Goal: Task Accomplishment & Management: Manage account settings

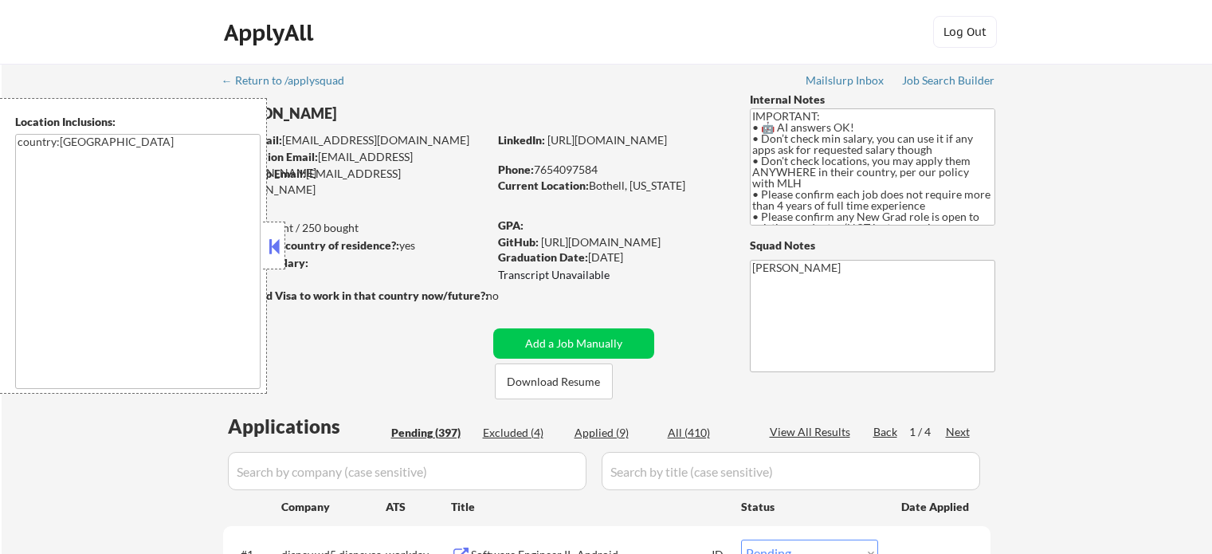
select select ""pending""
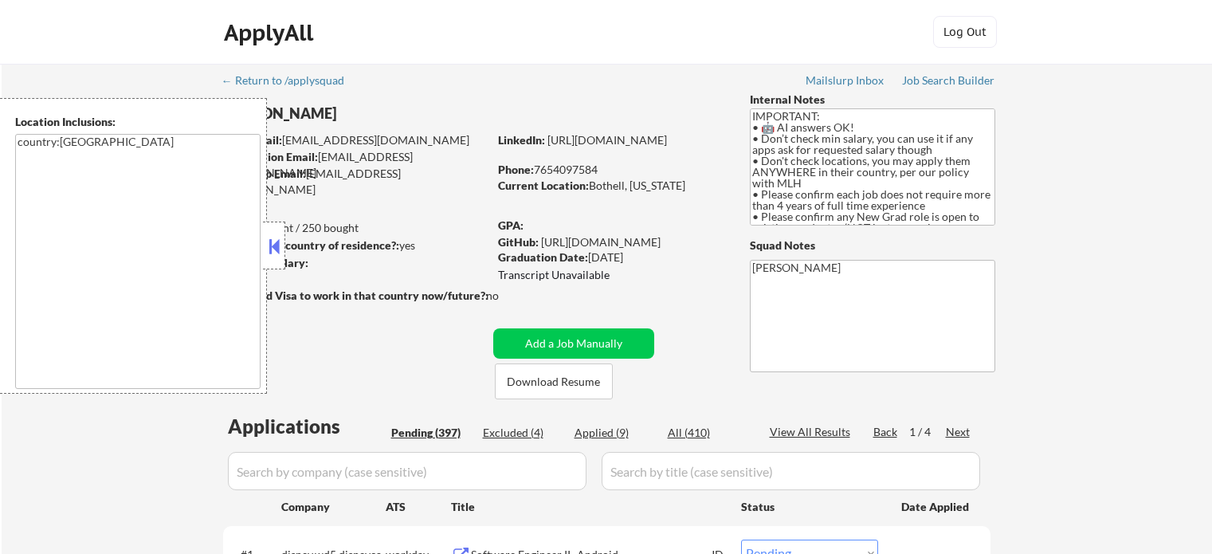
select select ""pending""
select select ""applied""
select select ""pending""
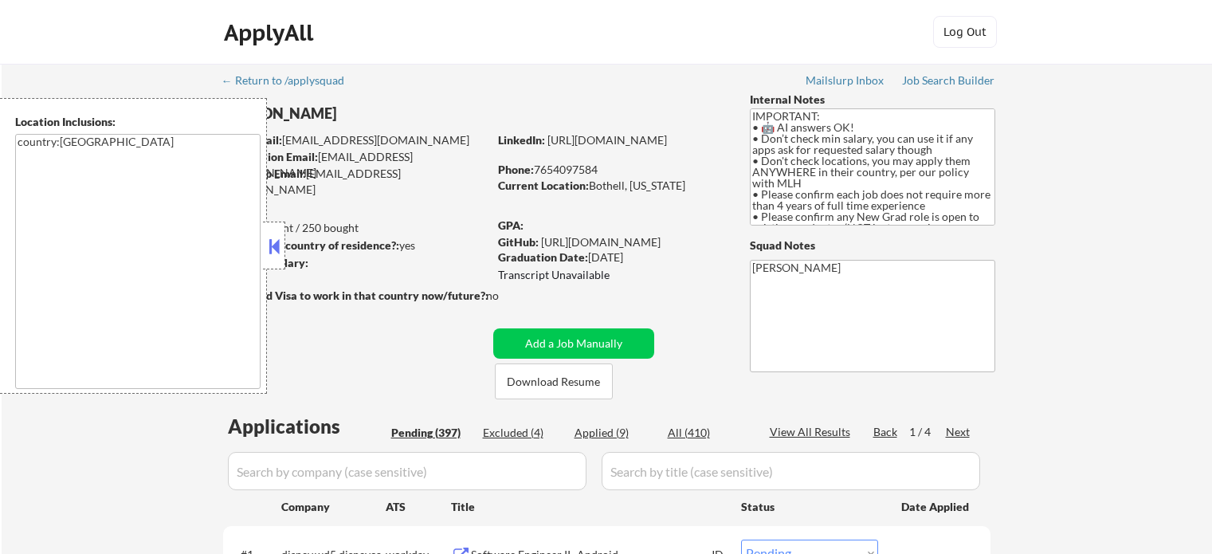
select select ""pending""
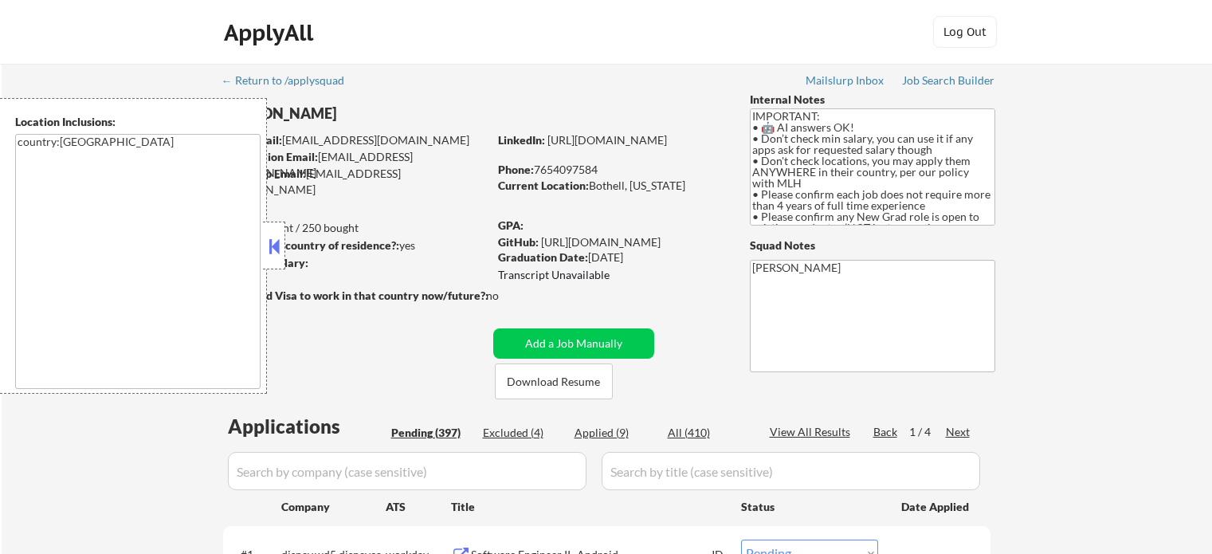
select select ""pending""
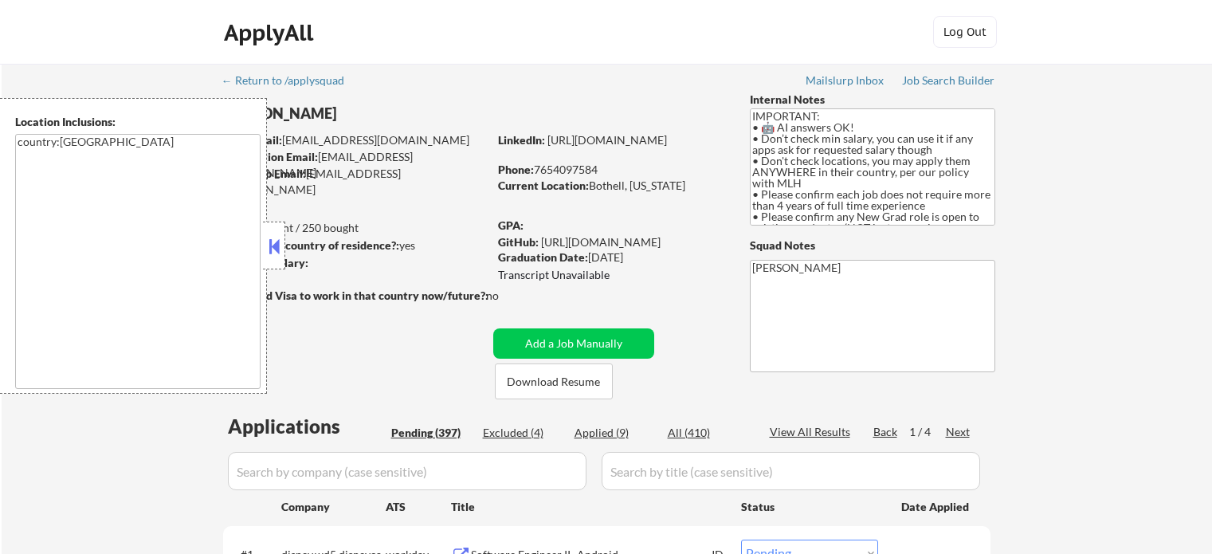
select select ""pending""
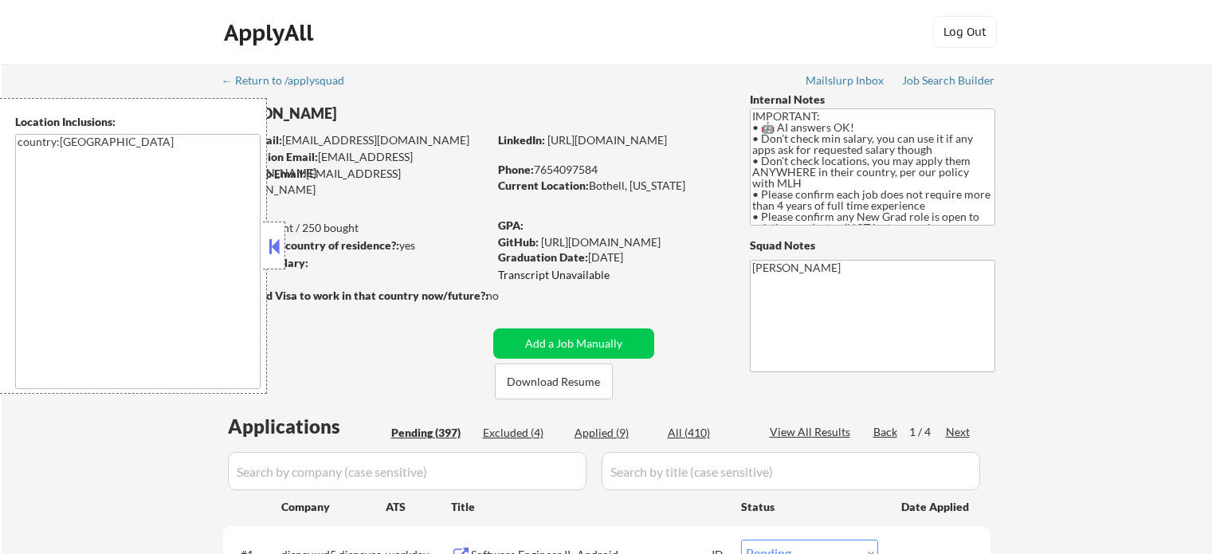
select select ""pending""
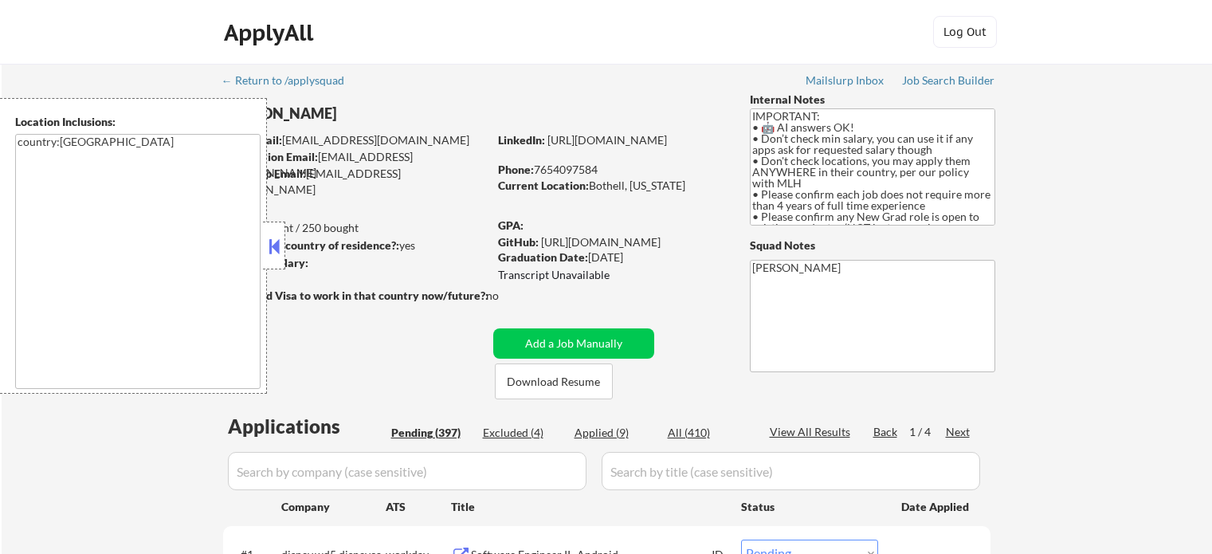
select select ""pending""
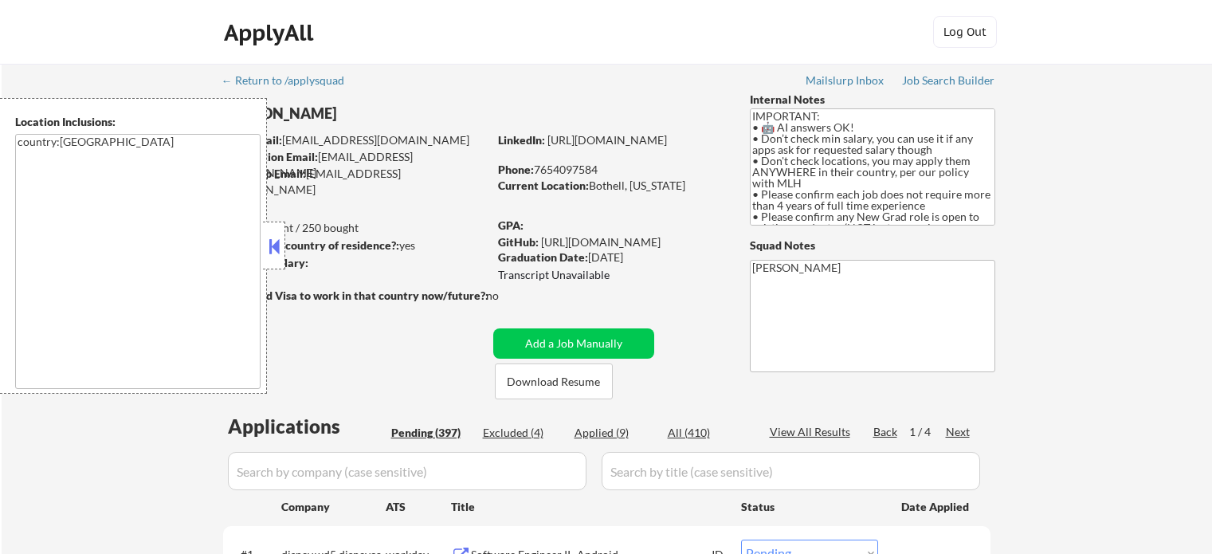
select select ""pending""
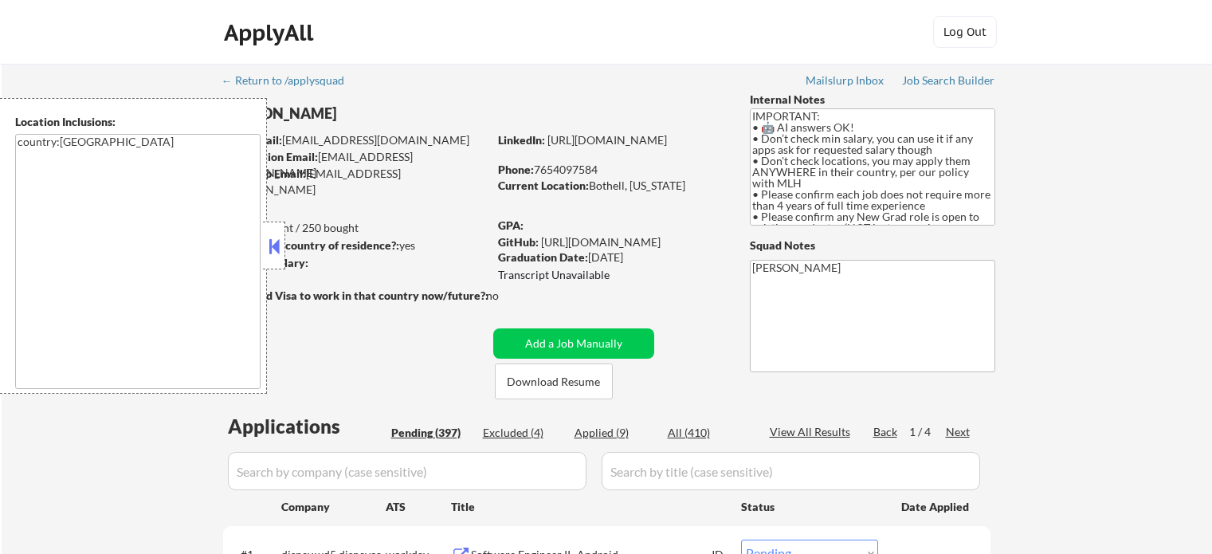
select select ""pending""
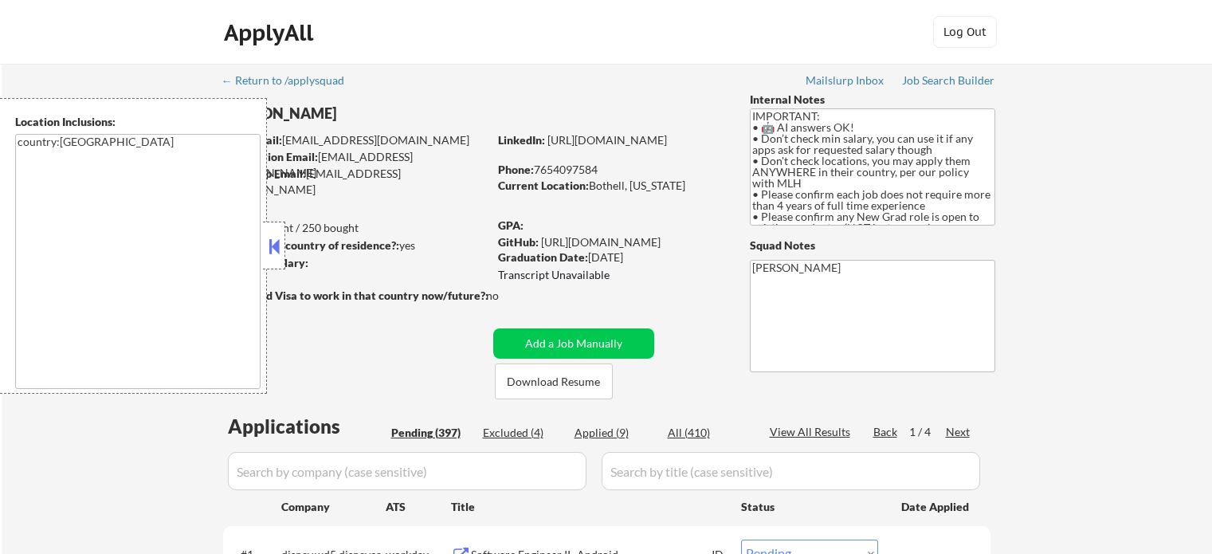
select select ""pending""
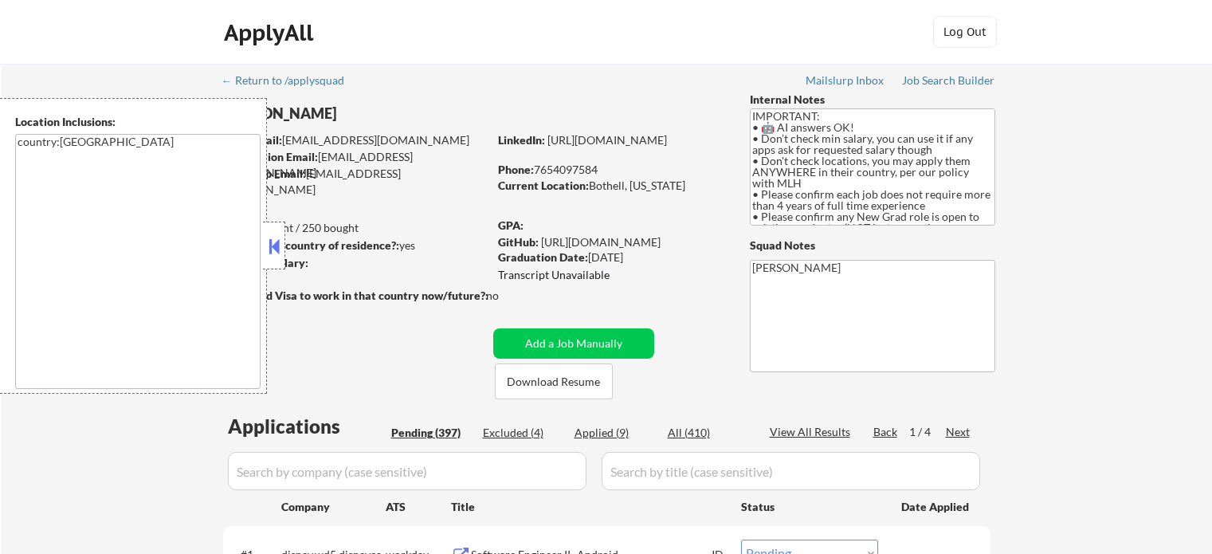
select select ""pending""
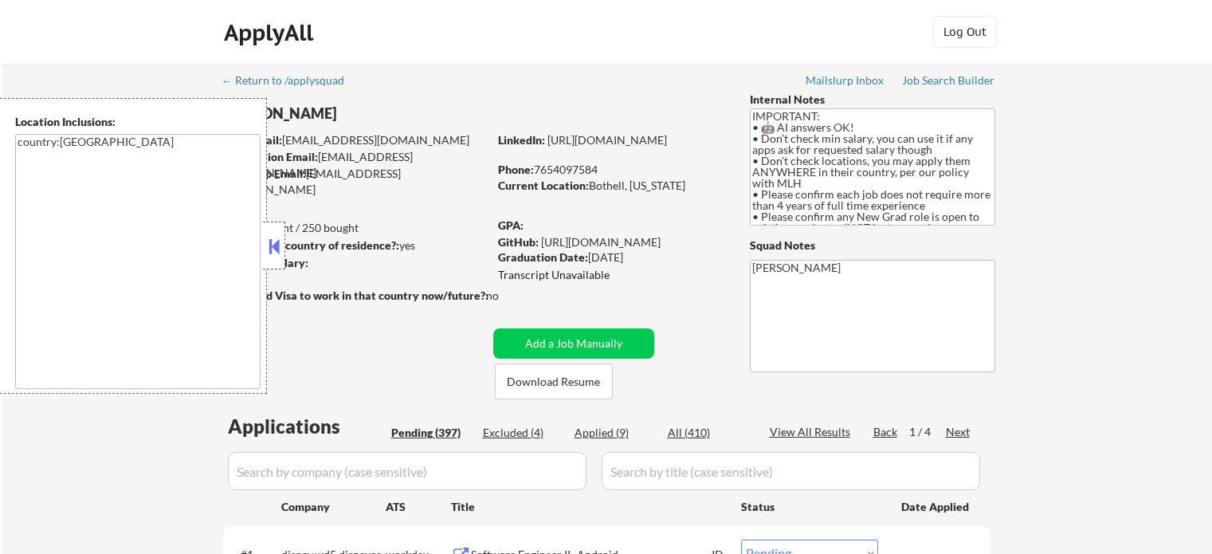
select select ""pending""
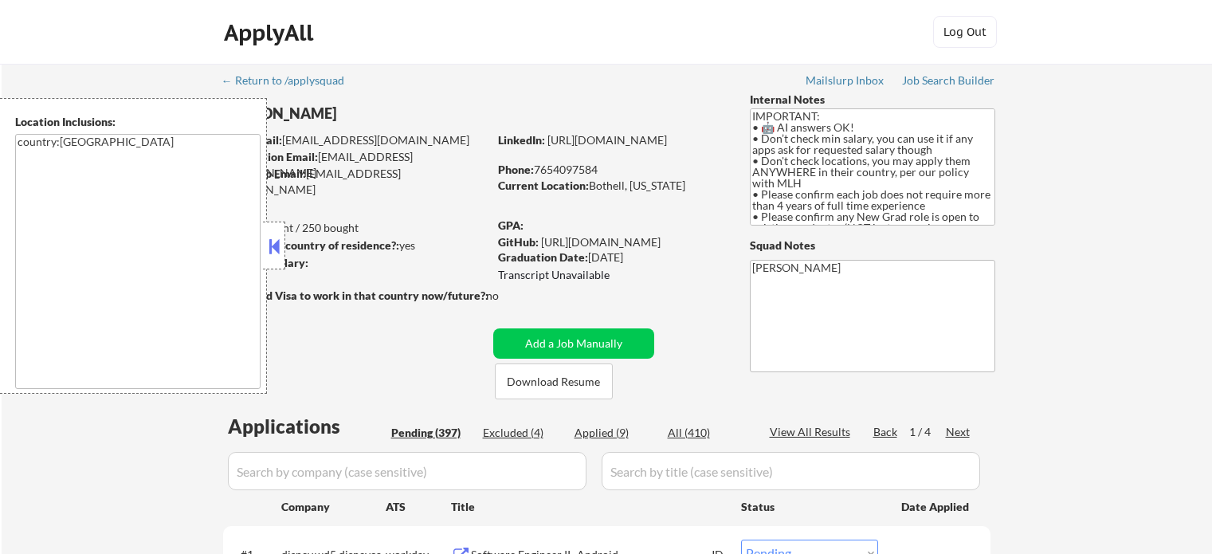
select select ""pending""
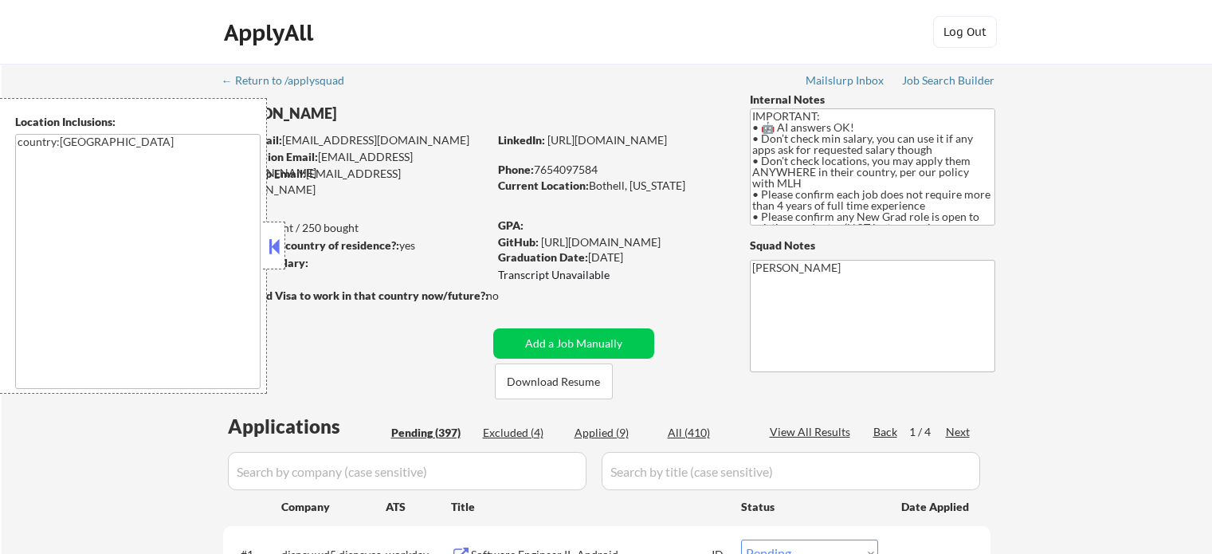
select select ""pending""
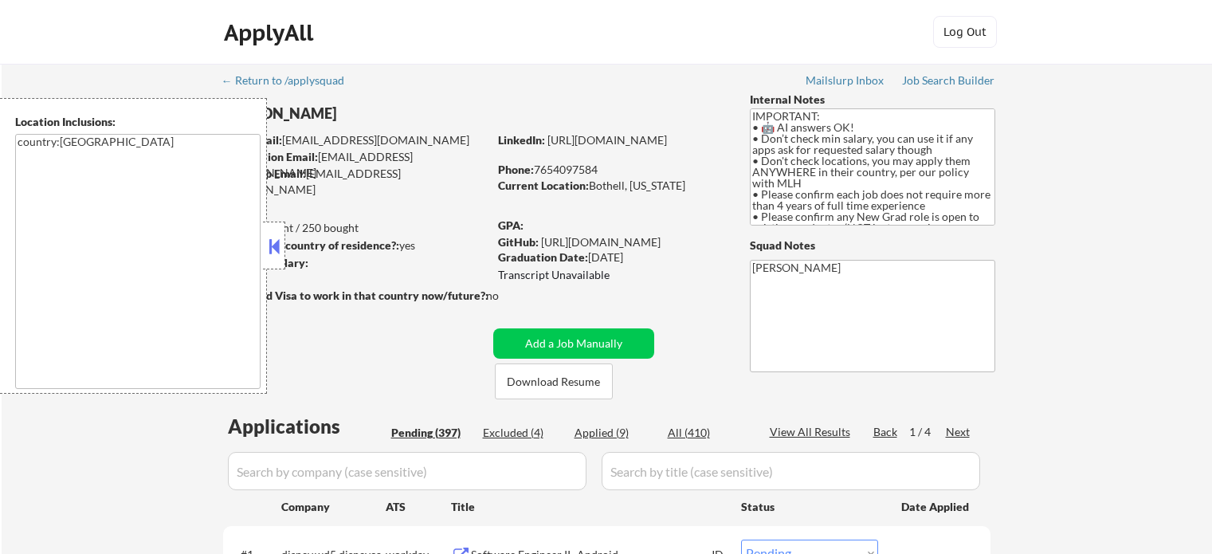
select select ""pending""
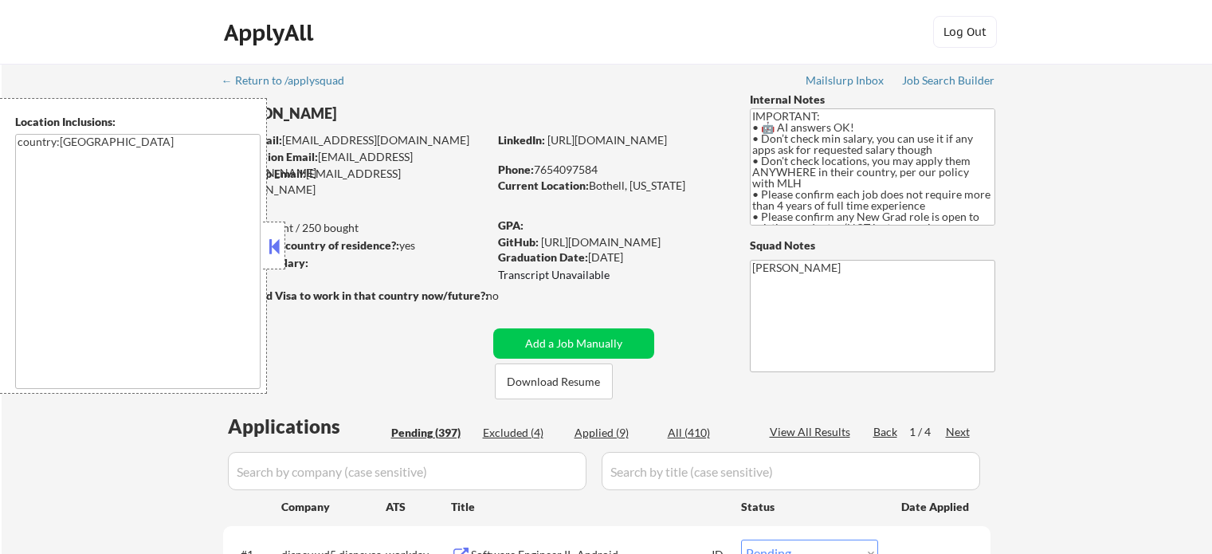
select select ""pending""
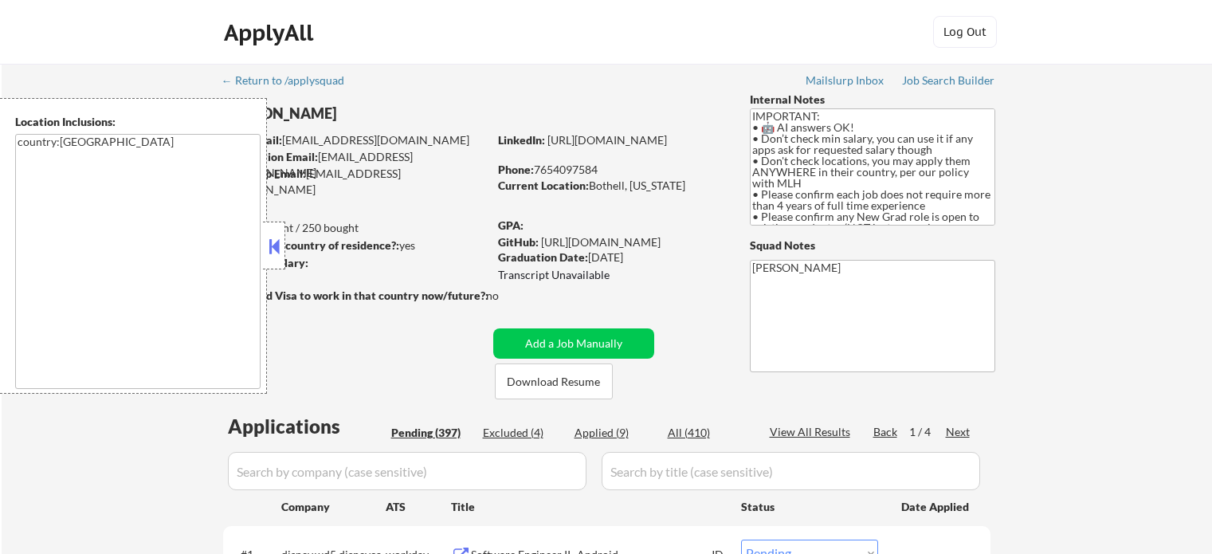
select select ""pending""
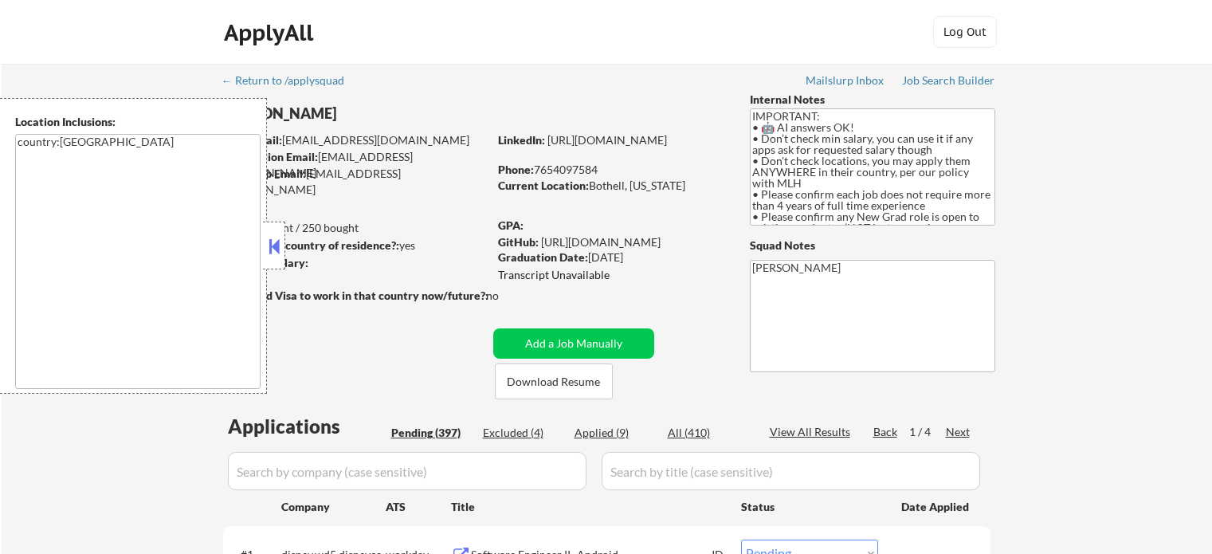
select select ""pending""
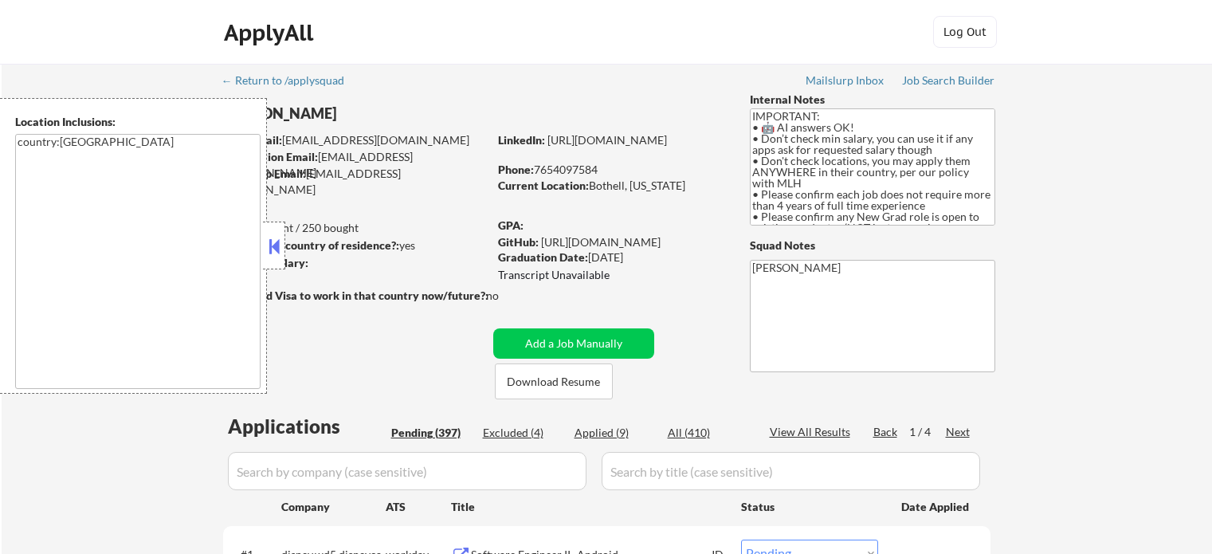
select select ""pending""
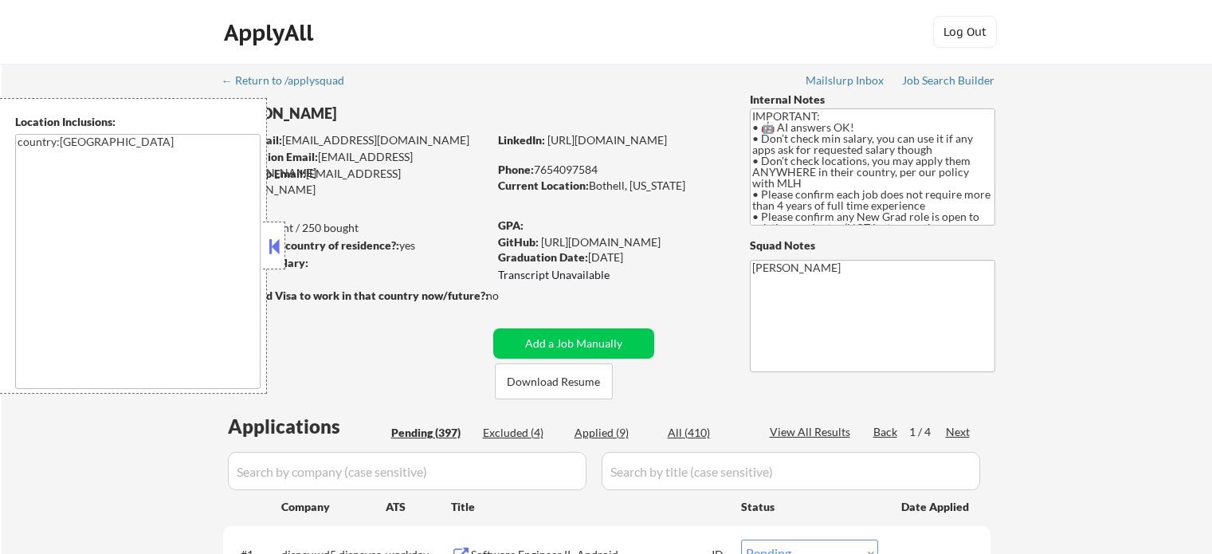
select select ""pending""
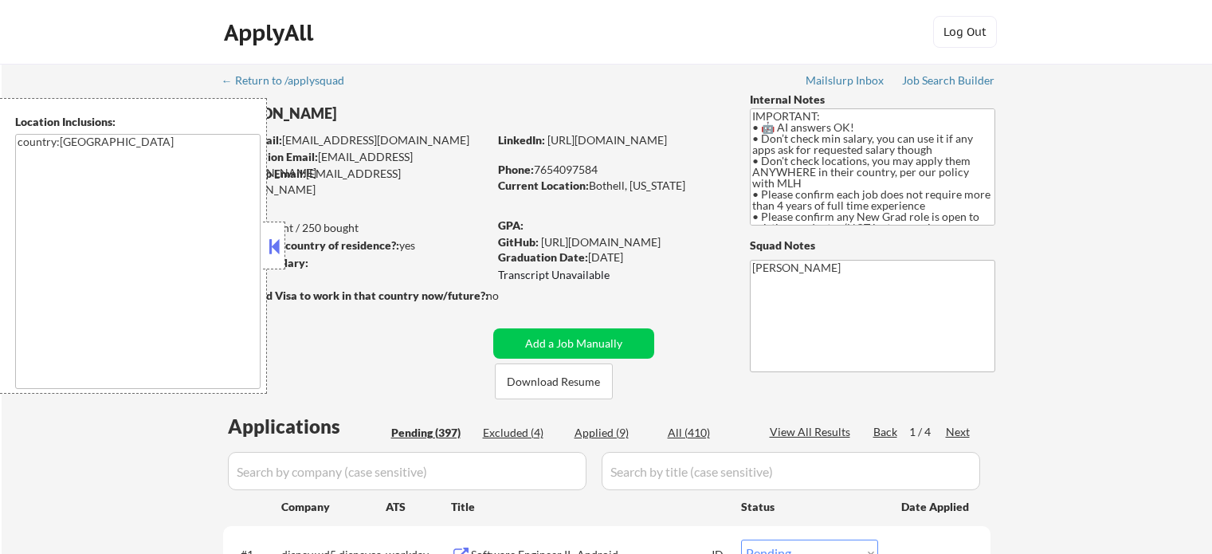
scroll to position [558, 0]
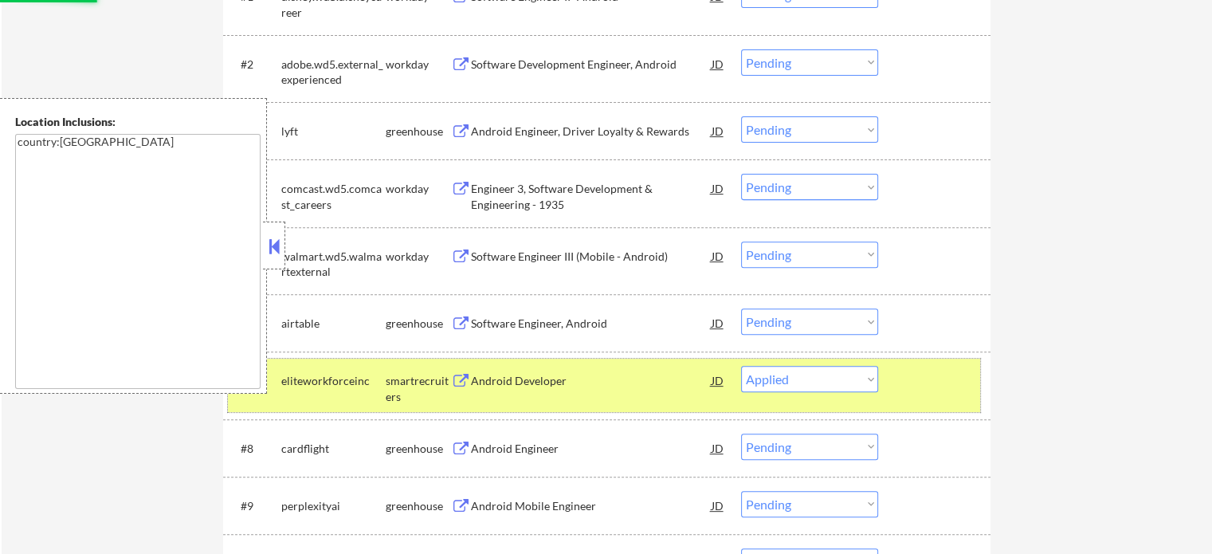
click at [909, 375] on div at bounding box center [936, 380] width 70 height 29
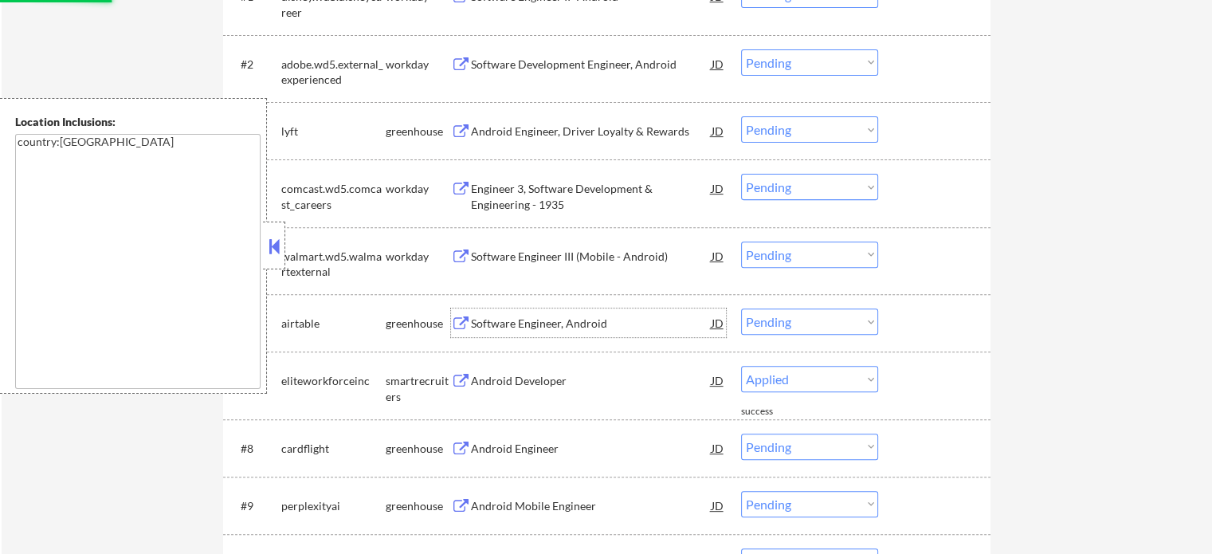
click at [498, 324] on div "Software Engineer, Android" at bounding box center [591, 324] width 241 height 16
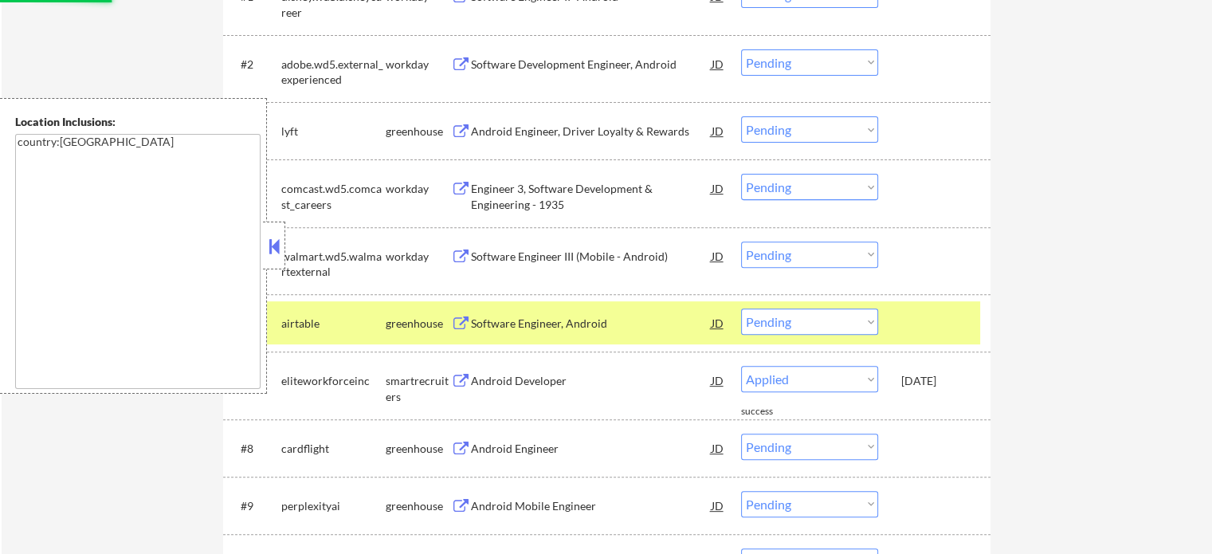
select select ""pending""
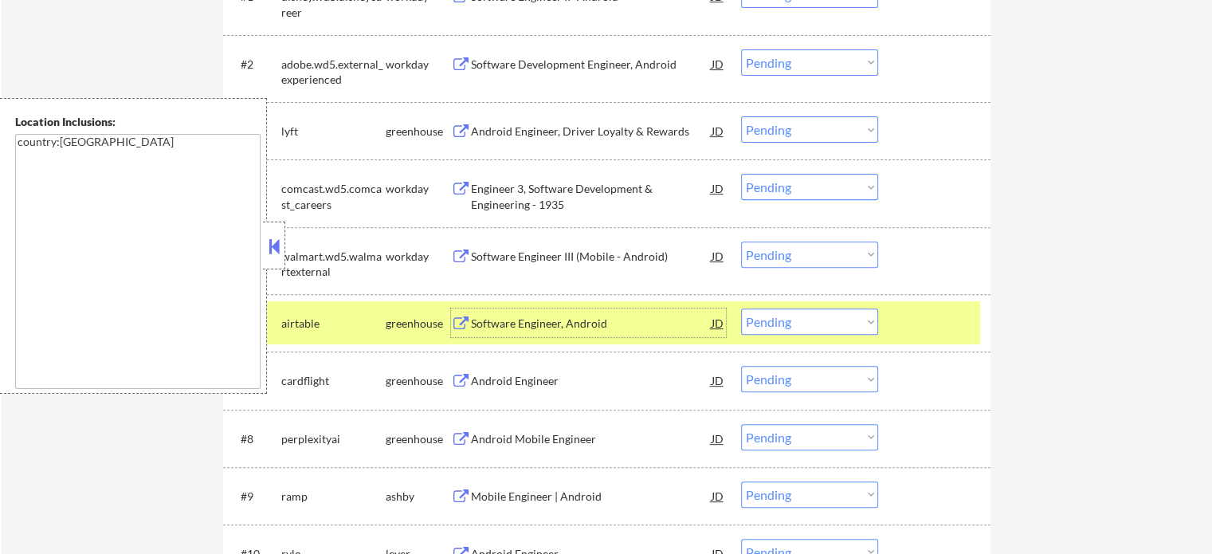
click at [925, 321] on div at bounding box center [936, 322] width 70 height 29
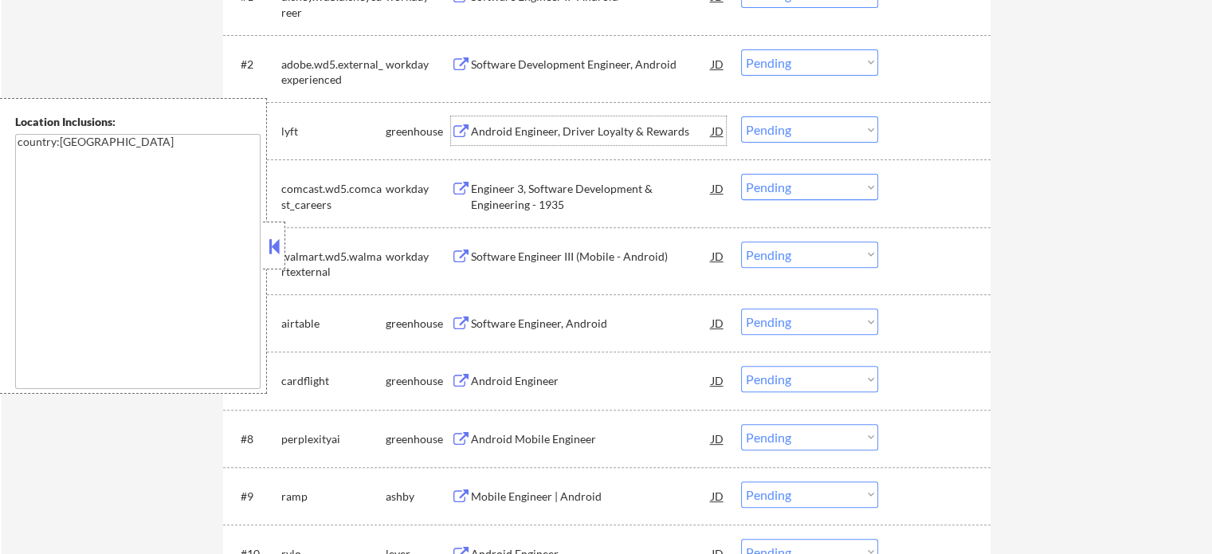
click at [510, 135] on div "Android Engineer, Driver Loyalty & Rewards" at bounding box center [591, 132] width 241 height 16
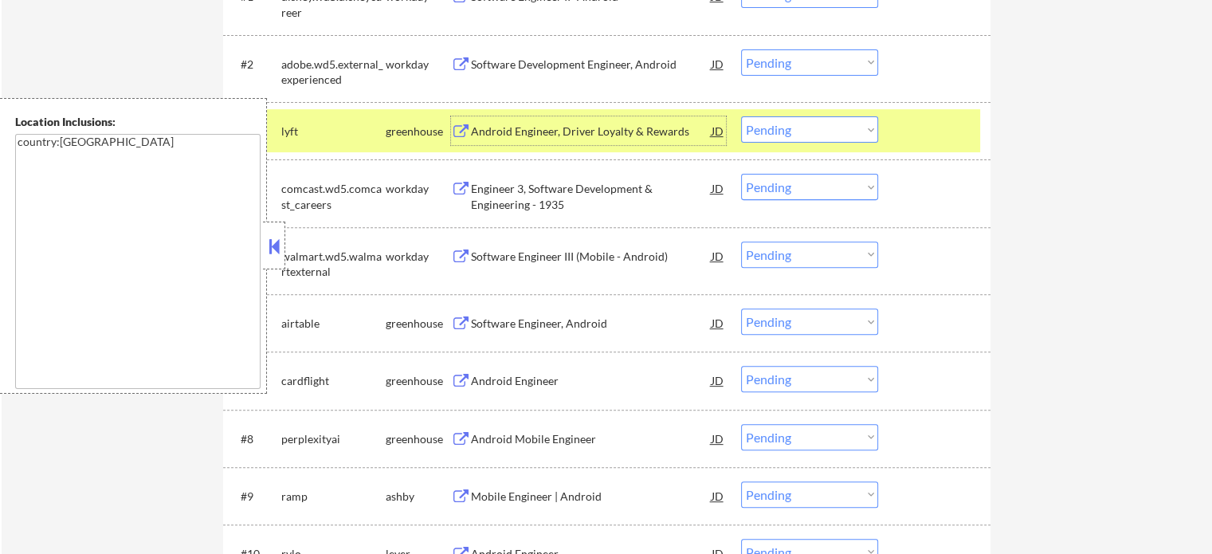
click at [948, 132] on div at bounding box center [936, 130] width 70 height 29
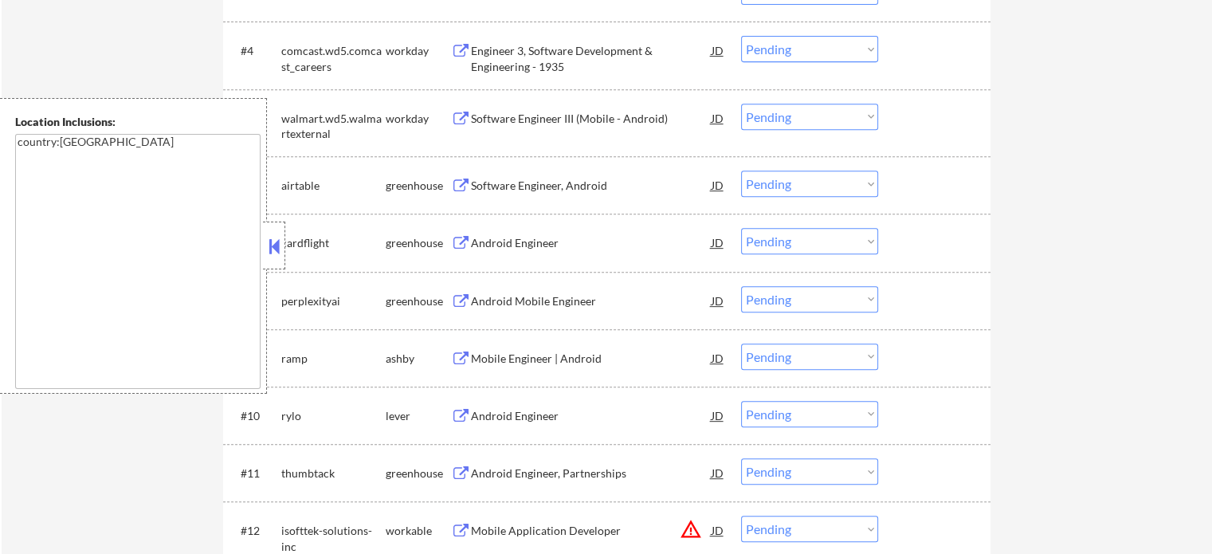
scroll to position [717, 0]
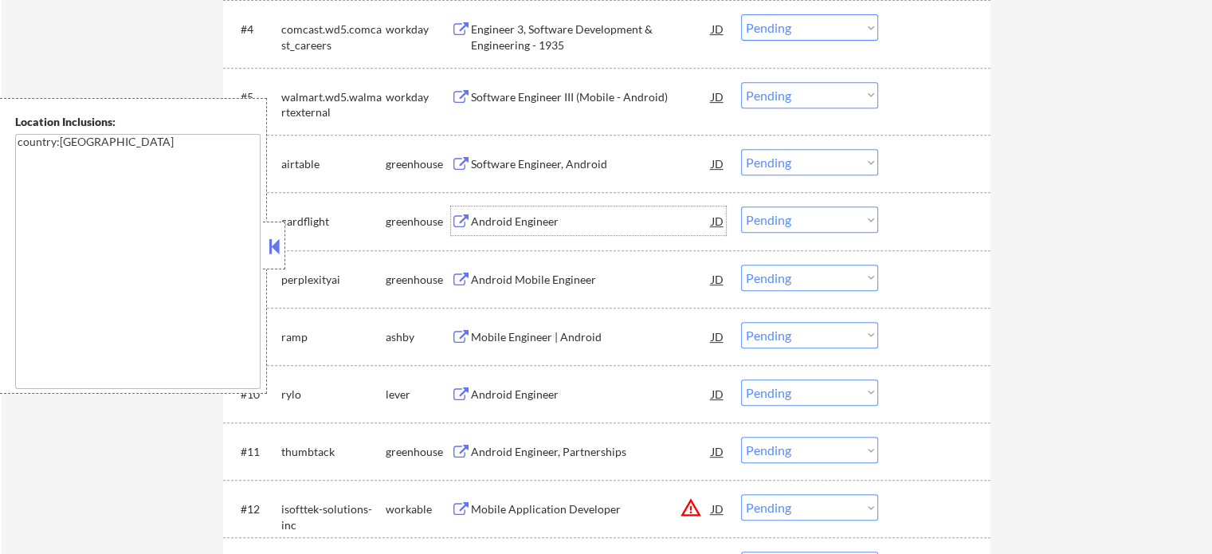
click at [513, 216] on div "Android Engineer" at bounding box center [591, 222] width 241 height 16
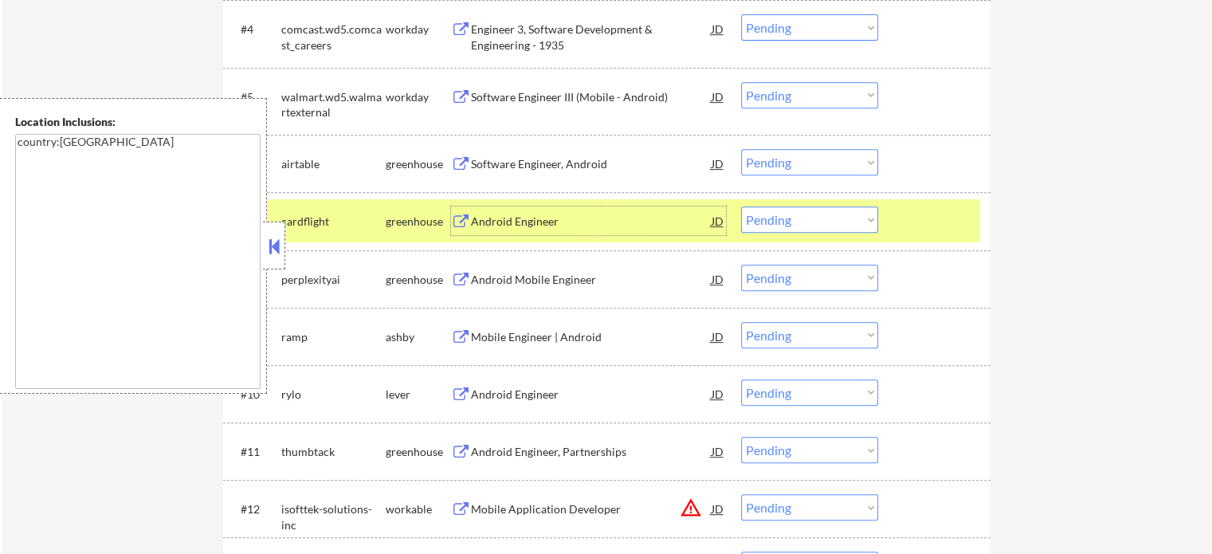
click at [957, 212] on div at bounding box center [936, 220] width 70 height 29
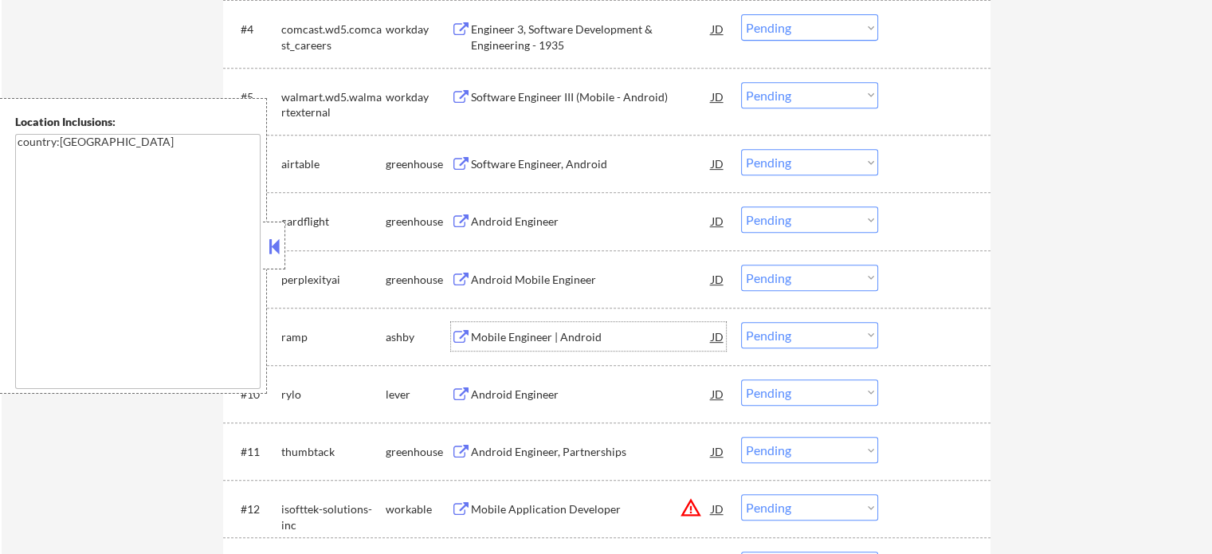
click at [536, 336] on div "Mobile Engineer | Android" at bounding box center [591, 337] width 241 height 16
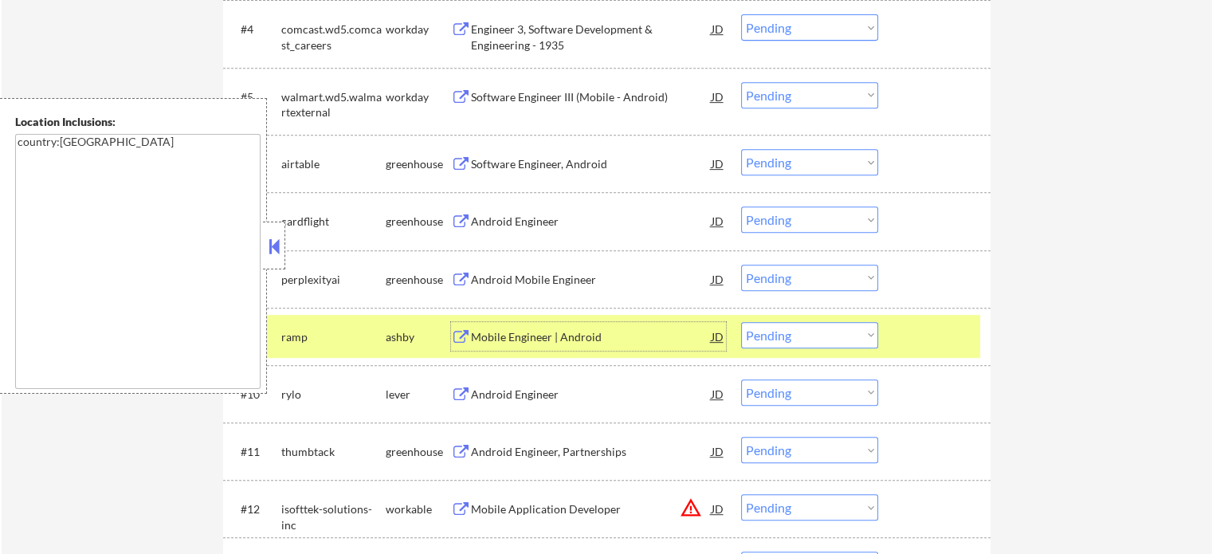
click at [816, 333] on select "Choose an option... Pending Applied Excluded (Questions) Excluded (Expired) Exc…" at bounding box center [809, 335] width 137 height 26
click at [741, 322] on select "Choose an option... Pending Applied Excluded (Questions) Excluded (Expired) Exc…" at bounding box center [809, 335] width 137 height 26
click at [965, 334] on div at bounding box center [936, 336] width 70 height 29
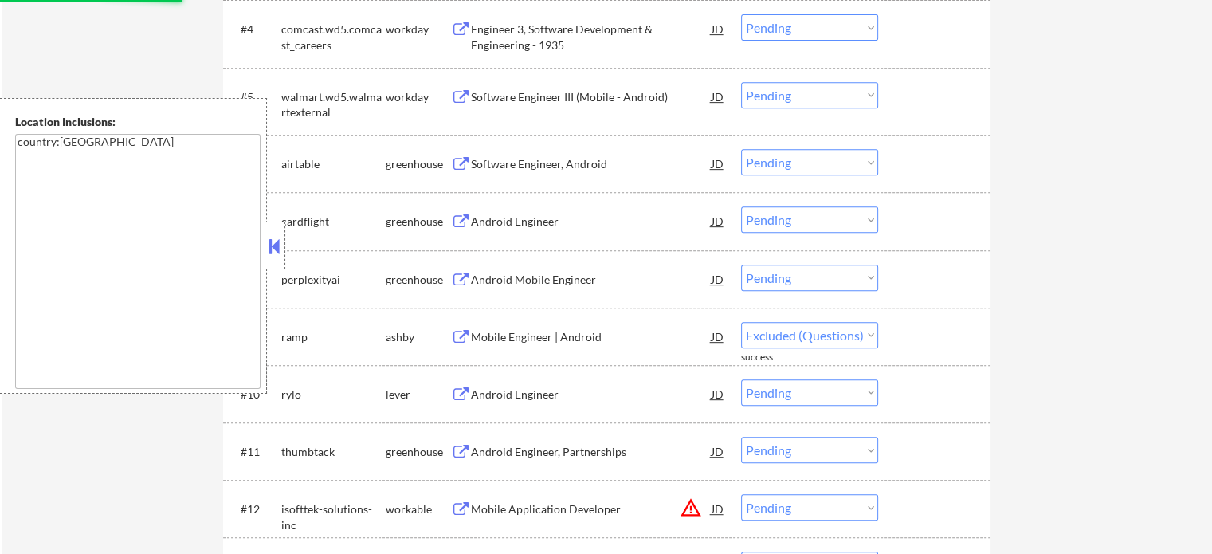
select select ""pending""
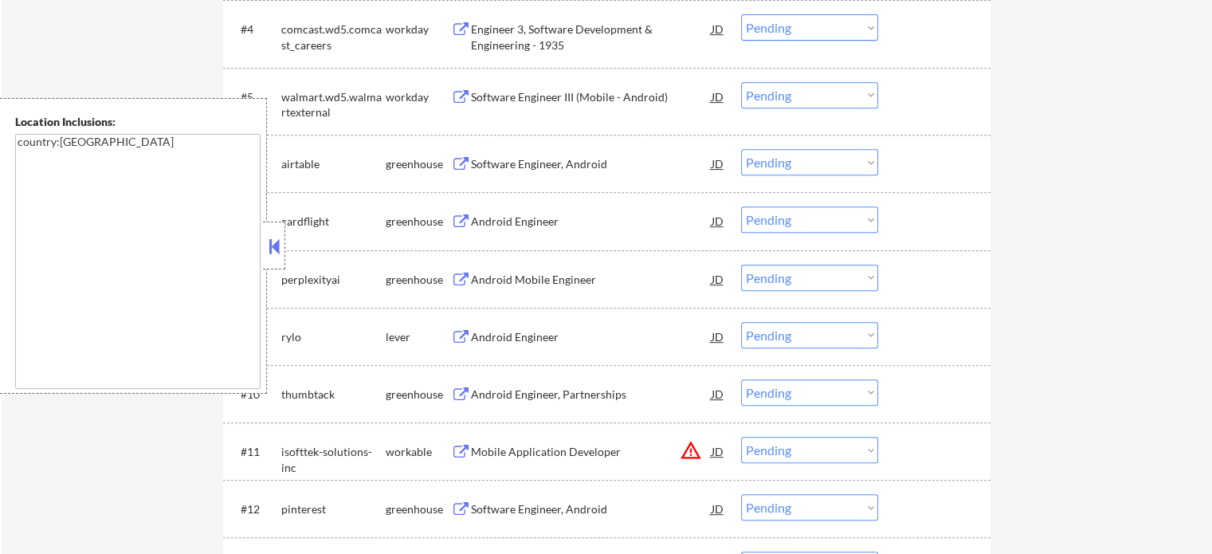
click at [528, 285] on div "Android Mobile Engineer" at bounding box center [591, 280] width 241 height 16
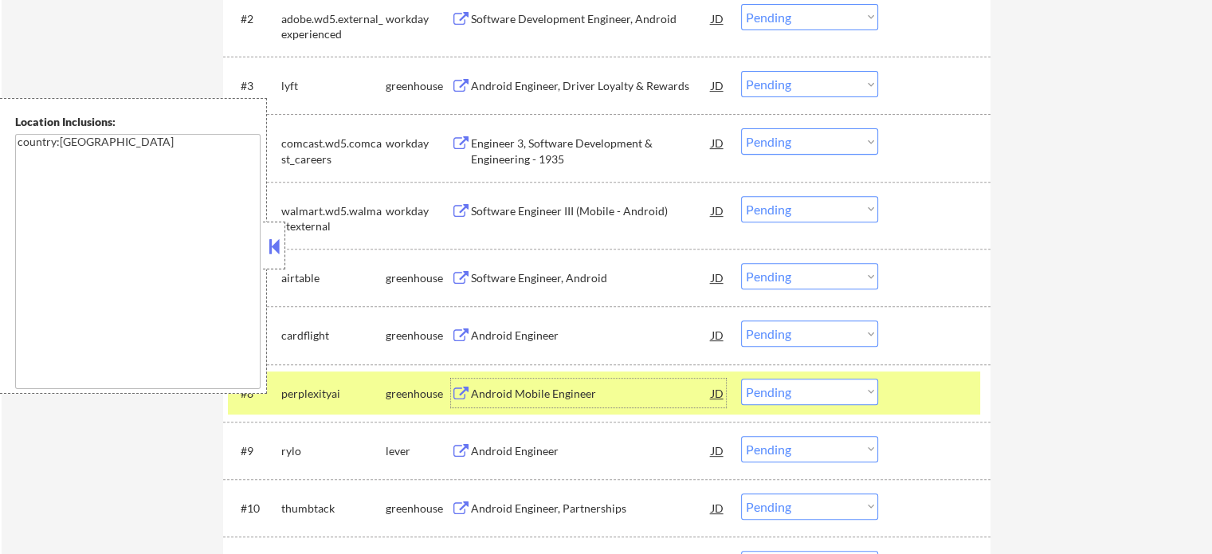
scroll to position [638, 0]
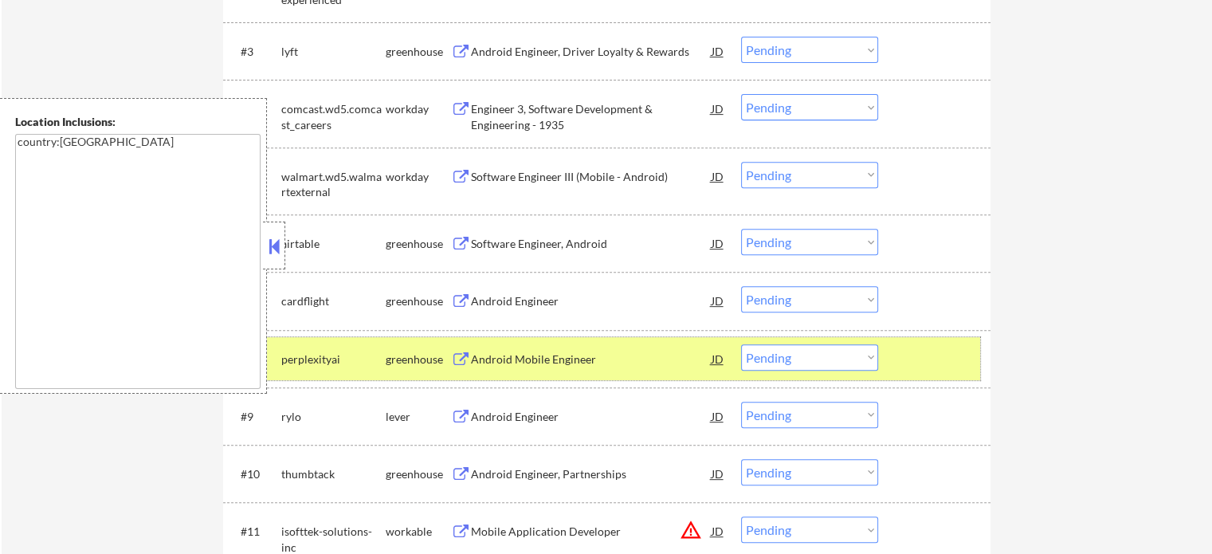
click at [906, 353] on div at bounding box center [936, 358] width 70 height 29
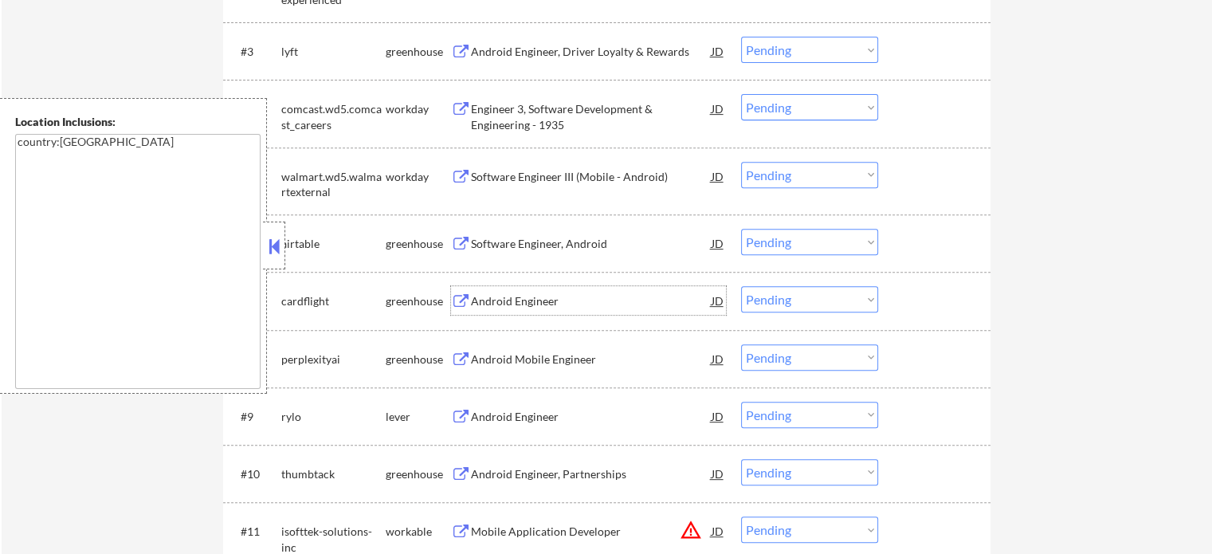
click at [520, 306] on div "Android Engineer" at bounding box center [591, 301] width 241 height 16
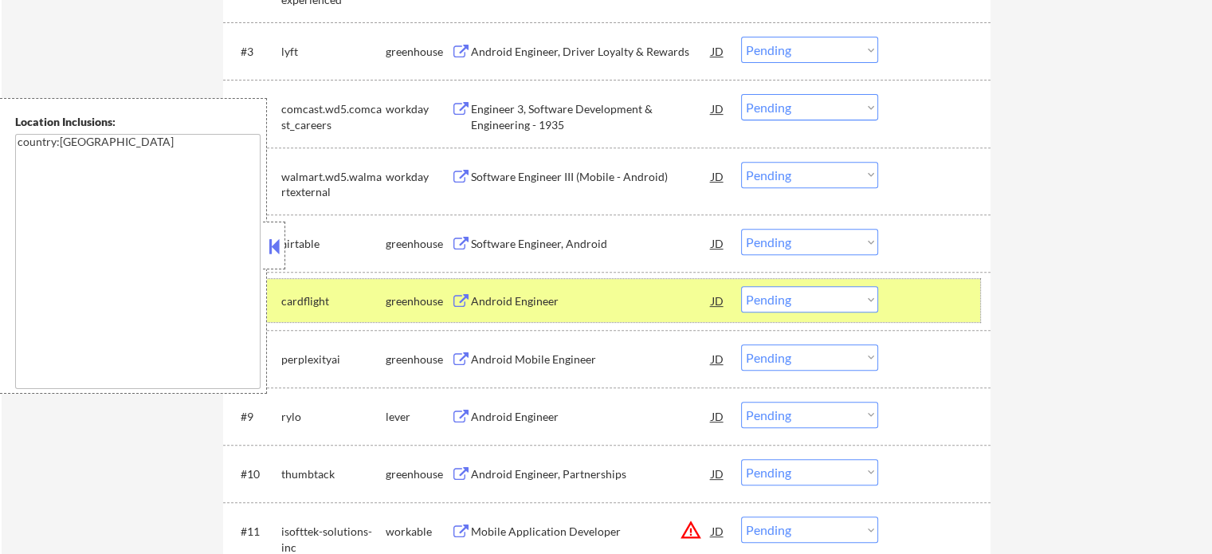
click at [891, 300] on div "#7 cardflight greenhouse Android Engineer JD Choose an option... Pending Applie…" at bounding box center [604, 300] width 752 height 43
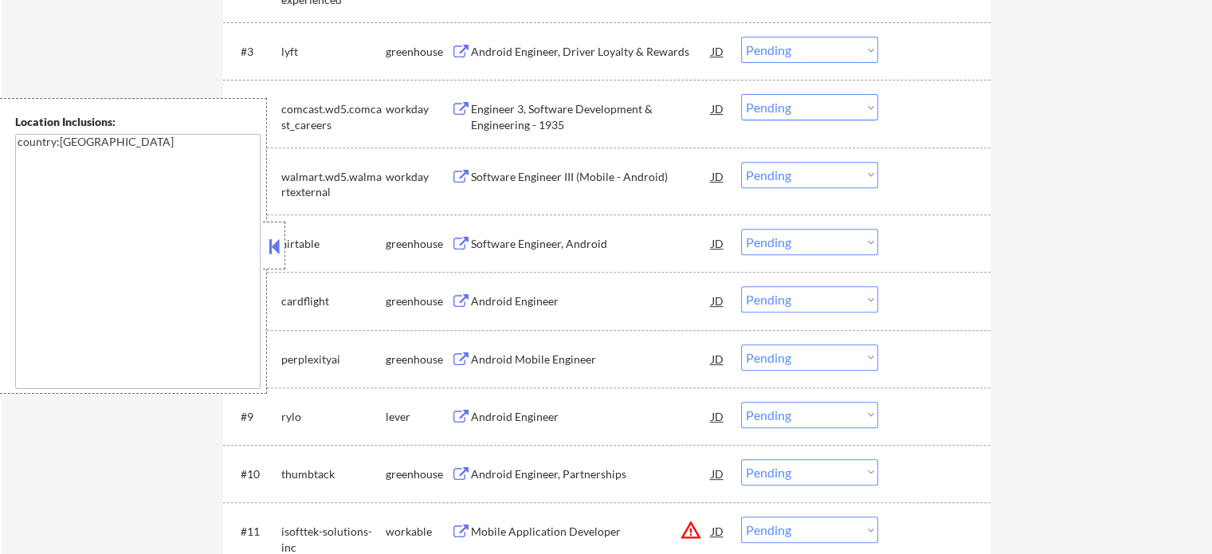
click at [561, 353] on div "Android Mobile Engineer" at bounding box center [591, 360] width 241 height 16
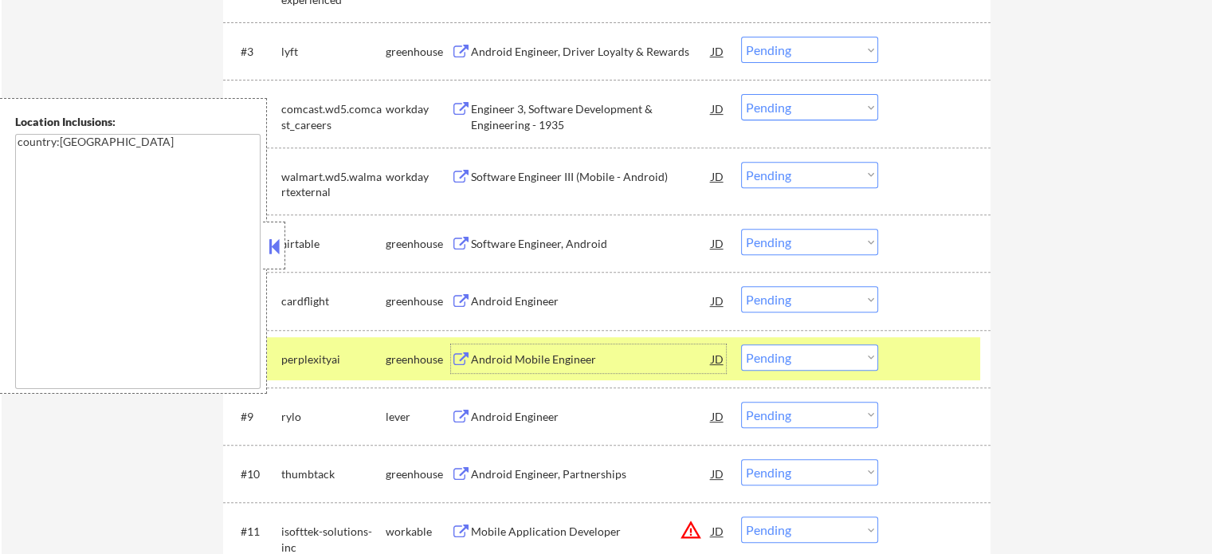
click at [800, 291] on select "Choose an option... Pending Applied Excluded (Questions) Excluded (Expired) Exc…" at bounding box center [809, 299] width 137 height 26
click at [741, 286] on select "Choose an option... Pending Applied Excluded (Questions) Excluded (Expired) Exc…" at bounding box center [809, 299] width 137 height 26
select select ""pending""
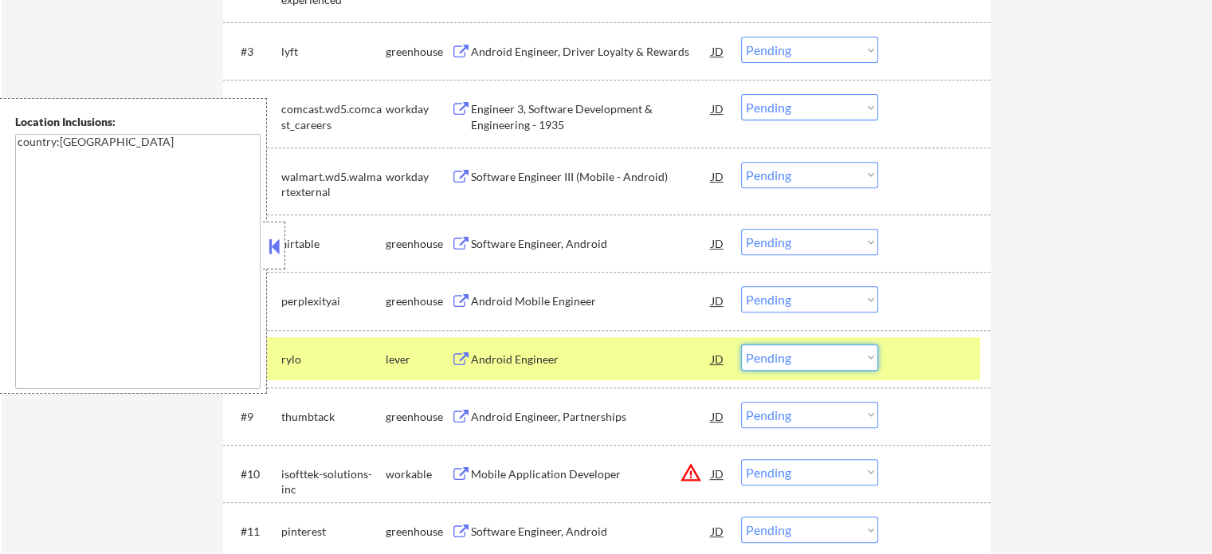
click at [787, 357] on select "Choose an option... Pending Applied Excluded (Questions) Excluded (Expired) Exc…" at bounding box center [809, 357] width 137 height 26
click at [741, 344] on select "Choose an option... Pending Applied Excluded (Questions) Excluded (Expired) Exc…" at bounding box center [809, 357] width 137 height 26
click at [918, 360] on div at bounding box center [936, 358] width 70 height 29
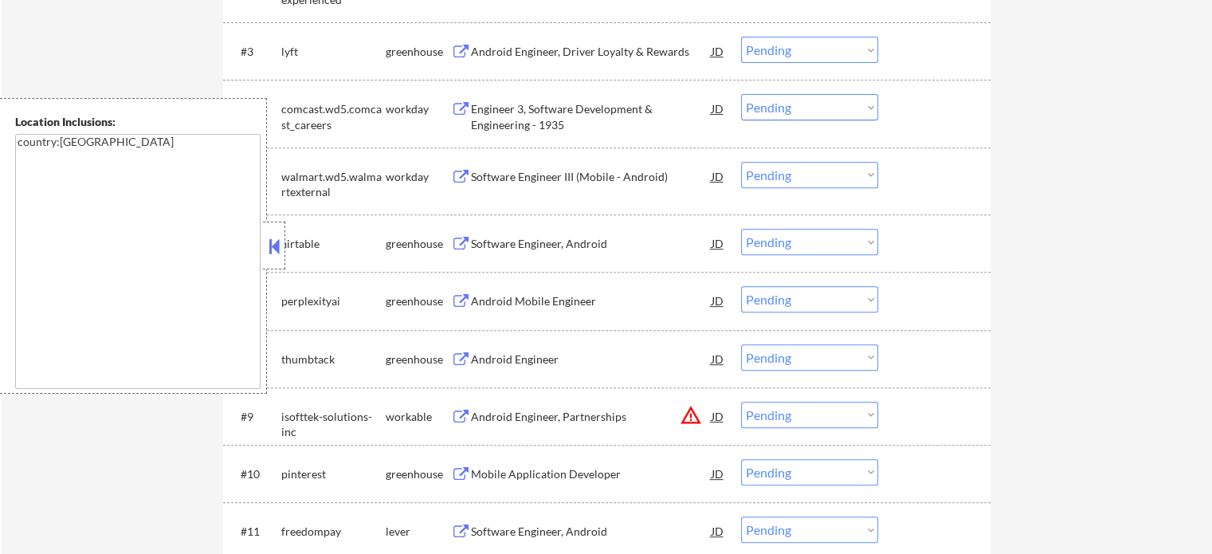
click at [524, 353] on div "Android Engineer" at bounding box center [591, 360] width 241 height 16
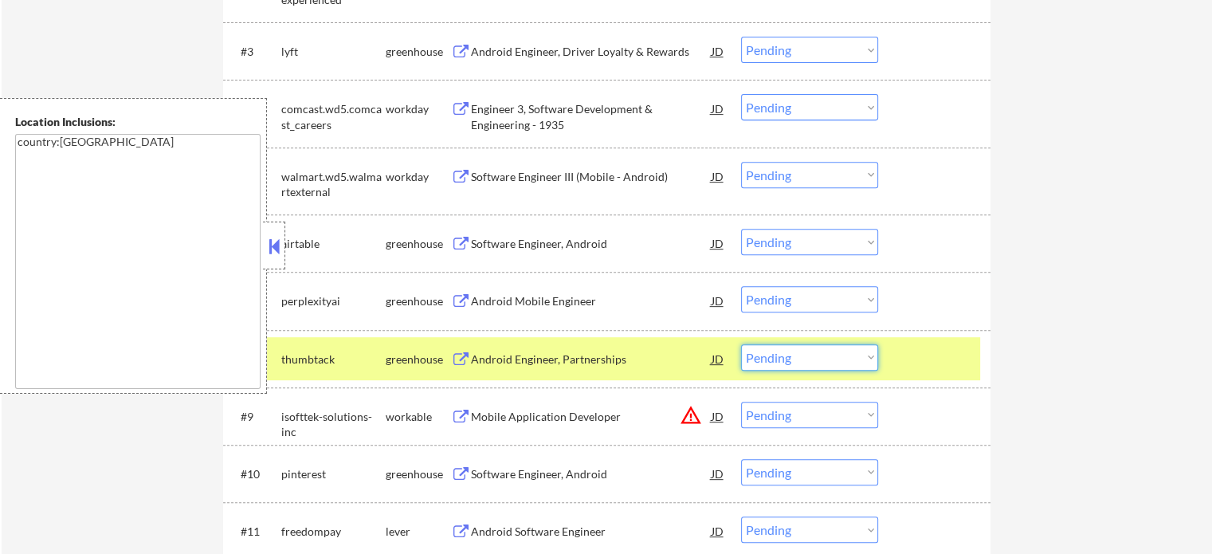
click at [799, 357] on select "Choose an option... Pending Applied Excluded (Questions) Excluded (Expired) Exc…" at bounding box center [809, 357] width 137 height 26
click at [741, 344] on select "Choose an option... Pending Applied Excluded (Questions) Excluded (Expired) Exc…" at bounding box center [809, 357] width 137 height 26
click at [948, 354] on div at bounding box center [936, 358] width 70 height 29
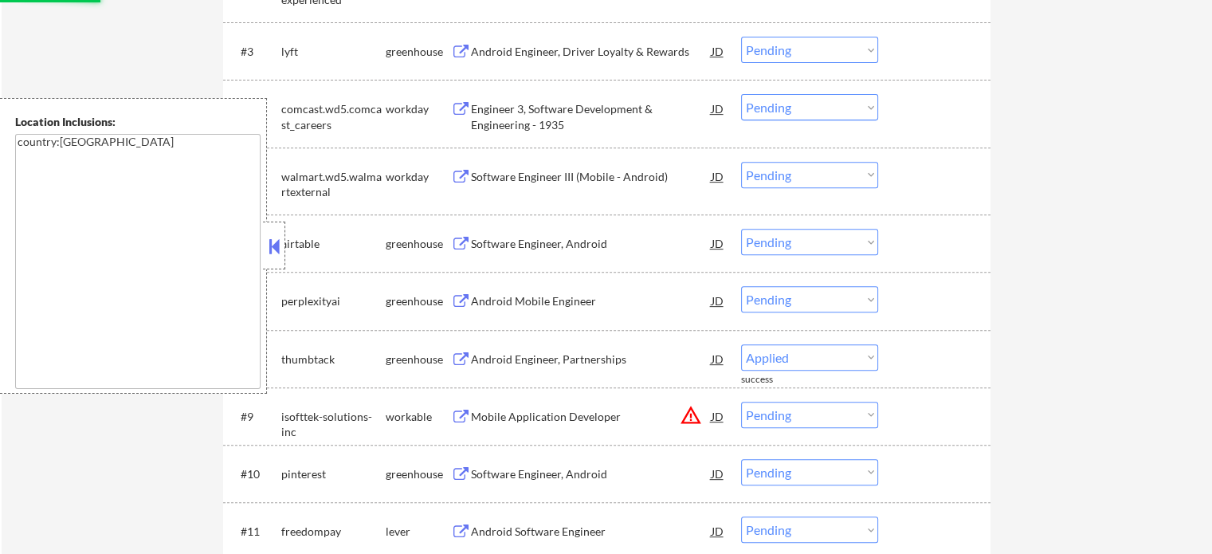
select select ""pending""
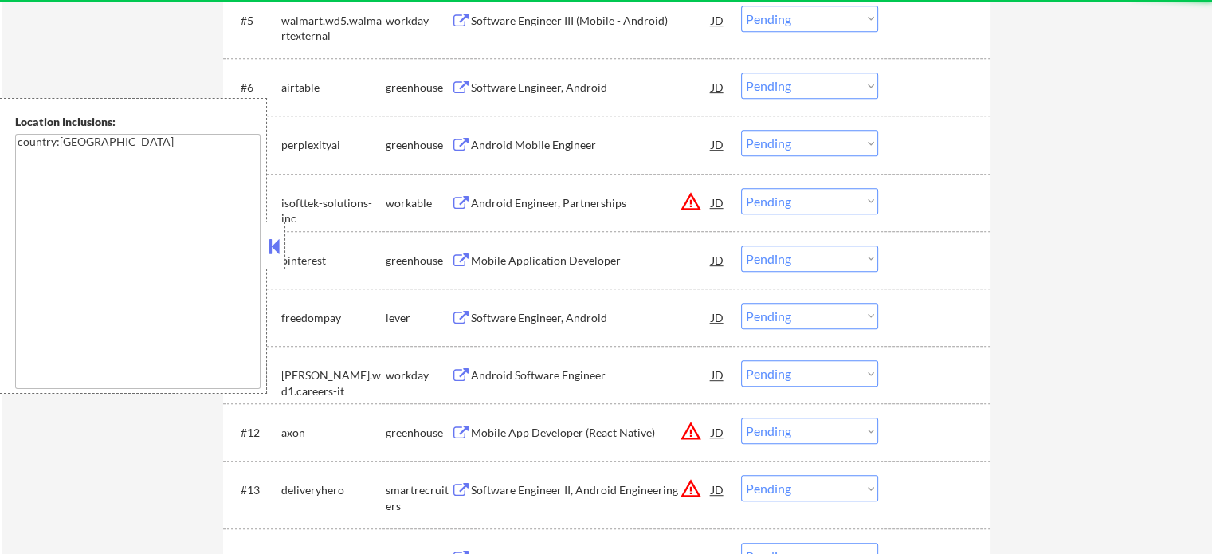
scroll to position [797, 0]
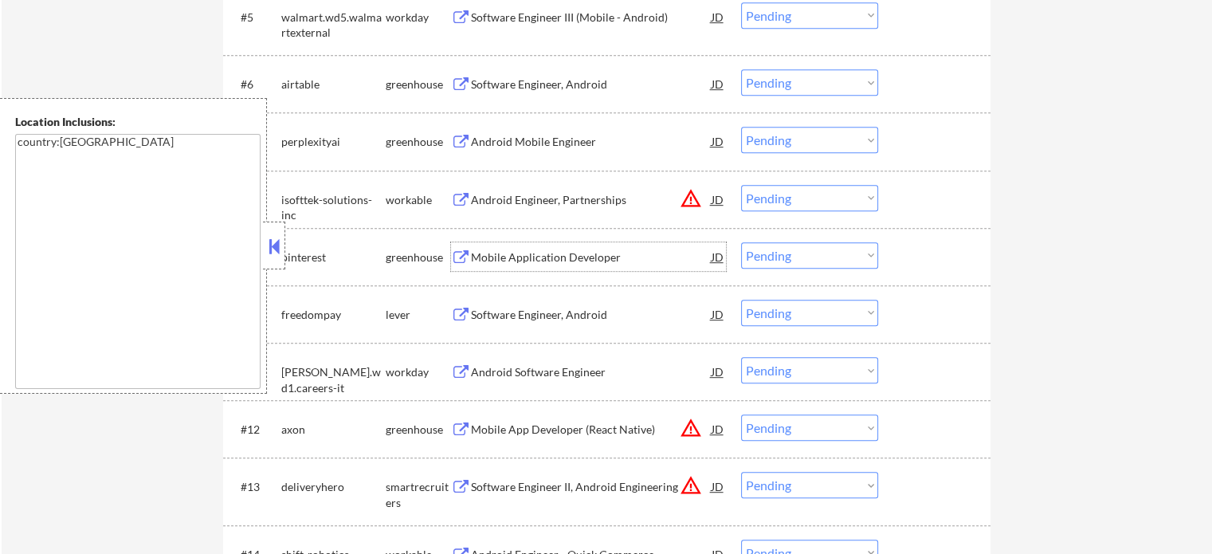
click at [527, 257] on div "Mobile Application Developer" at bounding box center [591, 257] width 241 height 16
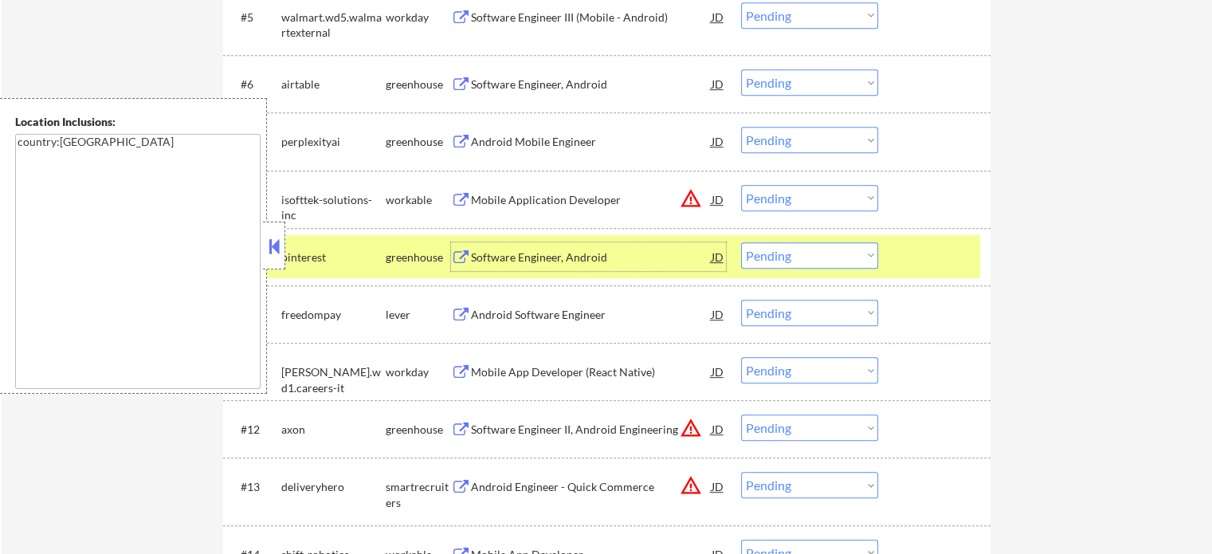
click at [802, 257] on select "Choose an option... Pending Applied Excluded (Questions) Excluded (Expired) Exc…" at bounding box center [809, 255] width 137 height 26
click at [741, 242] on select "Choose an option... Pending Applied Excluded (Questions) Excluded (Expired) Exc…" at bounding box center [809, 255] width 137 height 26
click at [901, 262] on div at bounding box center [936, 256] width 70 height 29
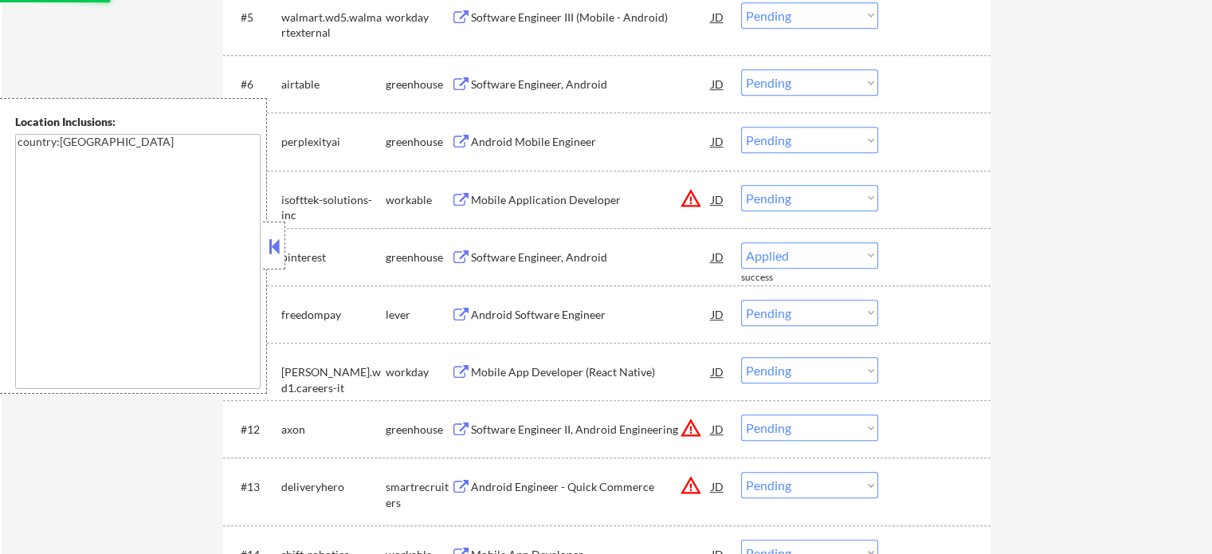
select select ""pending""
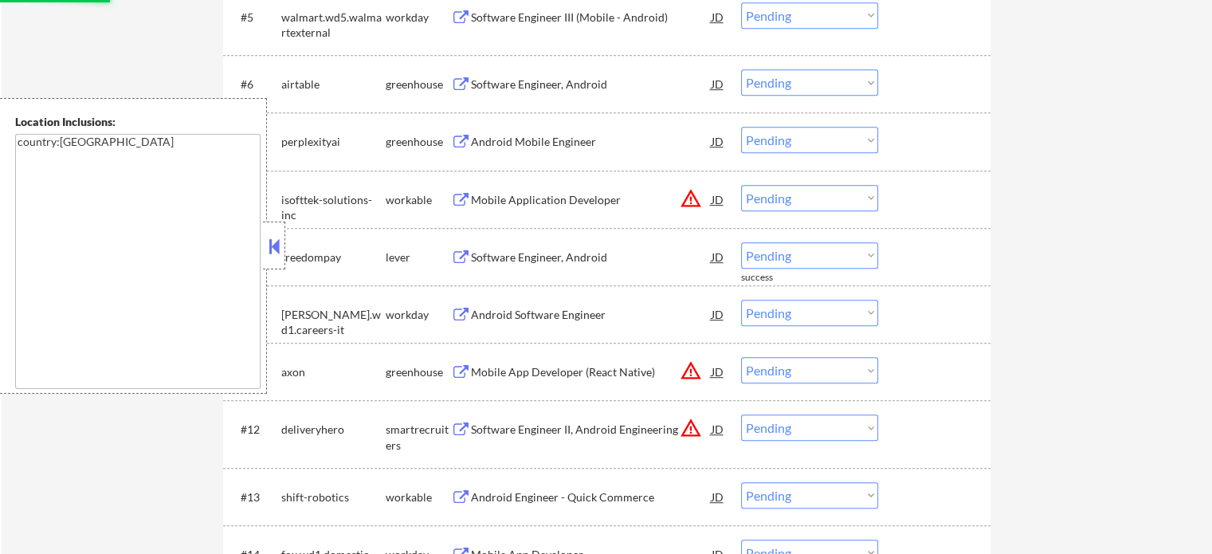
click at [541, 261] on div "Software Engineer, Android" at bounding box center [591, 257] width 241 height 16
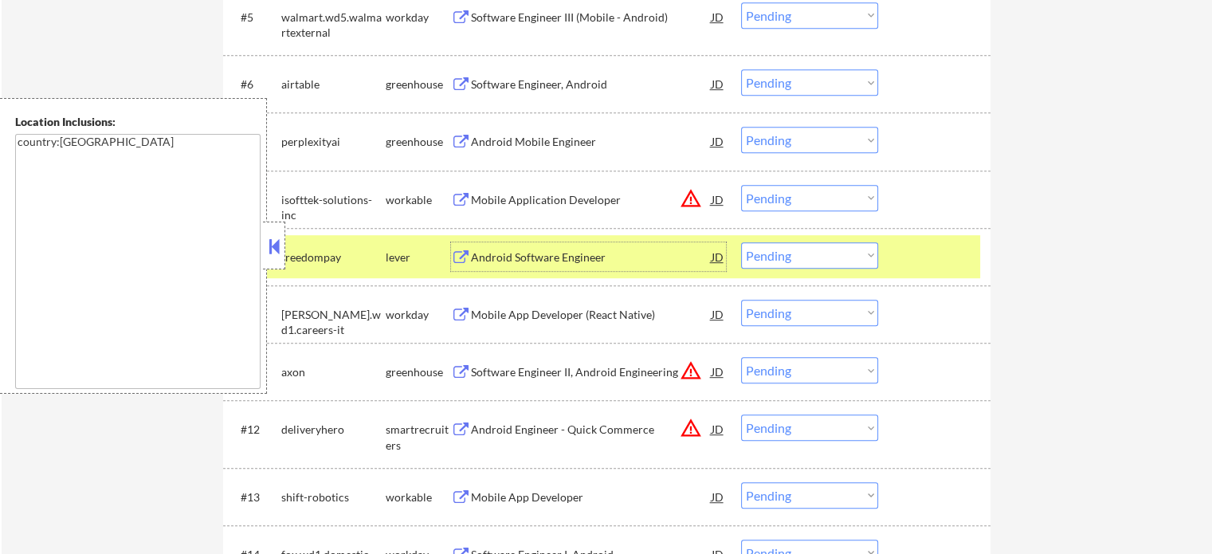
click at [925, 270] on div "#9 freedompay lever Android Software Engineer JD warning_amber Choose an option…" at bounding box center [604, 256] width 752 height 43
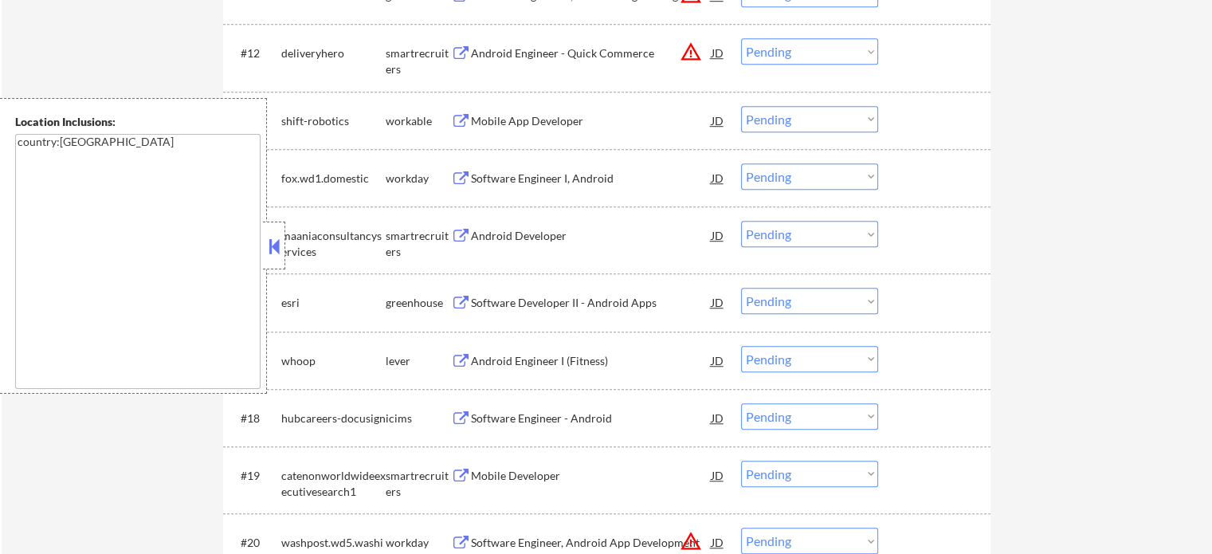
scroll to position [1196, 0]
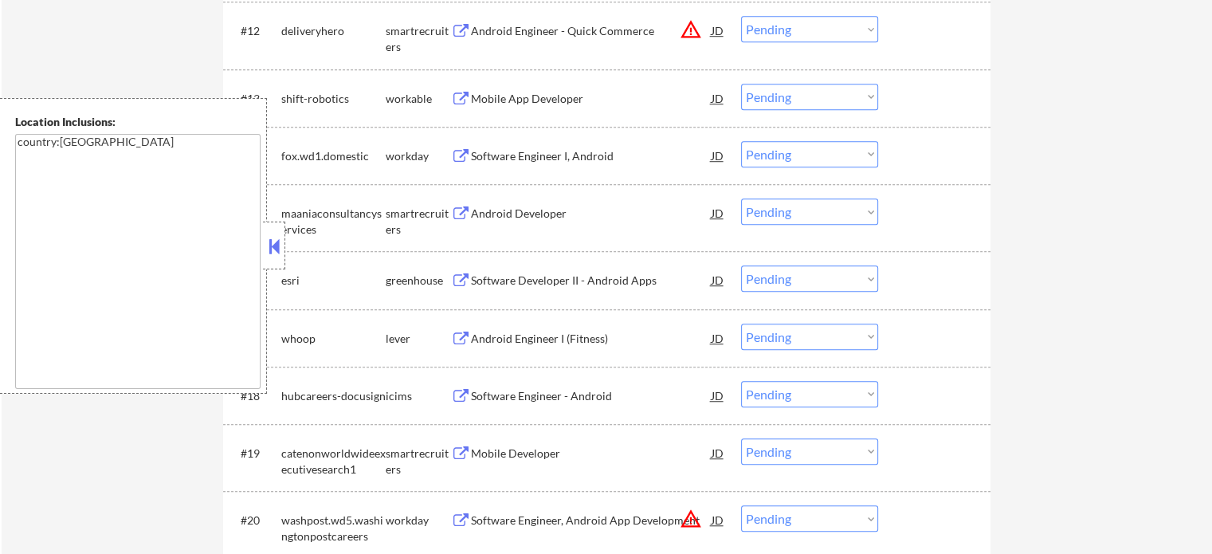
click at [497, 214] on div "Android Developer" at bounding box center [591, 214] width 241 height 16
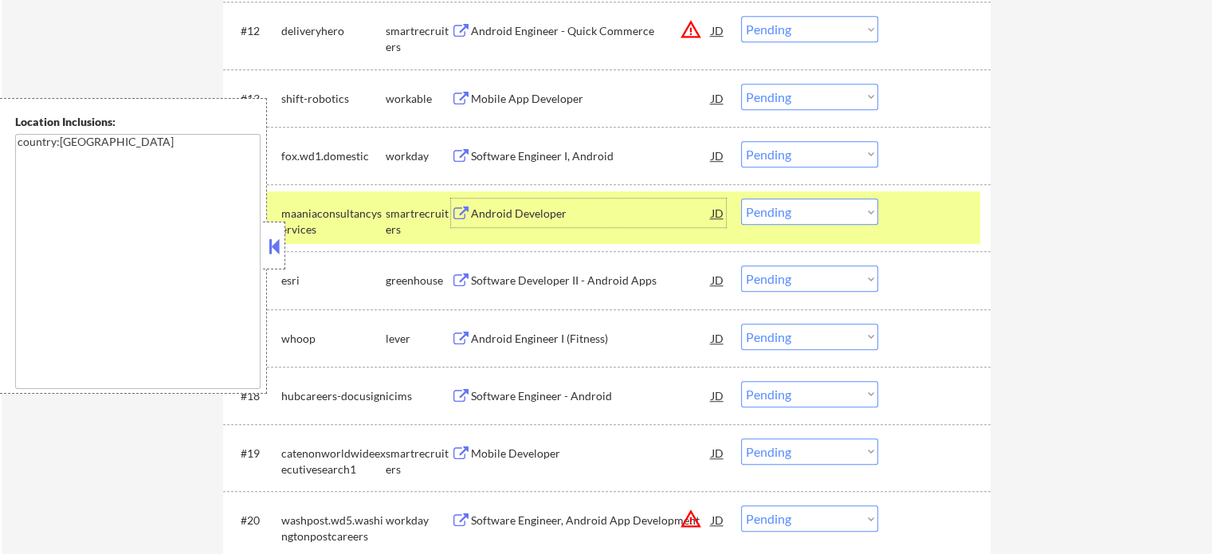
click at [797, 212] on select "Choose an option... Pending Applied Excluded (Questions) Excluded (Expired) Exc…" at bounding box center [809, 211] width 137 height 26
click at [741, 198] on select "Choose an option... Pending Applied Excluded (Questions) Excluded (Expired) Exc…" at bounding box center [809, 211] width 137 height 26
click at [929, 222] on div at bounding box center [936, 212] width 70 height 29
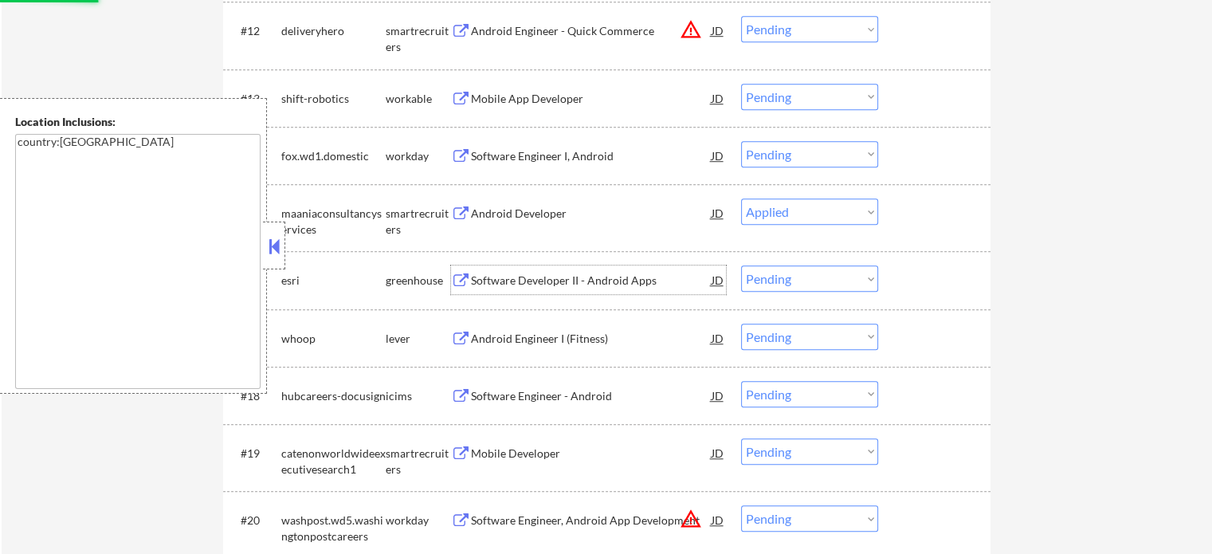
click at [575, 281] on div "Software Developer II - Android Apps" at bounding box center [591, 281] width 241 height 16
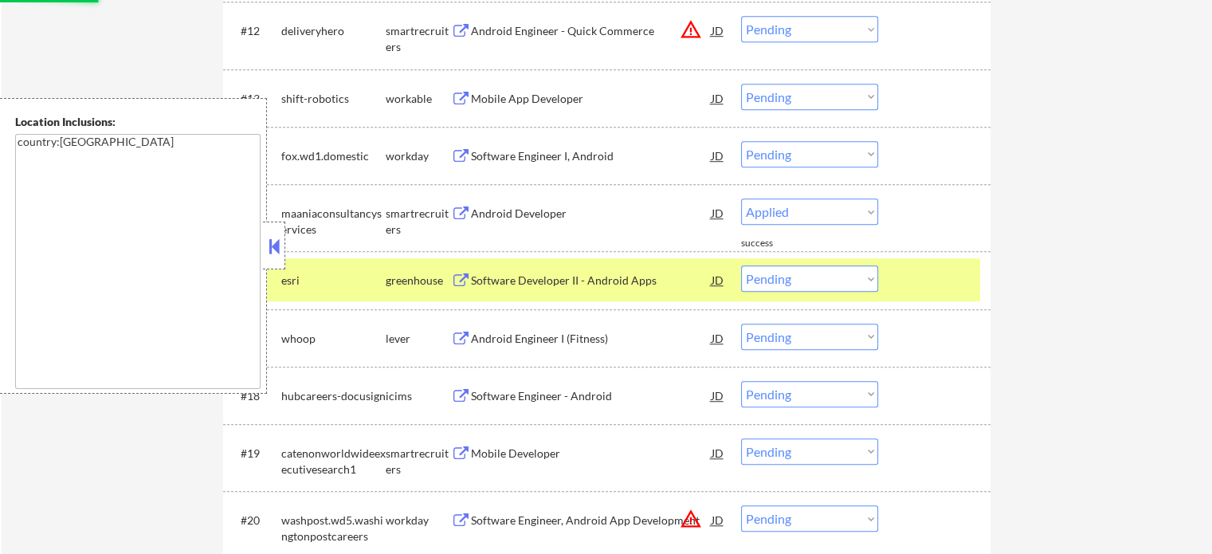
select select ""pending""
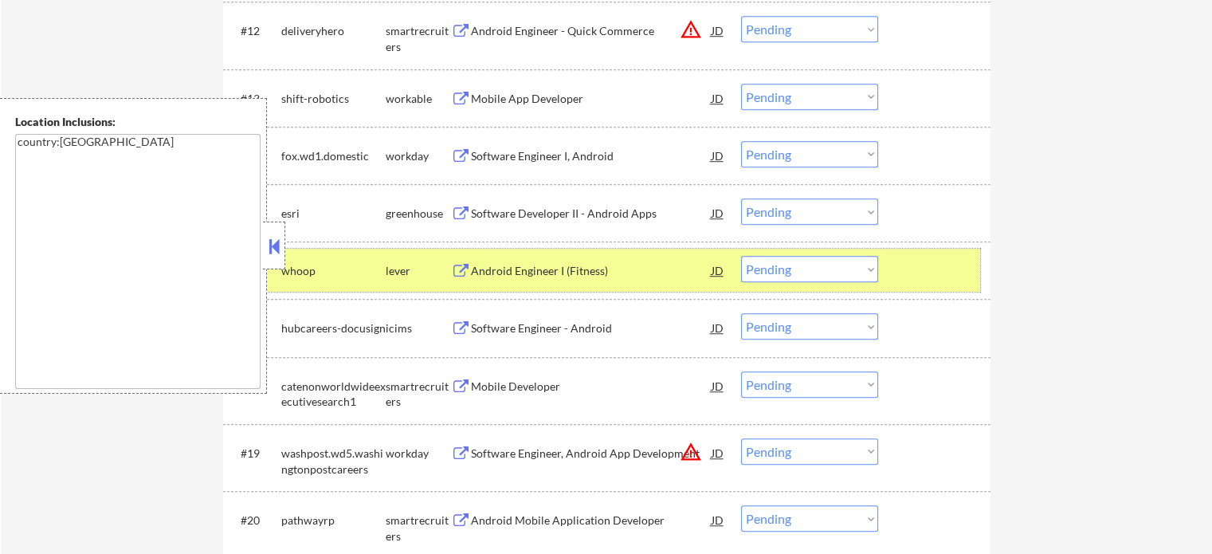
click at [915, 268] on div at bounding box center [936, 270] width 70 height 29
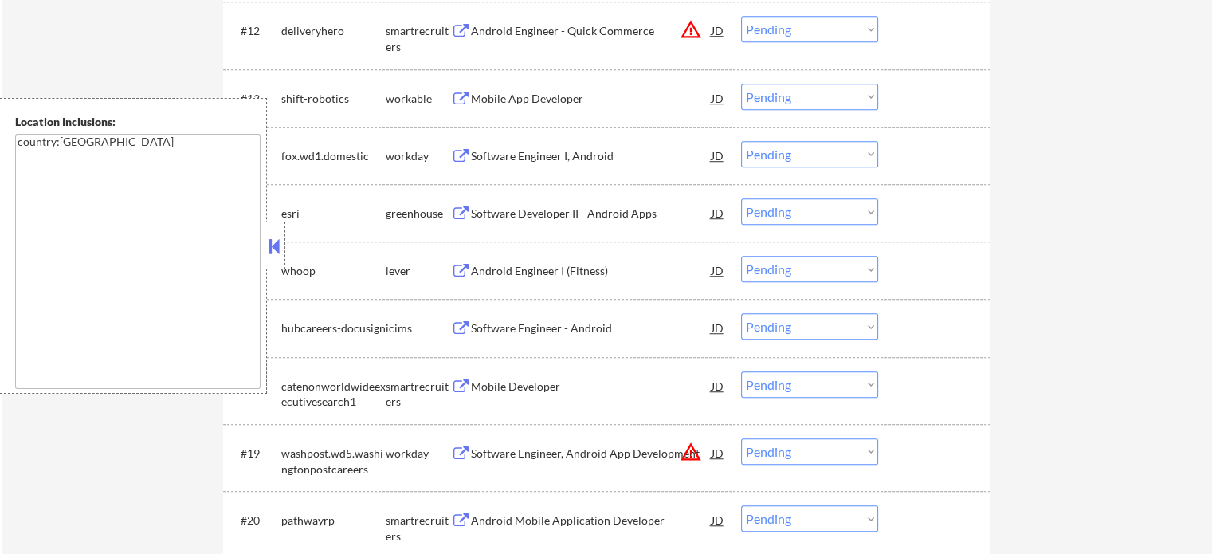
click at [574, 268] on div "Android Engineer I (Fitness)" at bounding box center [591, 271] width 241 height 16
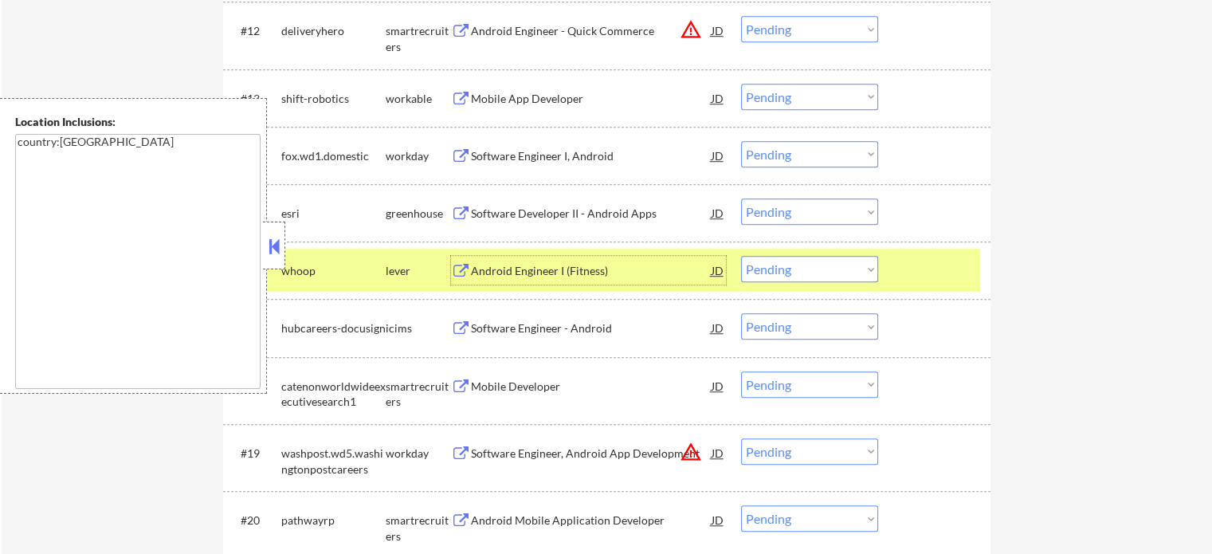
click at [782, 273] on select "Choose an option... Pending Applied Excluded (Questions) Excluded (Expired) Exc…" at bounding box center [809, 269] width 137 height 26
click at [741, 256] on select "Choose an option... Pending Applied Excluded (Questions) Excluded (Expired) Exc…" at bounding box center [809, 269] width 137 height 26
click at [941, 269] on div at bounding box center [936, 270] width 70 height 29
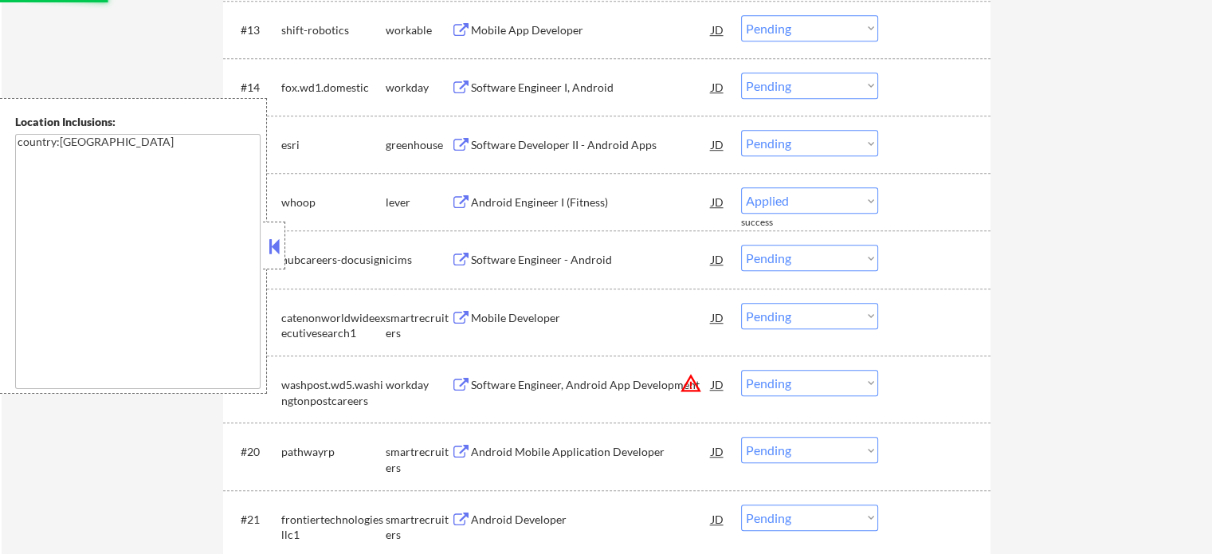
scroll to position [1355, 0]
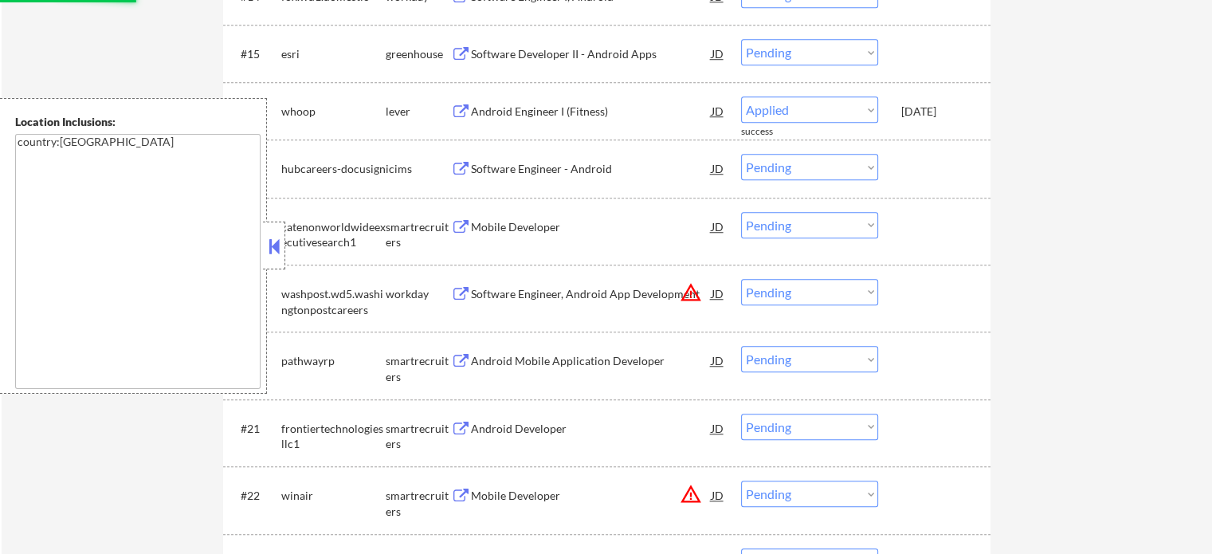
select select ""pending""
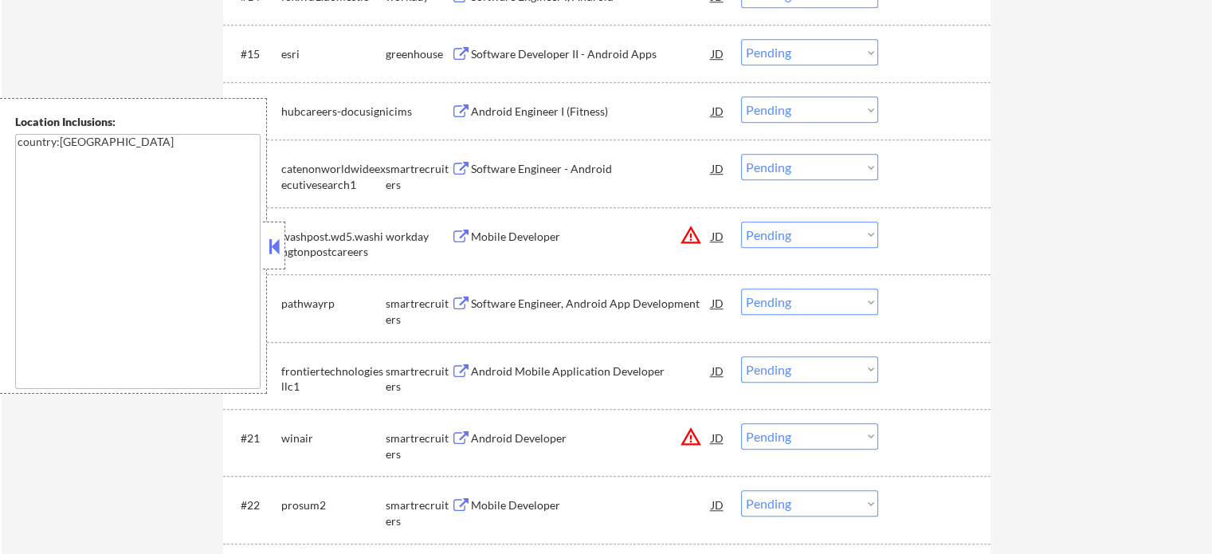
click at [495, 172] on div "Software Engineer - Android" at bounding box center [591, 169] width 241 height 16
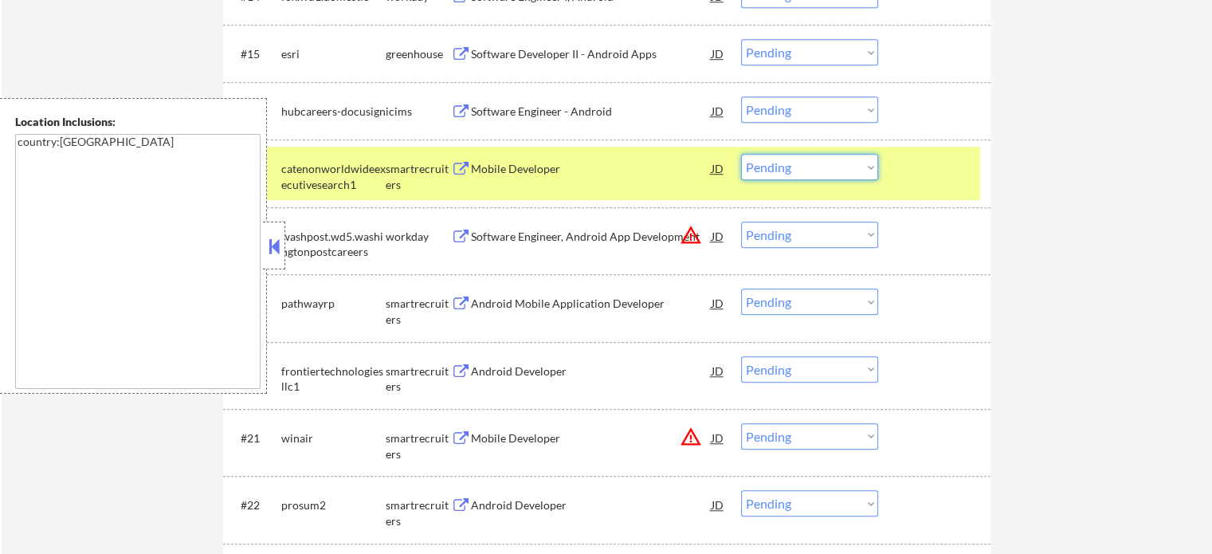
click at [831, 168] on select "Choose an option... Pending Applied Excluded (Questions) Excluded (Expired) Exc…" at bounding box center [809, 167] width 137 height 26
click at [741, 154] on select "Choose an option... Pending Applied Excluded (Questions) Excluded (Expired) Exc…" at bounding box center [809, 167] width 137 height 26
click at [921, 172] on div at bounding box center [936, 168] width 70 height 29
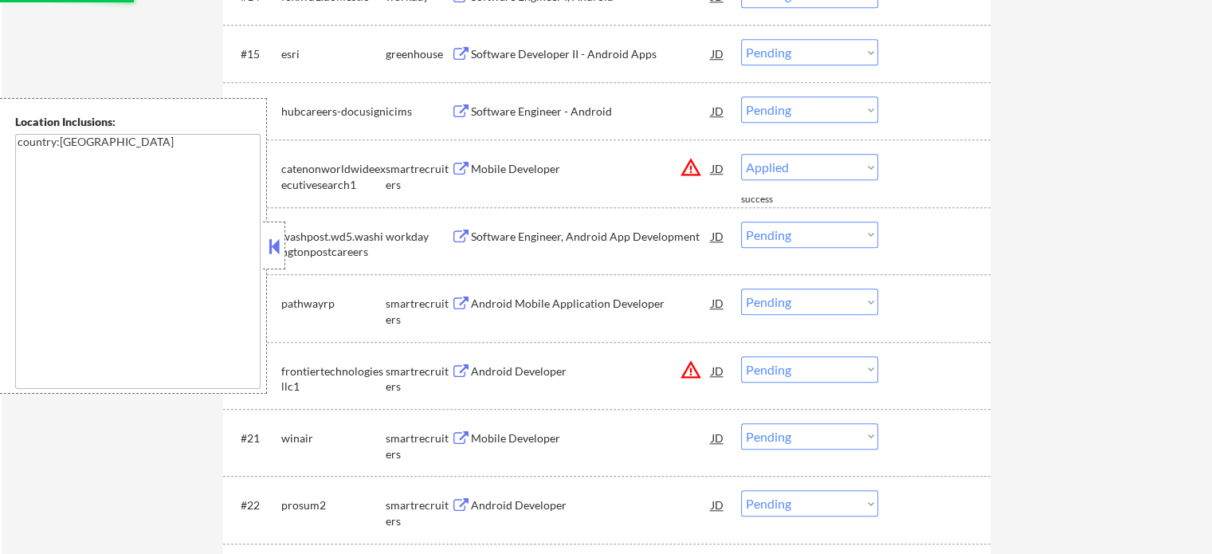
select select ""pending""
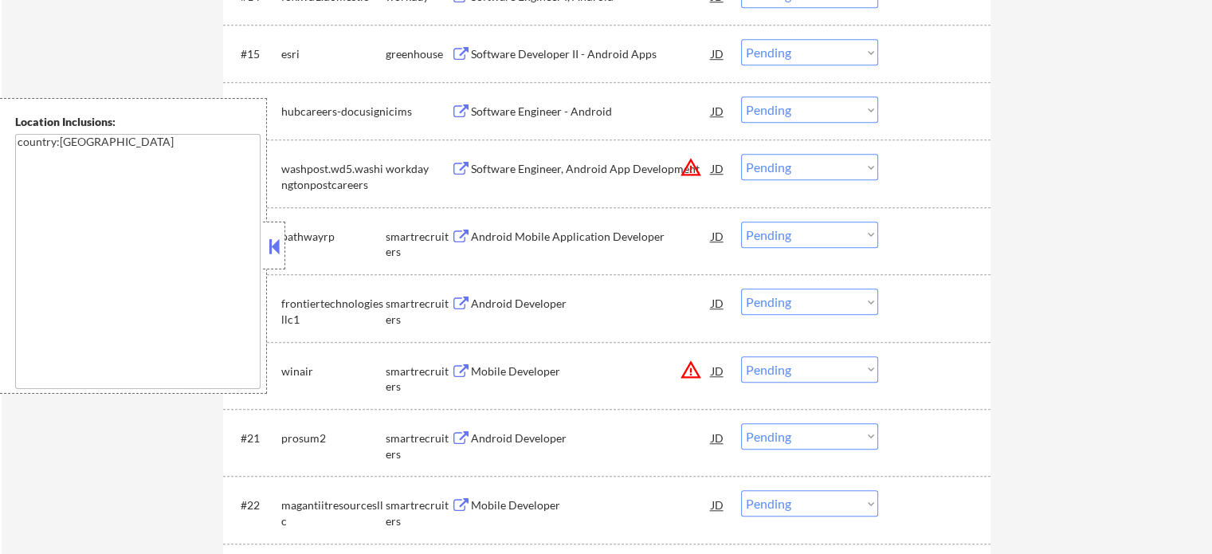
click at [519, 234] on div "Android Mobile Application Developer" at bounding box center [591, 237] width 241 height 16
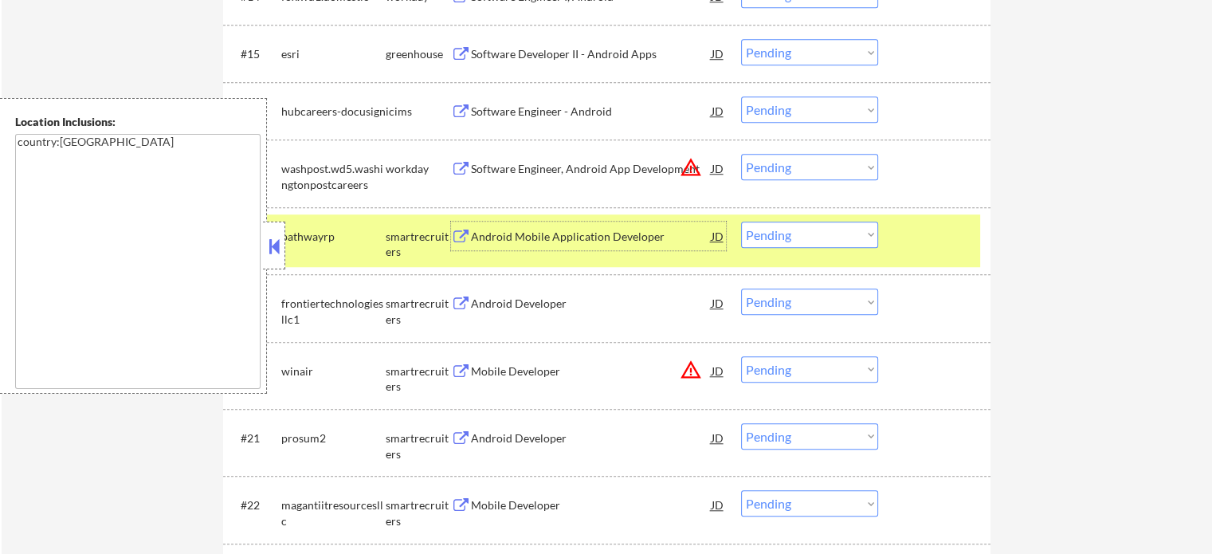
click at [852, 226] on select "Choose an option... Pending Applied Excluded (Questions) Excluded (Expired) Exc…" at bounding box center [809, 235] width 137 height 26
click at [741, 222] on select "Choose an option... Pending Applied Excluded (Questions) Excluded (Expired) Exc…" at bounding box center [809, 235] width 137 height 26
click at [923, 245] on div at bounding box center [936, 236] width 70 height 29
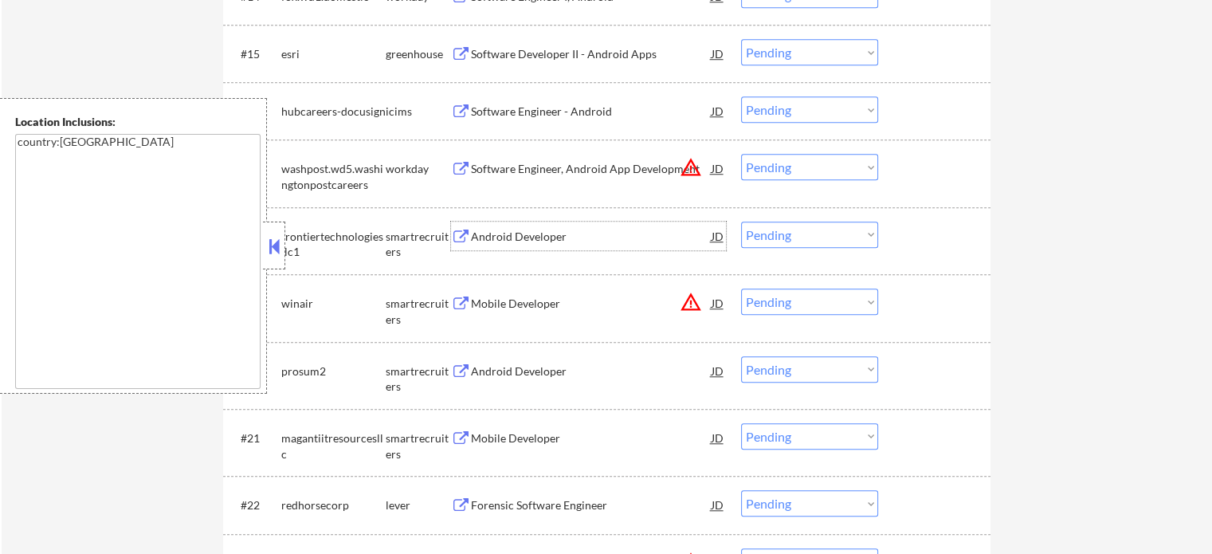
click at [539, 233] on div "Android Developer" at bounding box center [591, 237] width 241 height 16
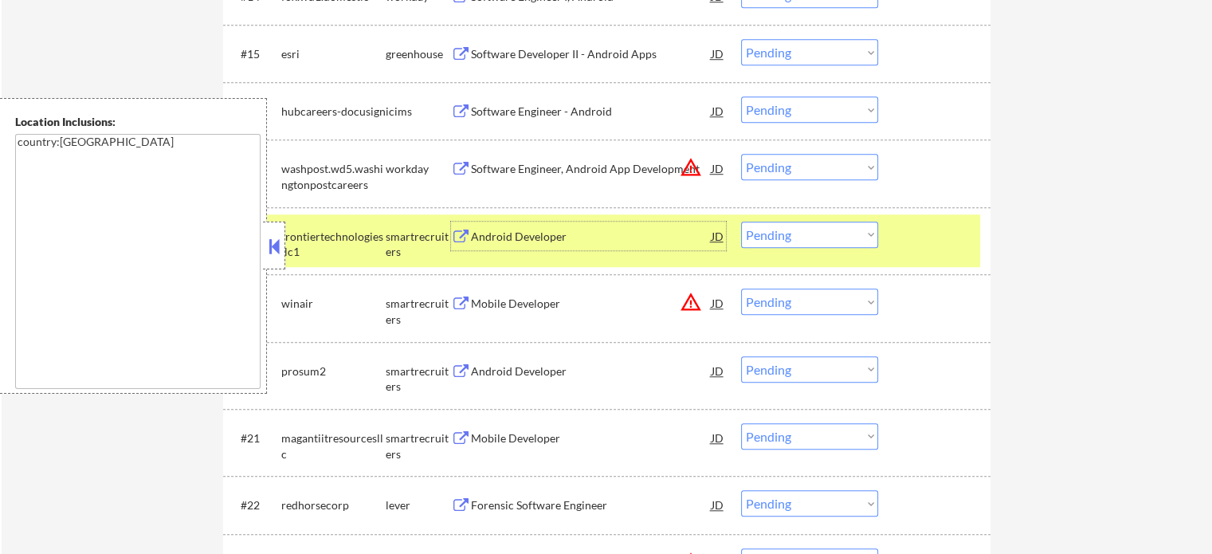
click at [784, 235] on select "Choose an option... Pending Applied Excluded (Questions) Excluded (Expired) Exc…" at bounding box center [809, 235] width 137 height 26
click at [741, 222] on select "Choose an option... Pending Applied Excluded (Questions) Excluded (Expired) Exc…" at bounding box center [809, 235] width 137 height 26
click at [941, 239] on div at bounding box center [936, 236] width 70 height 29
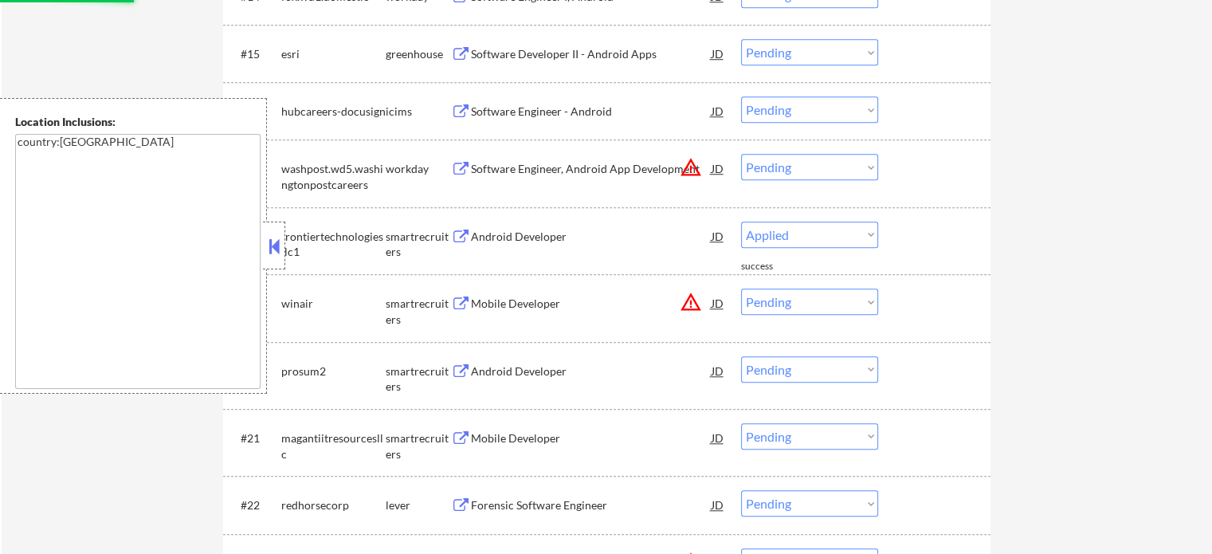
select select ""pending""
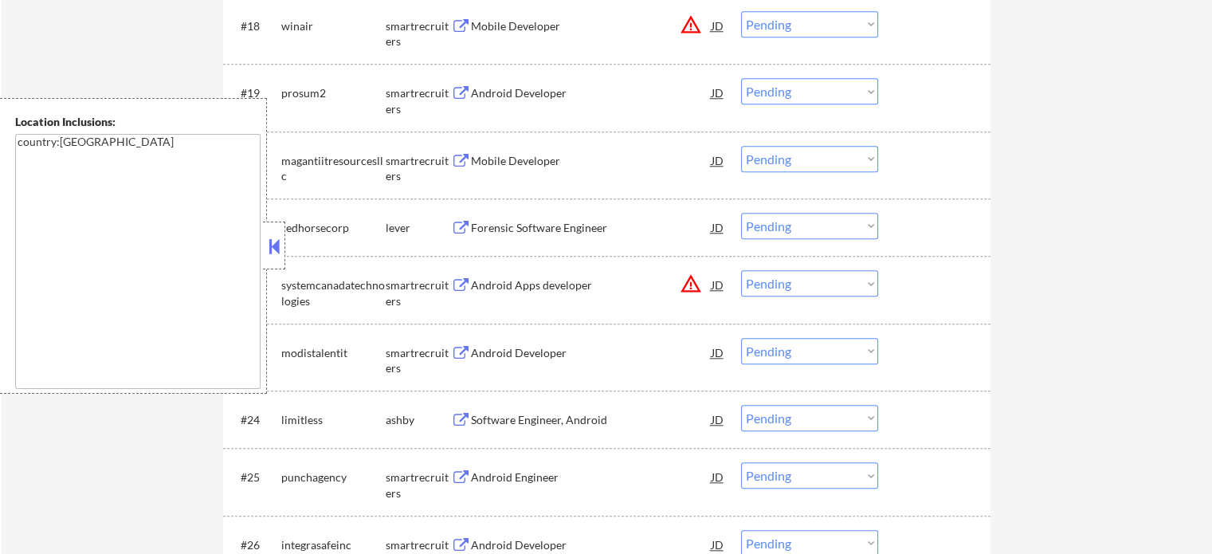
scroll to position [1594, 0]
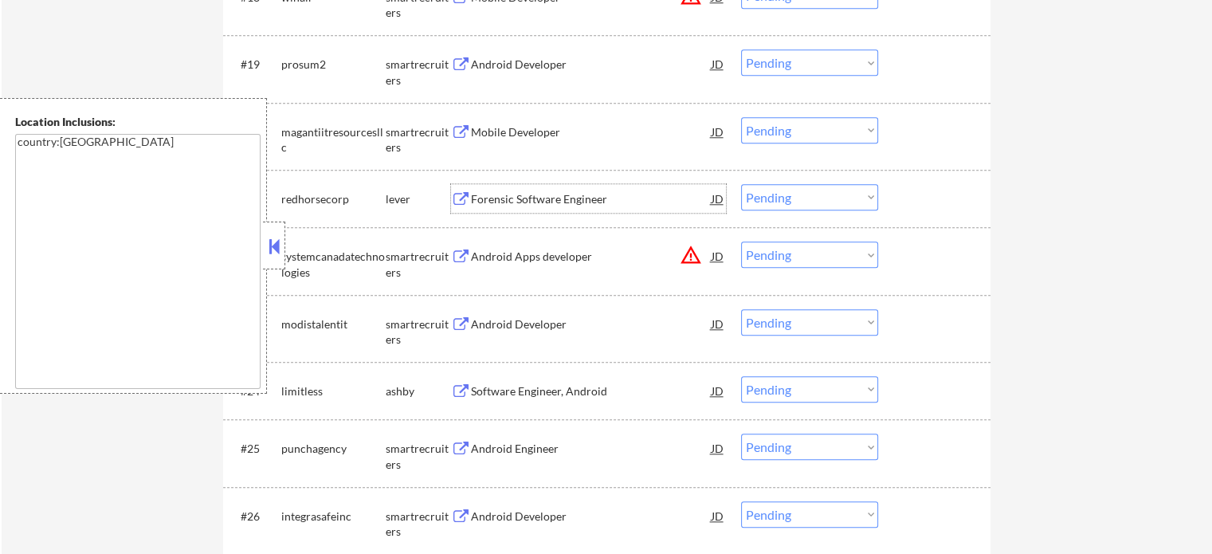
click at [484, 198] on div "Forensic Software Engineer" at bounding box center [591, 199] width 241 height 16
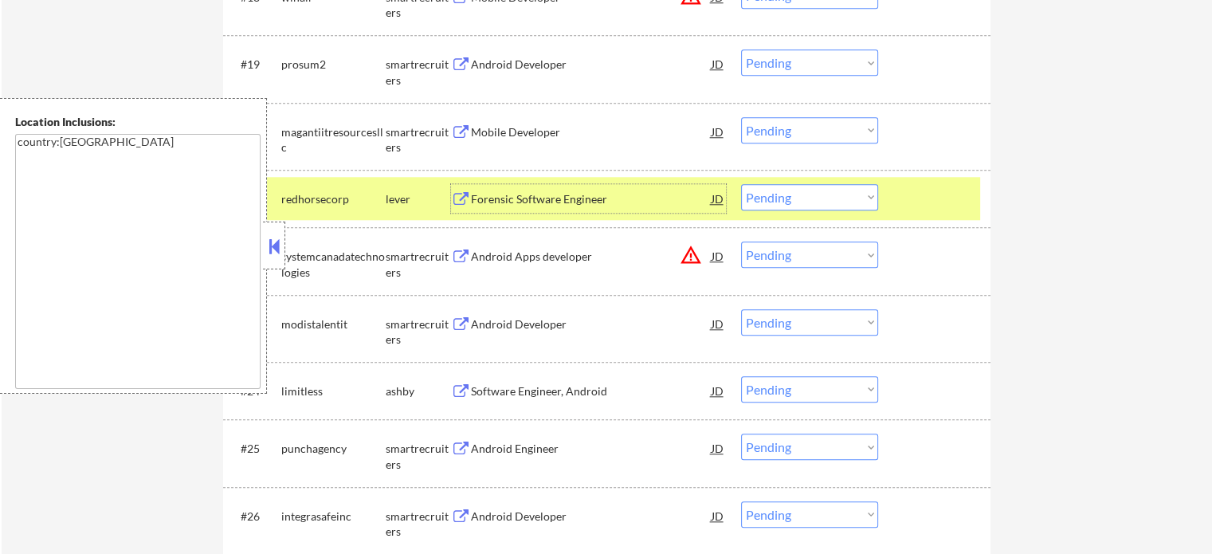
click at [784, 196] on select "Choose an option... Pending Applied Excluded (Questions) Excluded (Expired) Exc…" at bounding box center [809, 197] width 137 height 26
click at [741, 184] on select "Choose an option... Pending Applied Excluded (Questions) Excluded (Expired) Exc…" at bounding box center [809, 197] width 137 height 26
click at [949, 202] on div at bounding box center [936, 198] width 70 height 29
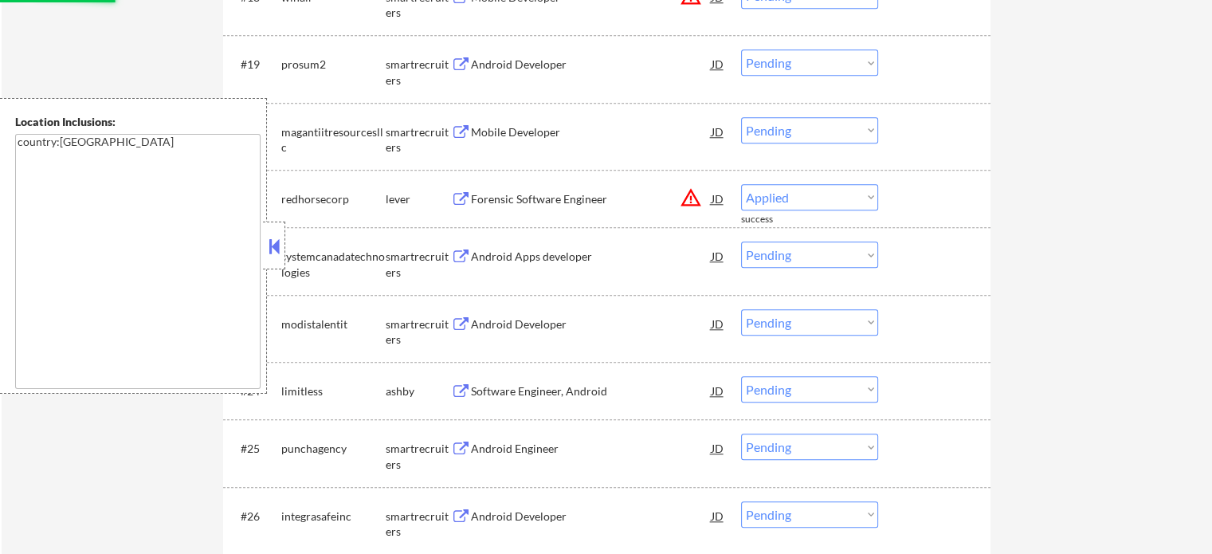
select select ""pending""
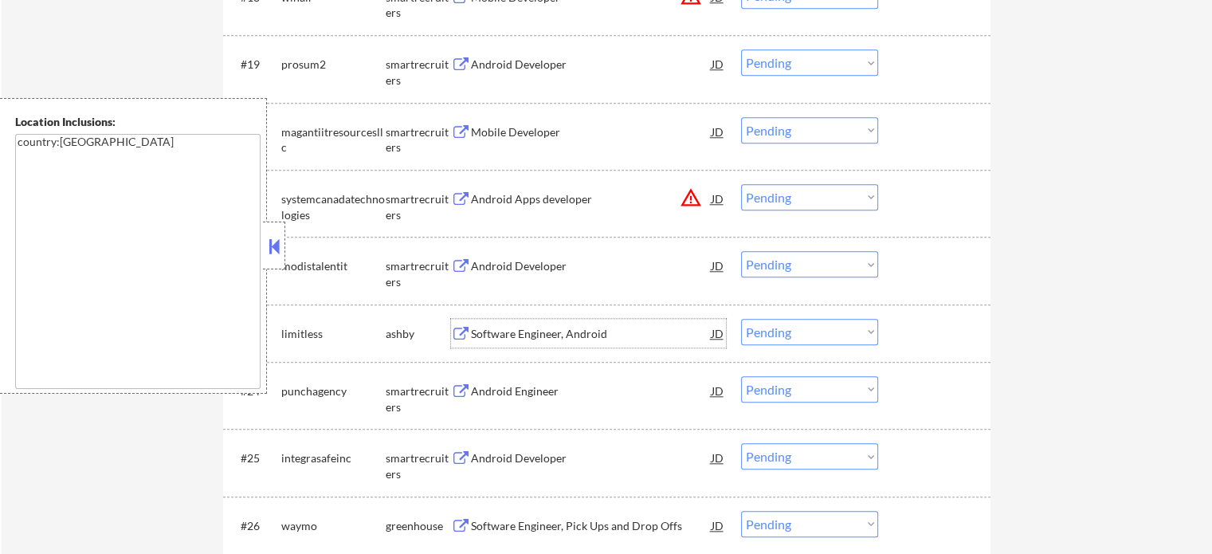
click at [536, 337] on div "Software Engineer, Android" at bounding box center [591, 334] width 241 height 16
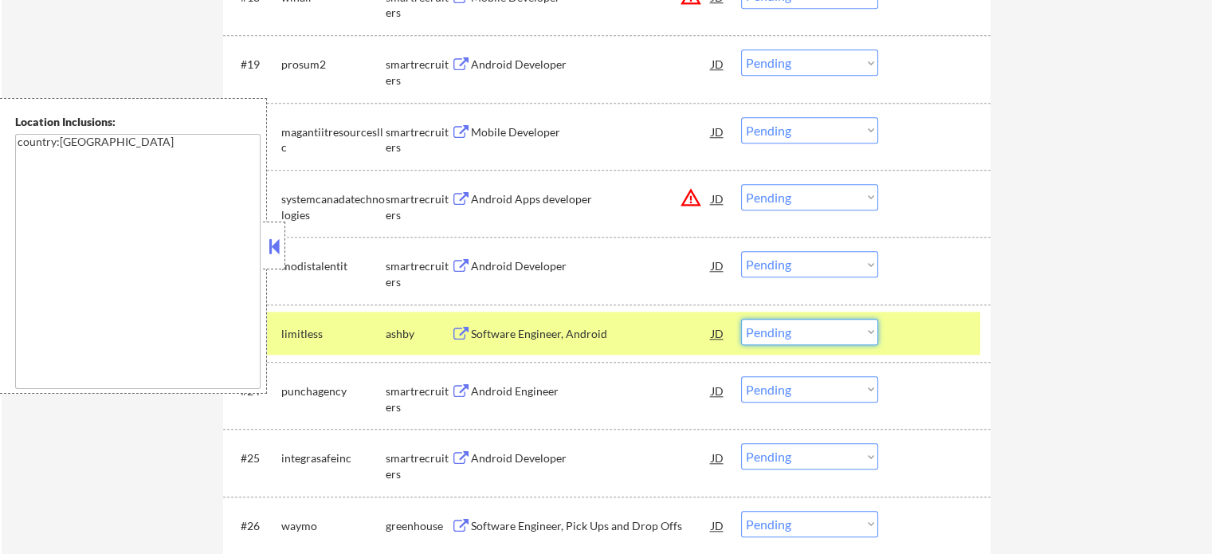
click at [791, 334] on select "Choose an option... Pending Applied Excluded (Questions) Excluded (Expired) Exc…" at bounding box center [809, 332] width 137 height 26
click at [741, 319] on select "Choose an option... Pending Applied Excluded (Questions) Excluded (Expired) Exc…" at bounding box center [809, 332] width 137 height 26
click at [953, 334] on div at bounding box center [936, 333] width 70 height 29
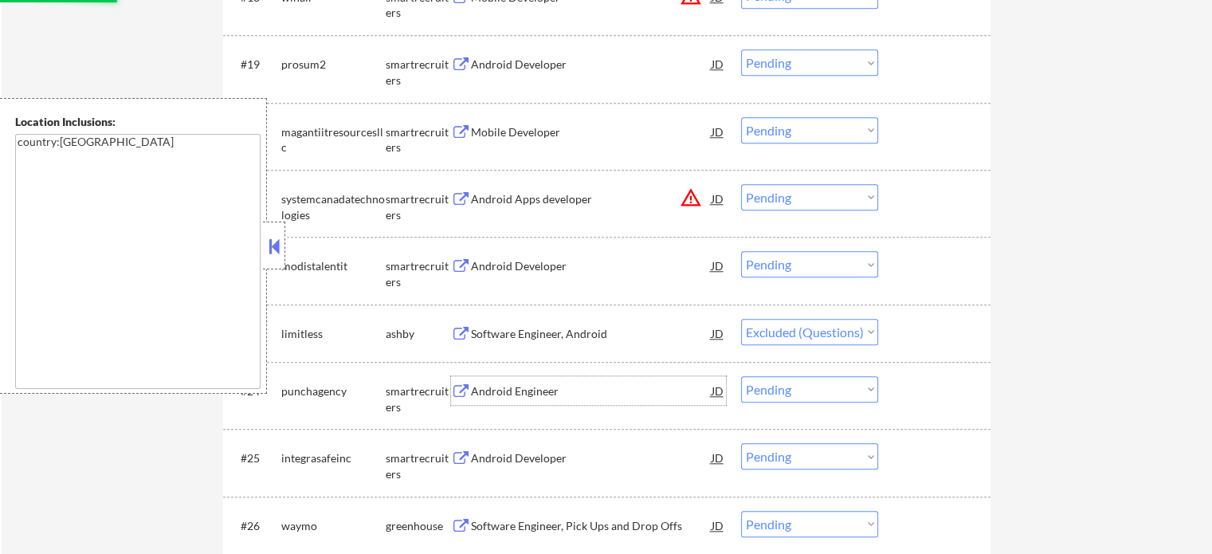
click at [495, 387] on div "Android Engineer" at bounding box center [591, 391] width 241 height 16
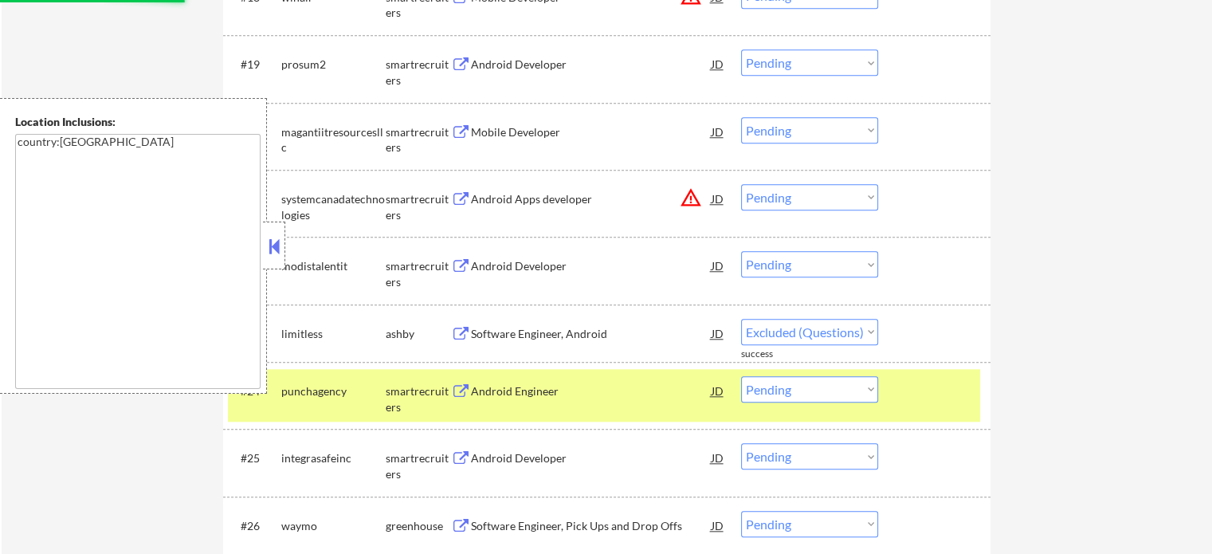
select select ""pending""
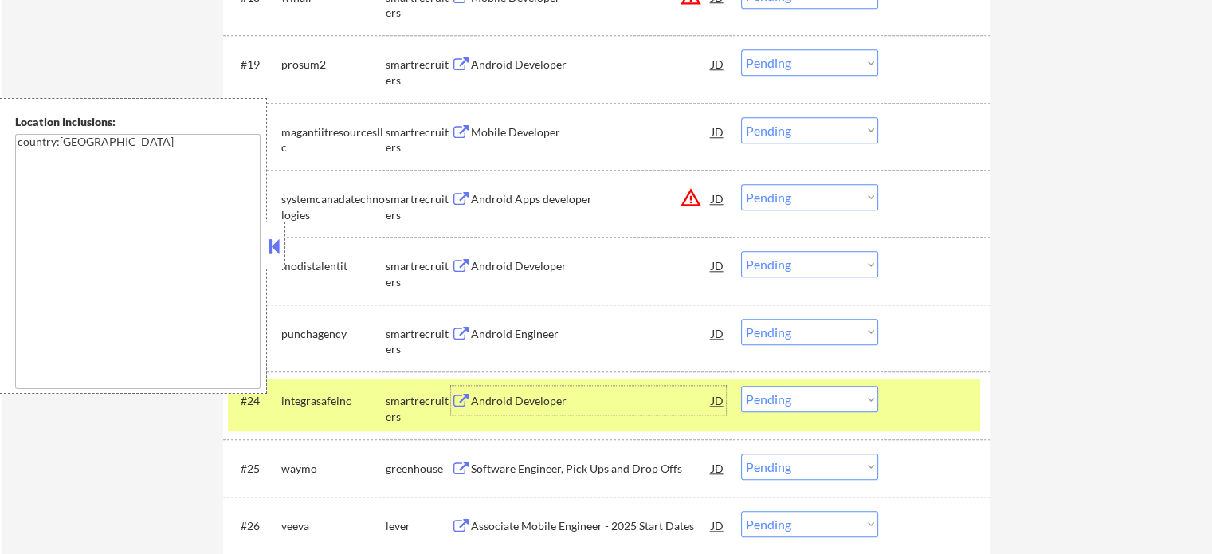
click at [803, 400] on select "Choose an option... Pending Applied Excluded (Questions) Excluded (Expired) Exc…" at bounding box center [809, 399] width 137 height 26
click at [741, 386] on select "Choose an option... Pending Applied Excluded (Questions) Excluded (Expired) Exc…" at bounding box center [809, 399] width 137 height 26
click at [900, 391] on div "#24 integrasafeinc smartrecruiters Android Developer JD warning_amber Choose an…" at bounding box center [604, 405] width 752 height 53
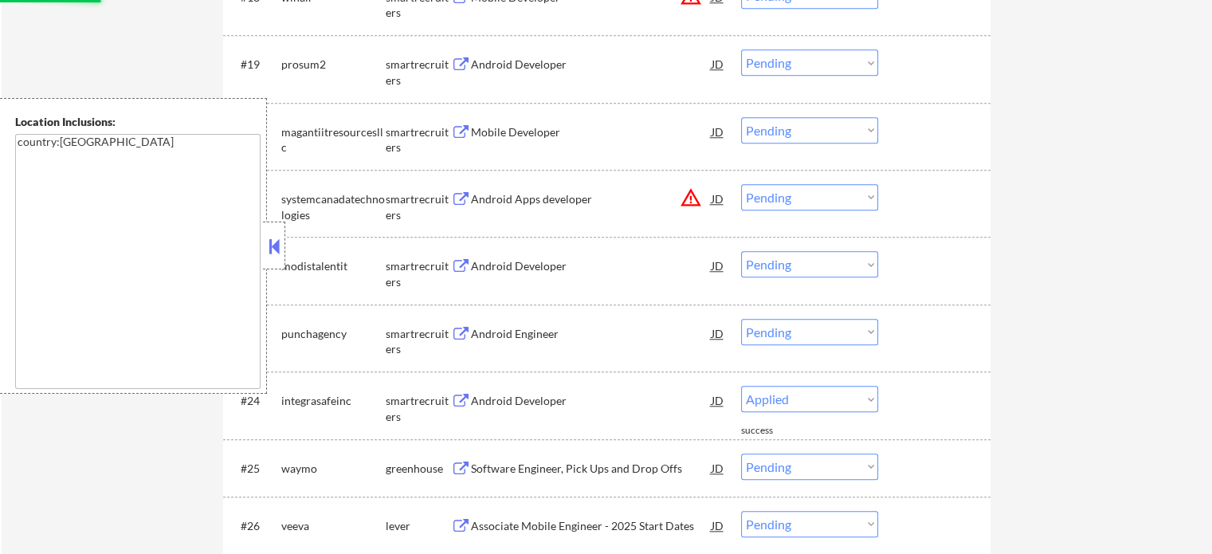
select select ""pending""
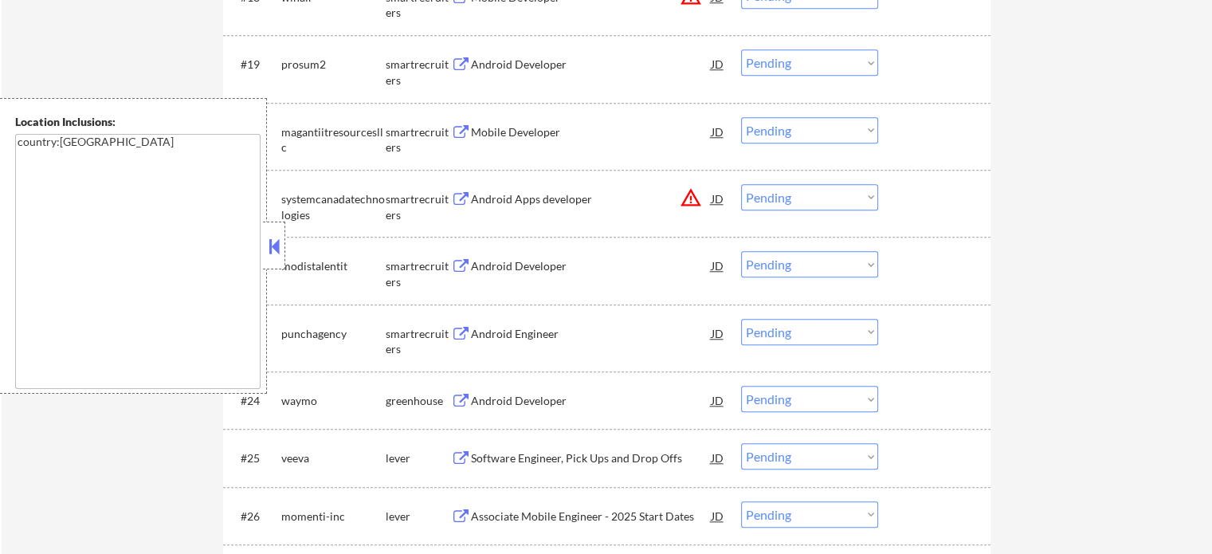
click at [520, 404] on div "Android Developer" at bounding box center [591, 401] width 241 height 16
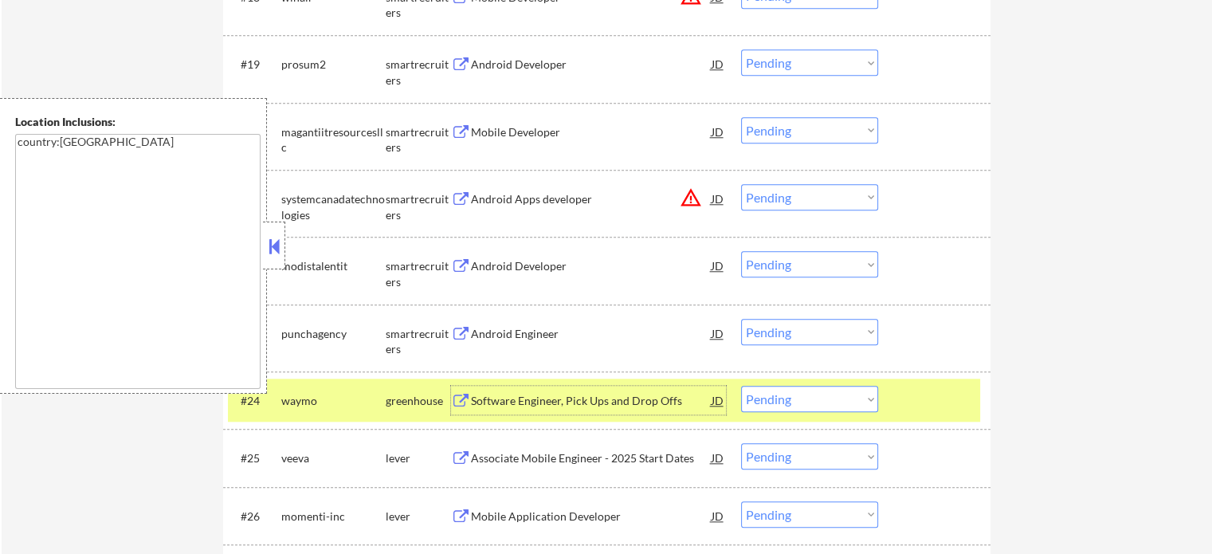
click at [930, 410] on div at bounding box center [936, 400] width 70 height 29
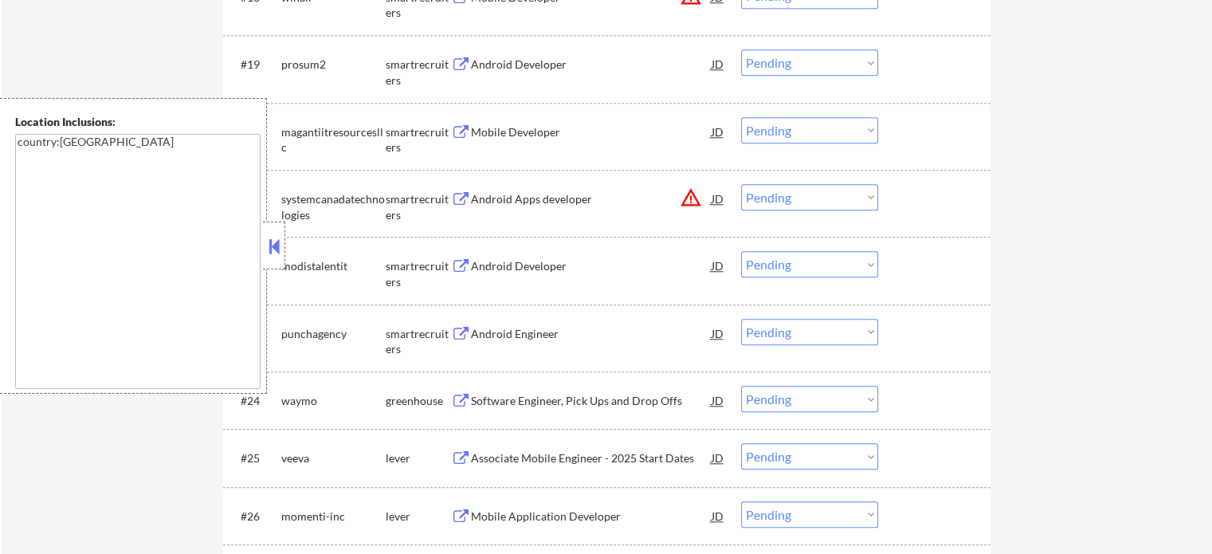
scroll to position [1754, 0]
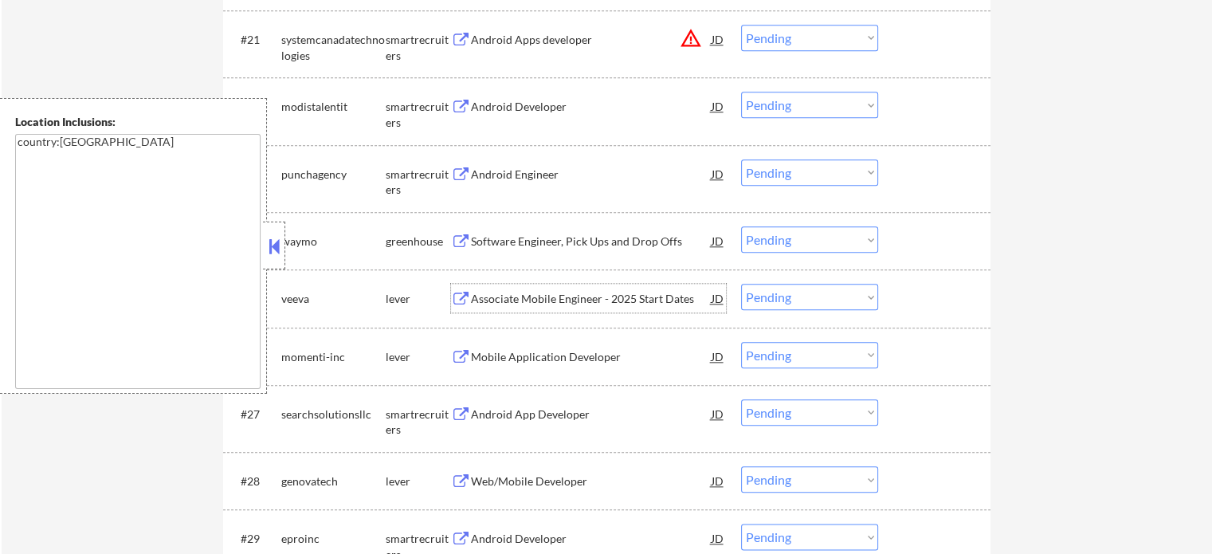
click at [510, 299] on div "Associate Mobile Engineer - 2025 Start Dates" at bounding box center [591, 299] width 241 height 16
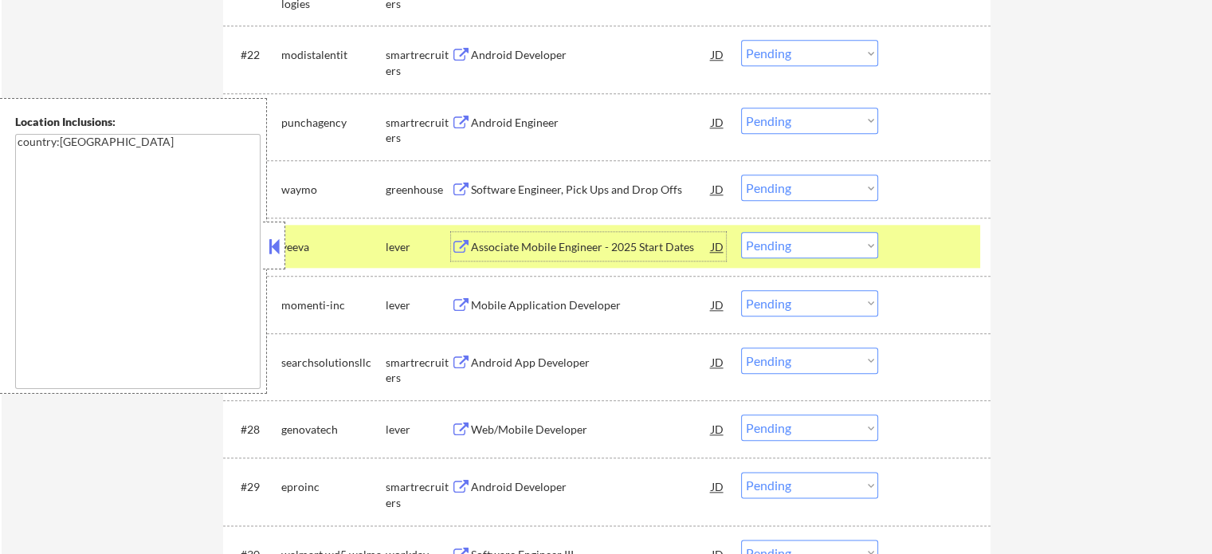
scroll to position [1833, 0]
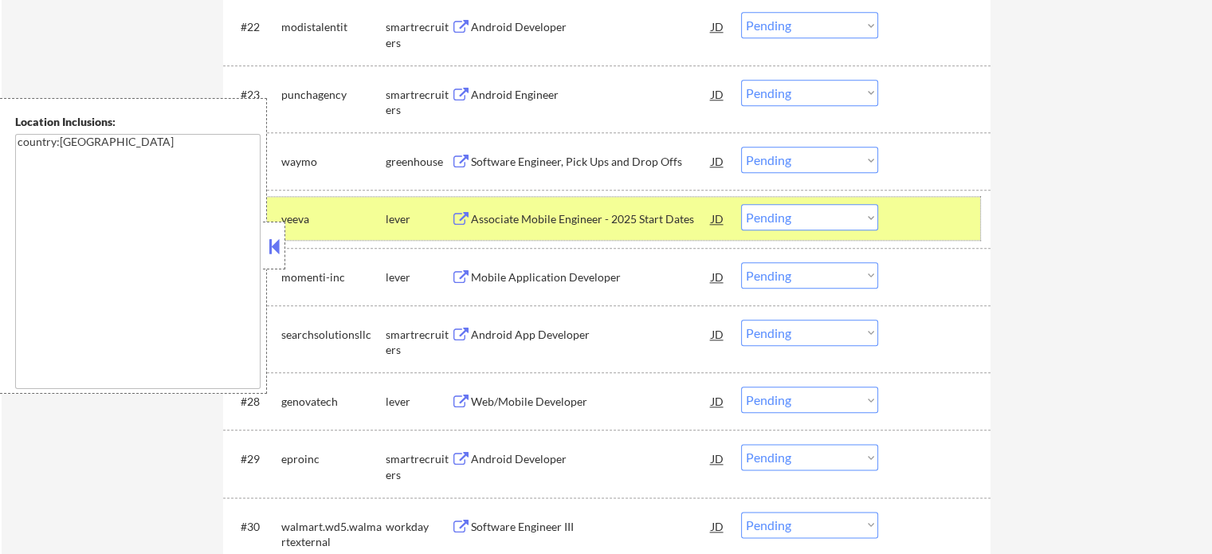
click at [933, 220] on div at bounding box center [936, 218] width 70 height 29
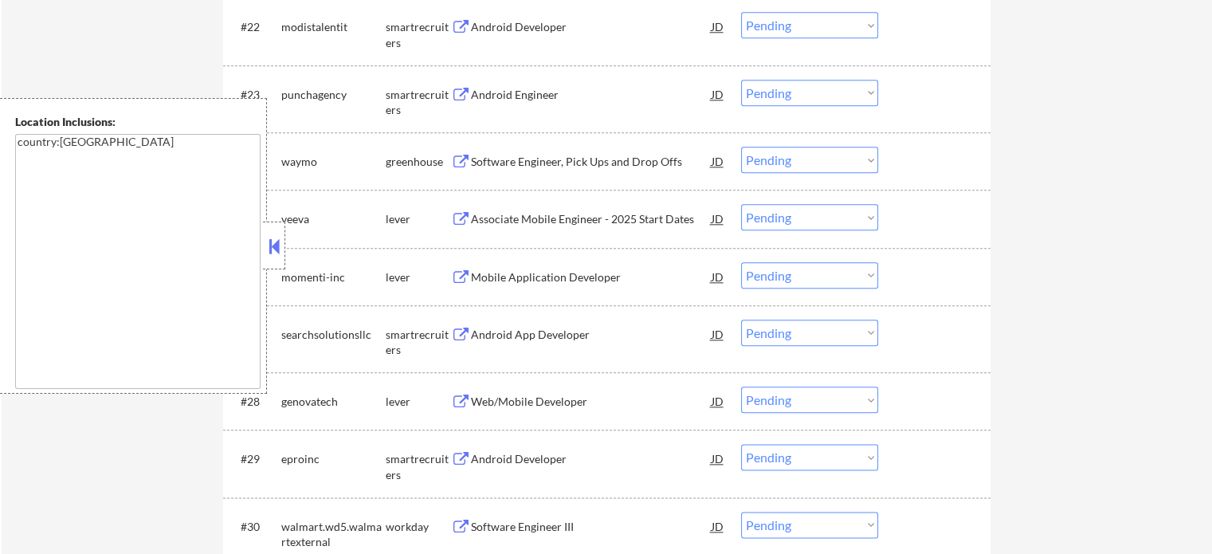
click at [517, 270] on div "Mobile Application Developer" at bounding box center [591, 277] width 241 height 16
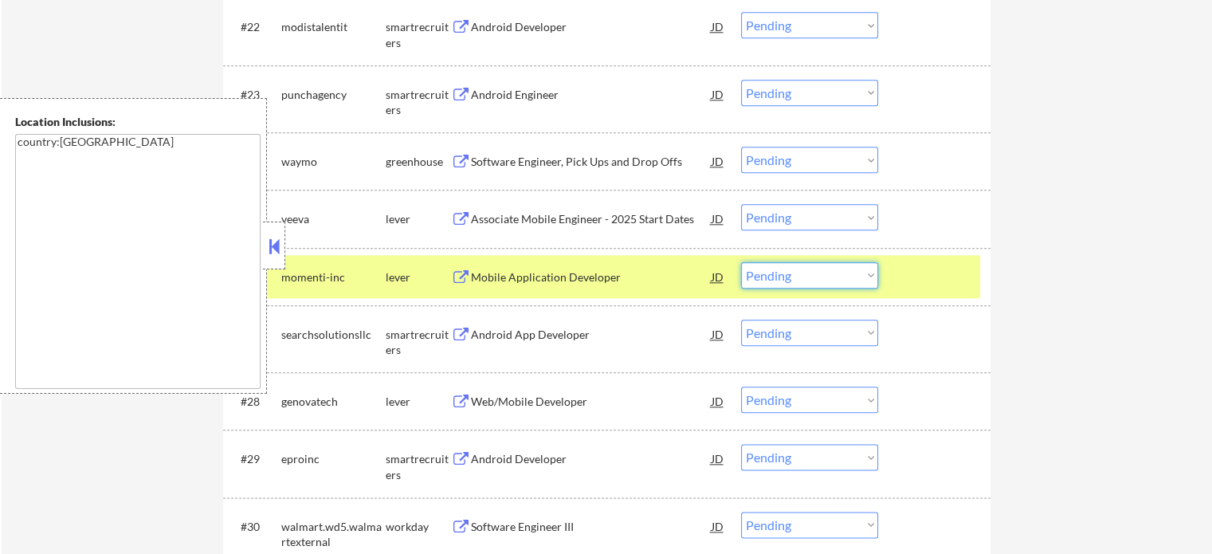
click at [778, 280] on select "Choose an option... Pending Applied Excluded (Questions) Excluded (Expired) Exc…" at bounding box center [809, 275] width 137 height 26
click at [741, 262] on select "Choose an option... Pending Applied Excluded (Questions) Excluded (Expired) Exc…" at bounding box center [809, 275] width 137 height 26
click at [894, 276] on div "#26 momenti-inc lever Mobile Application Developer JD warning_amber Choose an o…" at bounding box center [604, 276] width 752 height 43
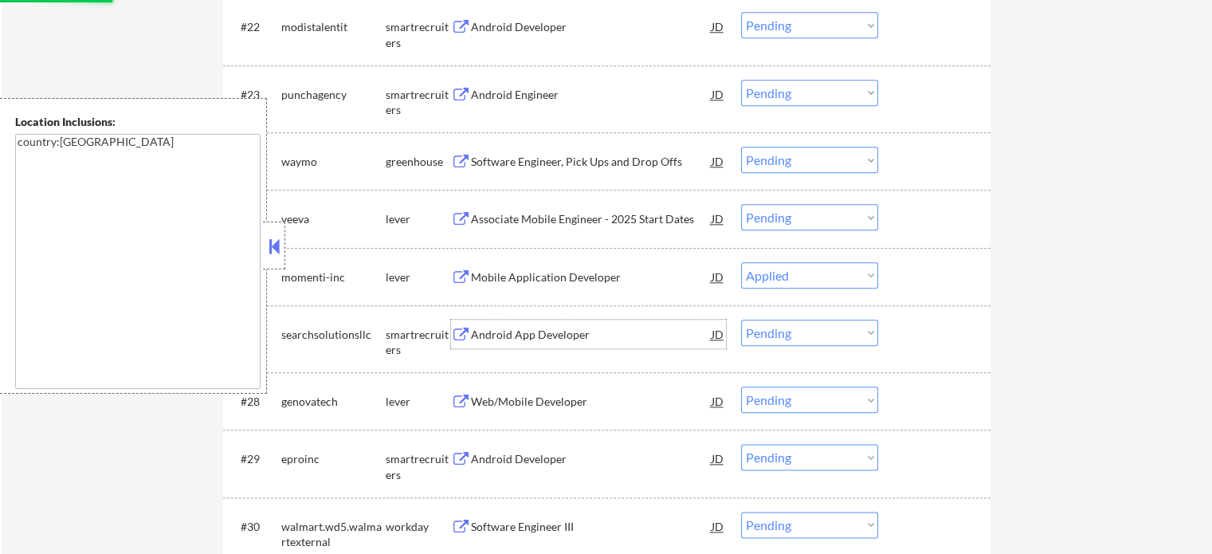
click at [568, 336] on div "Android App Developer" at bounding box center [591, 335] width 241 height 16
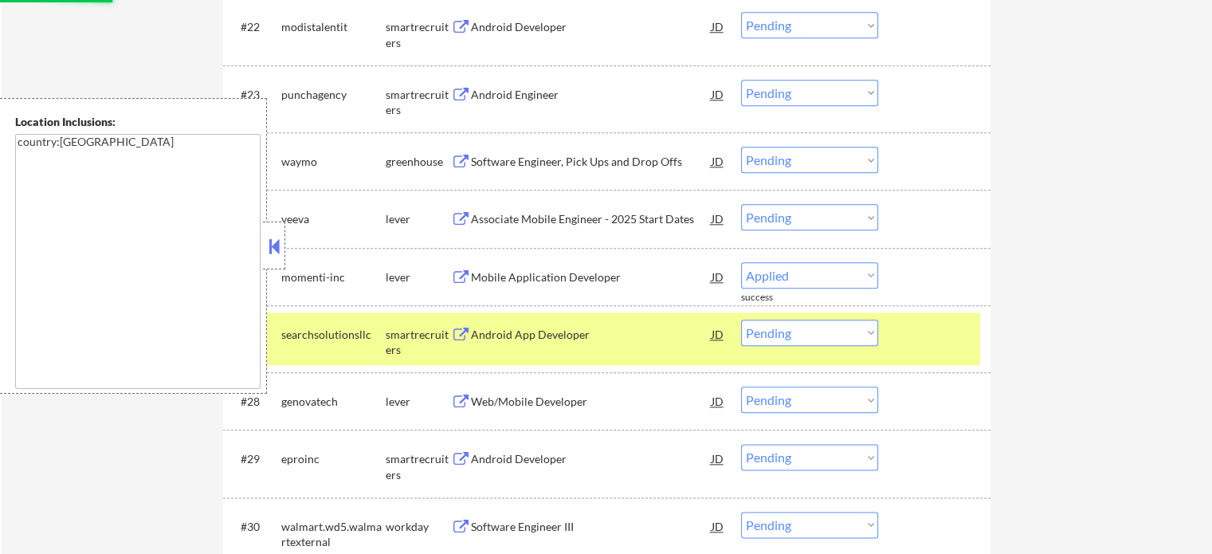
select select ""pending""
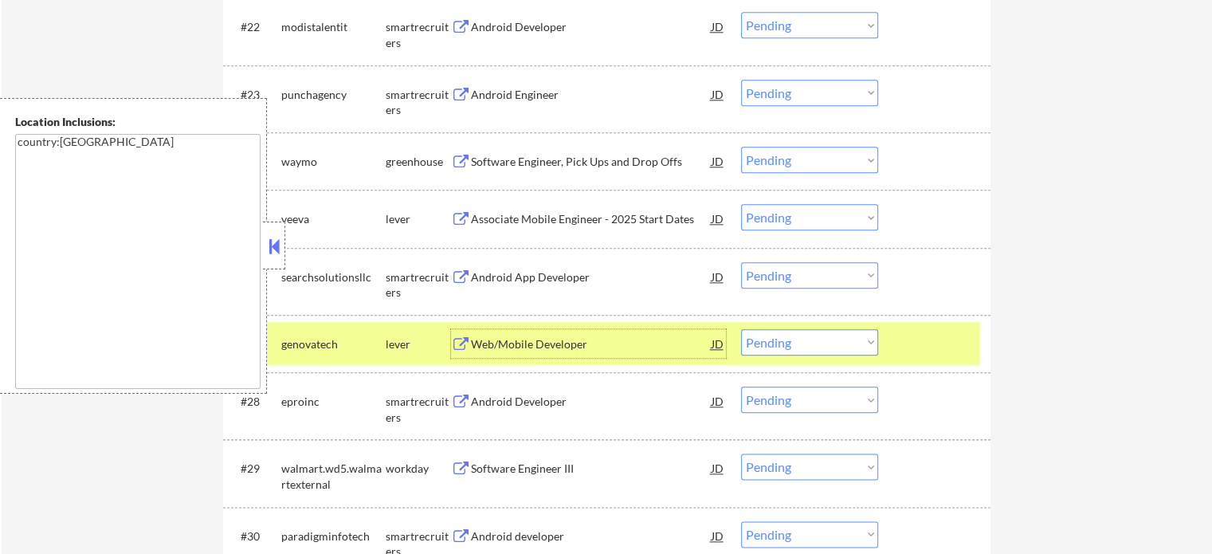
click at [806, 342] on select "Choose an option... Pending Applied Excluded (Questions) Excluded (Expired) Exc…" at bounding box center [809, 342] width 137 height 26
click at [741, 329] on select "Choose an option... Pending Applied Excluded (Questions) Excluded (Expired) Exc…" at bounding box center [809, 342] width 137 height 26
click at [897, 352] on div "#27 genovatech lever Web/Mobile Developer JD warning_amber Choose an option... …" at bounding box center [604, 343] width 752 height 43
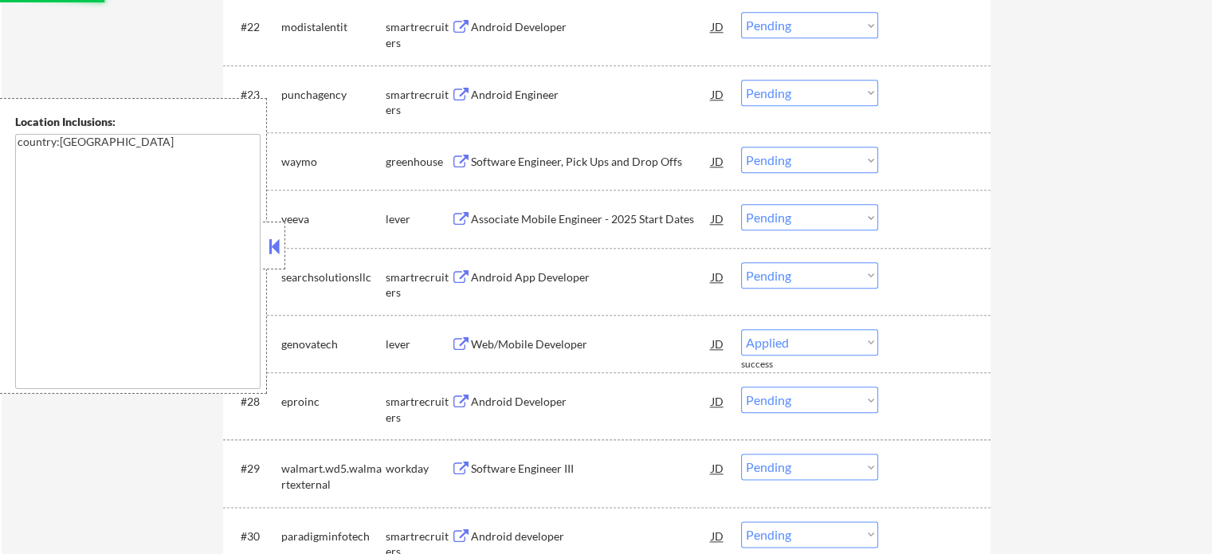
select select ""pending""
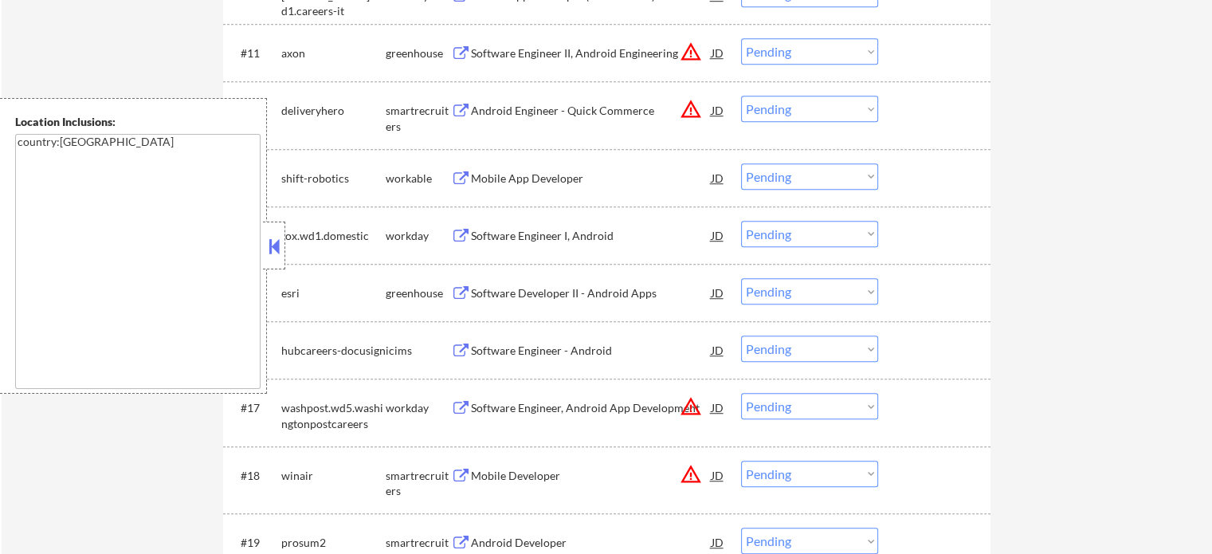
scroll to position [1169, 0]
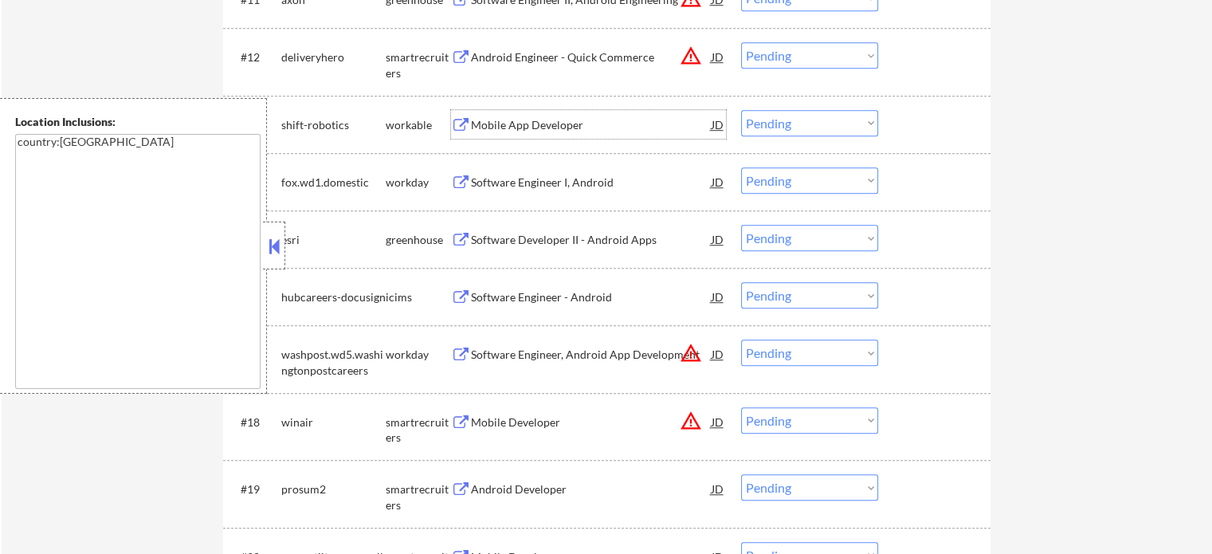
click at [504, 132] on div "Mobile App Developer" at bounding box center [591, 125] width 241 height 16
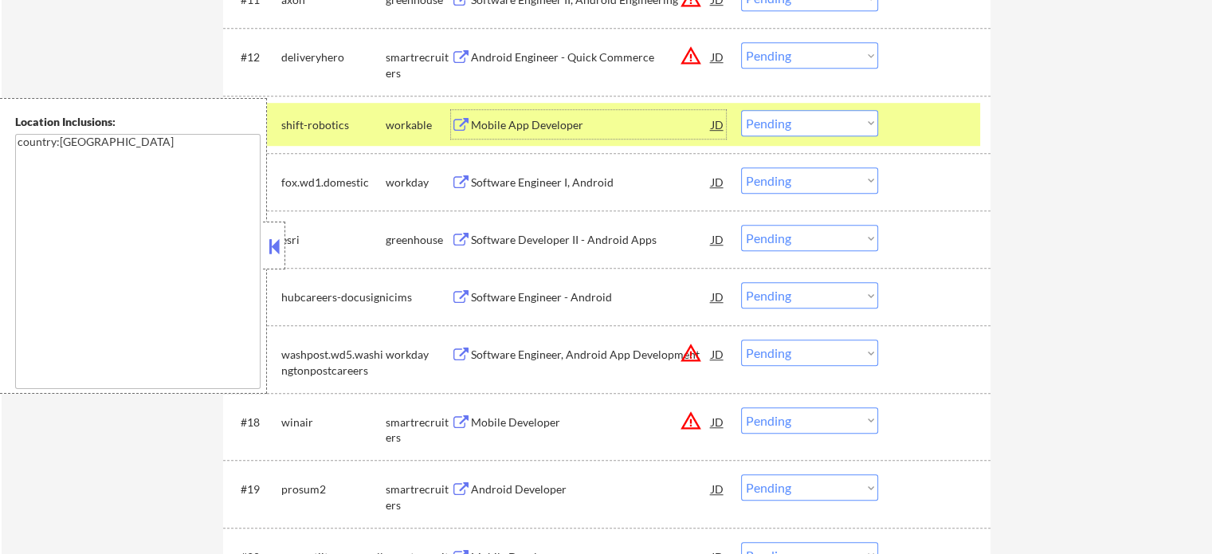
click at [805, 124] on select "Choose an option... Pending Applied Excluded (Questions) Excluded (Expired) Exc…" at bounding box center [809, 123] width 137 height 26
click at [741, 110] on select "Choose an option... Pending Applied Excluded (Questions) Excluded (Expired) Exc…" at bounding box center [809, 123] width 137 height 26
click at [907, 125] on div at bounding box center [936, 124] width 70 height 29
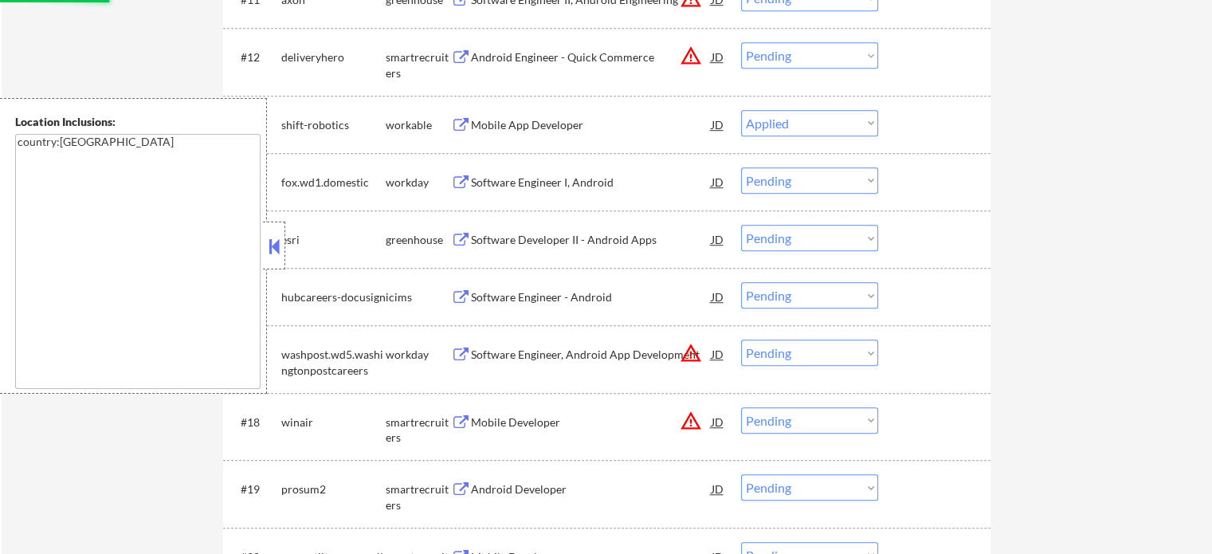
click at [541, 242] on div "Software Developer II - Android Apps" at bounding box center [591, 240] width 241 height 16
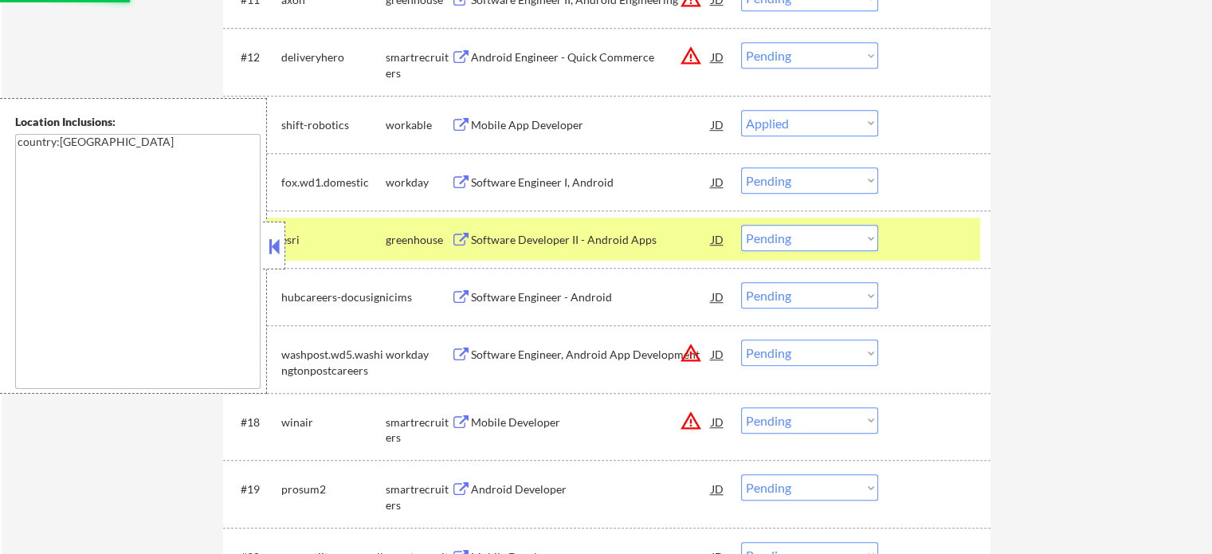
select select ""pending""
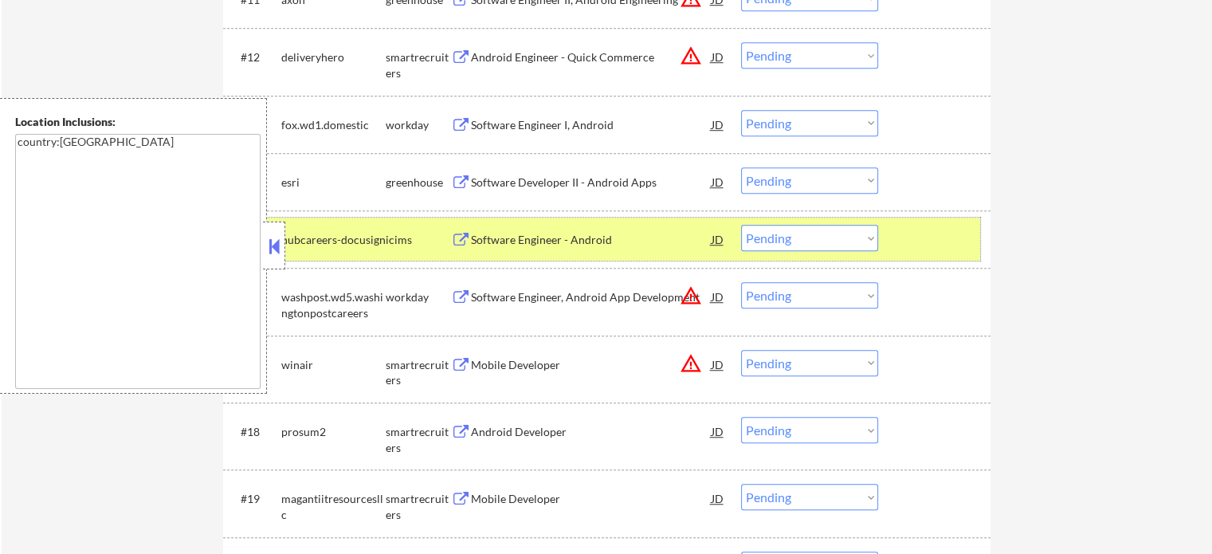
click at [905, 235] on div at bounding box center [936, 239] width 70 height 29
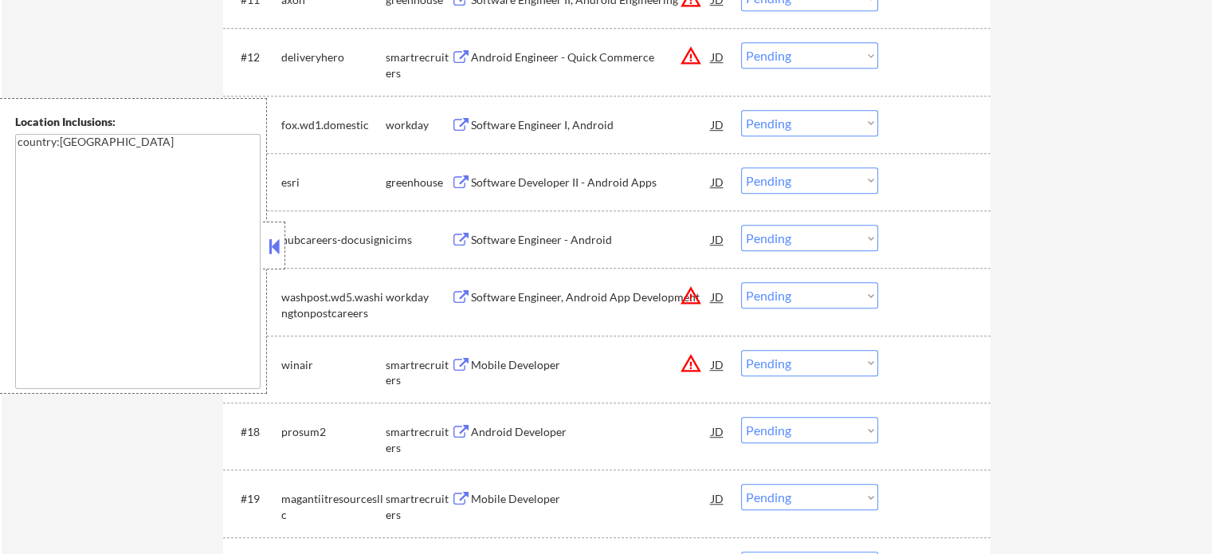
click at [504, 434] on div "Android Developer" at bounding box center [591, 432] width 241 height 16
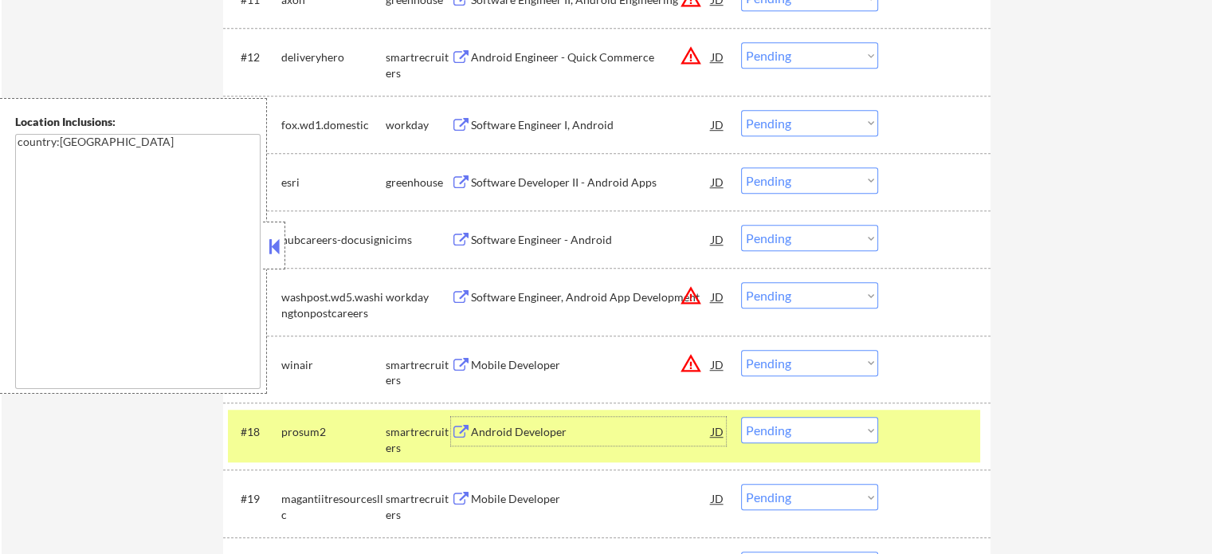
click at [786, 425] on select "Choose an option... Pending Applied Excluded (Questions) Excluded (Expired) Exc…" at bounding box center [809, 430] width 137 height 26
click at [741, 417] on select "Choose an option... Pending Applied Excluded (Questions) Excluded (Expired) Exc…" at bounding box center [809, 430] width 137 height 26
click at [934, 441] on div at bounding box center [936, 431] width 70 height 29
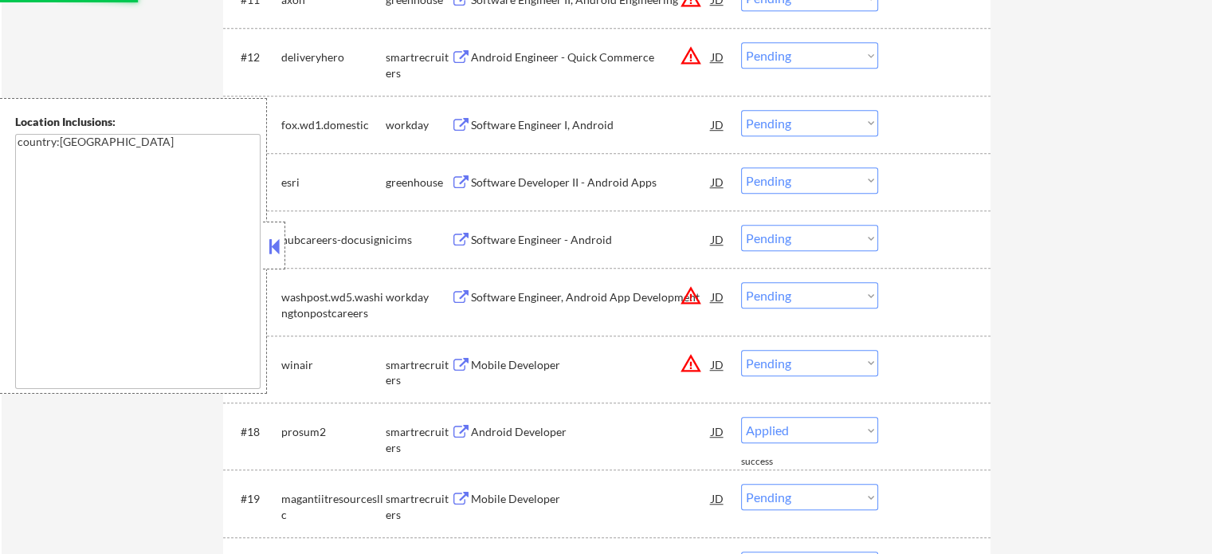
select select ""pending""
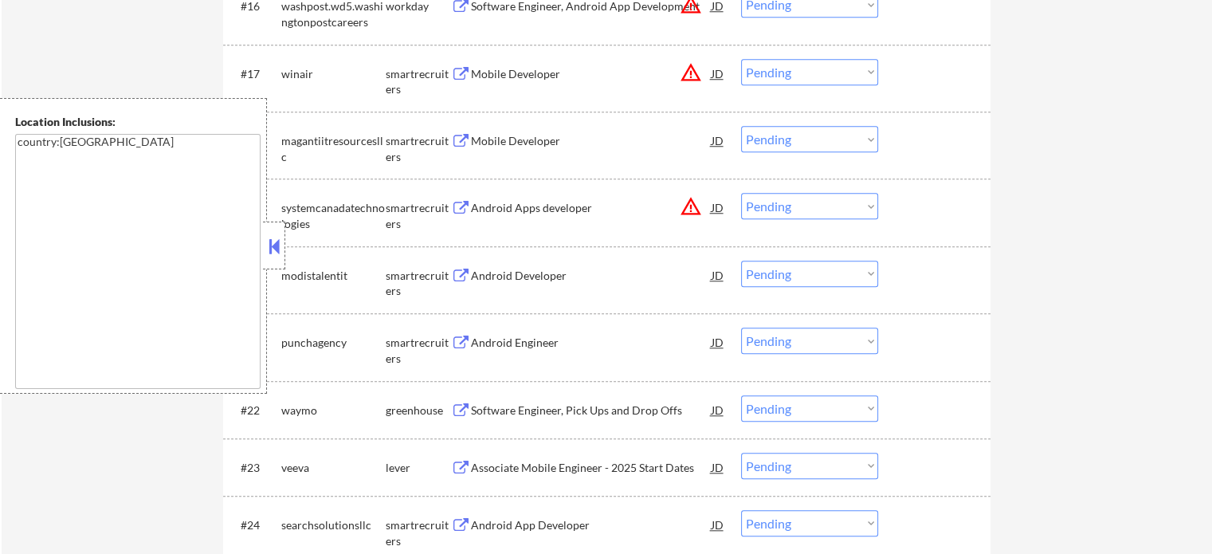
scroll to position [1488, 0]
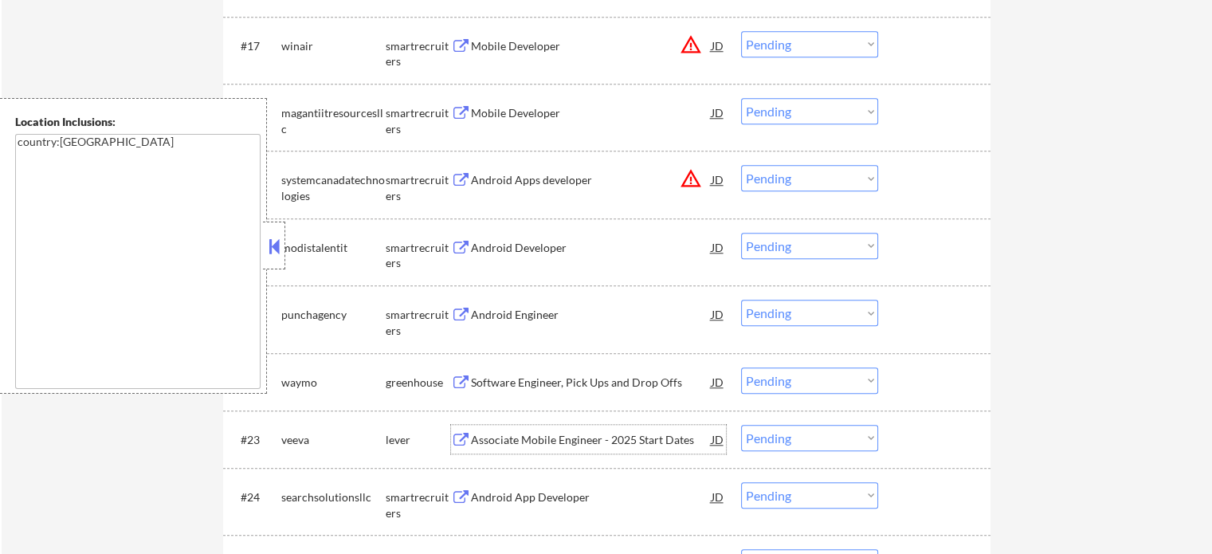
click at [497, 439] on div "Associate Mobile Engineer - 2025 Start Dates" at bounding box center [591, 440] width 241 height 16
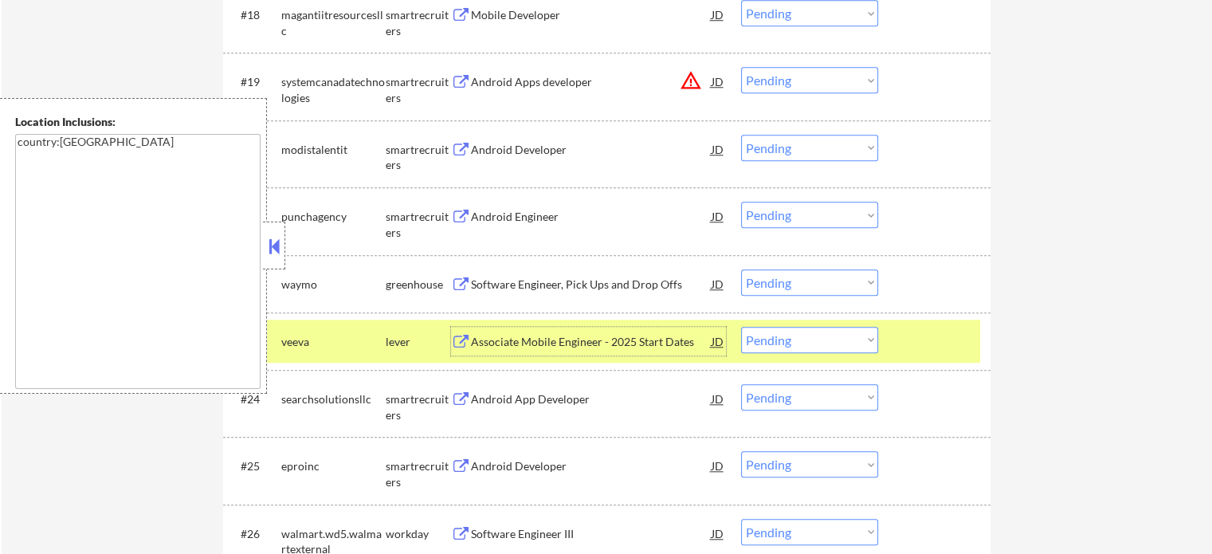
scroll to position [1727, 0]
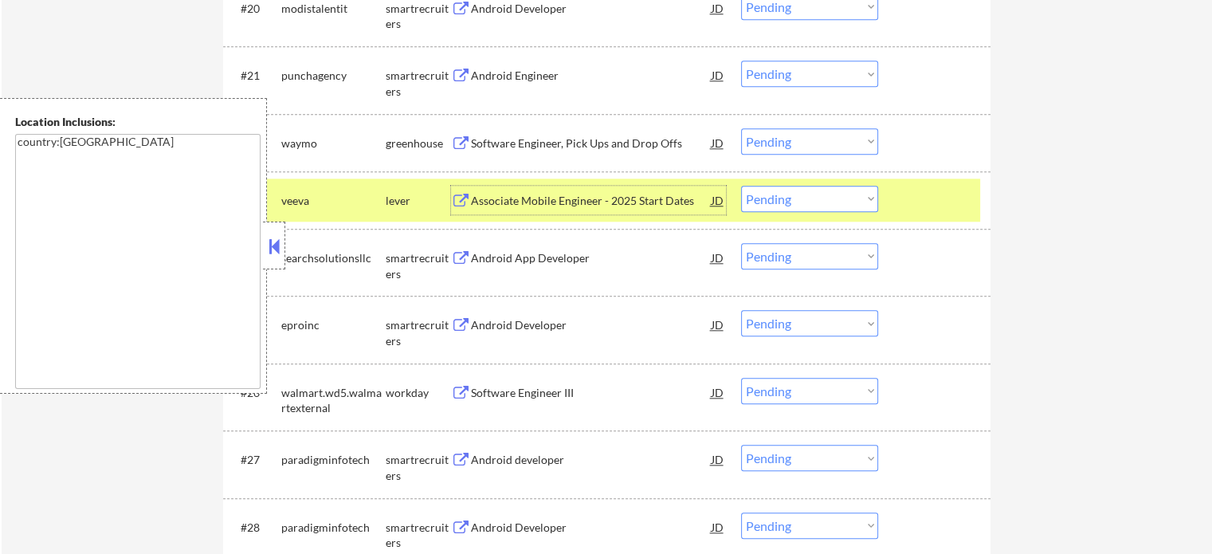
click at [521, 251] on div "Android App Developer" at bounding box center [591, 258] width 241 height 16
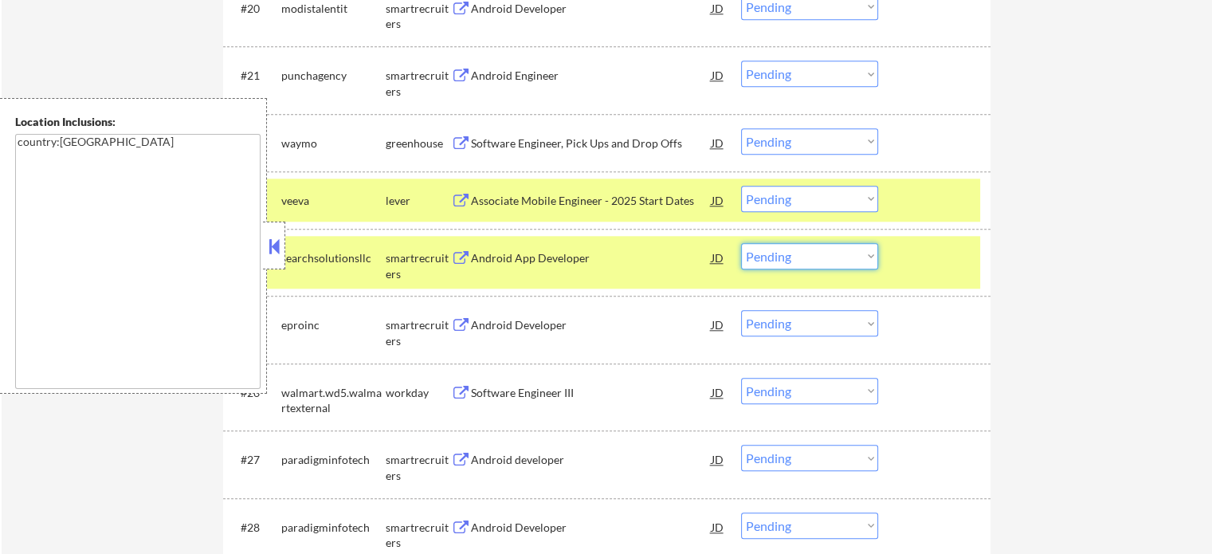
click at [805, 257] on select "Choose an option... Pending Applied Excluded (Questions) Excluded (Expired) Exc…" at bounding box center [809, 256] width 137 height 26
click at [741, 243] on select "Choose an option... Pending Applied Excluded (Questions) Excluded (Expired) Exc…" at bounding box center [809, 256] width 137 height 26
click at [933, 261] on div at bounding box center [936, 257] width 70 height 29
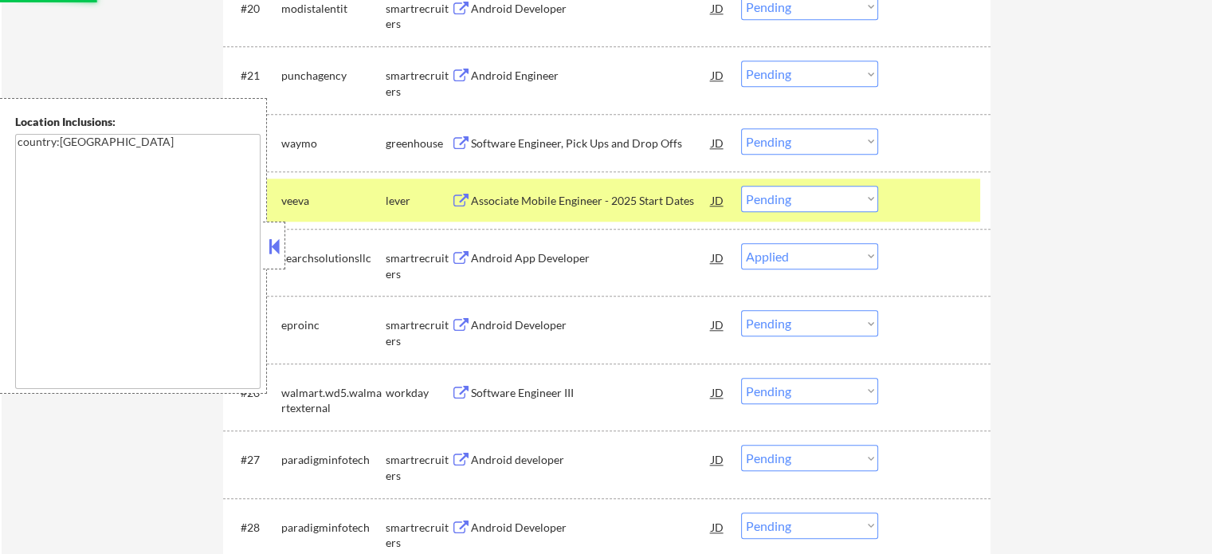
click at [922, 206] on div at bounding box center [936, 200] width 70 height 29
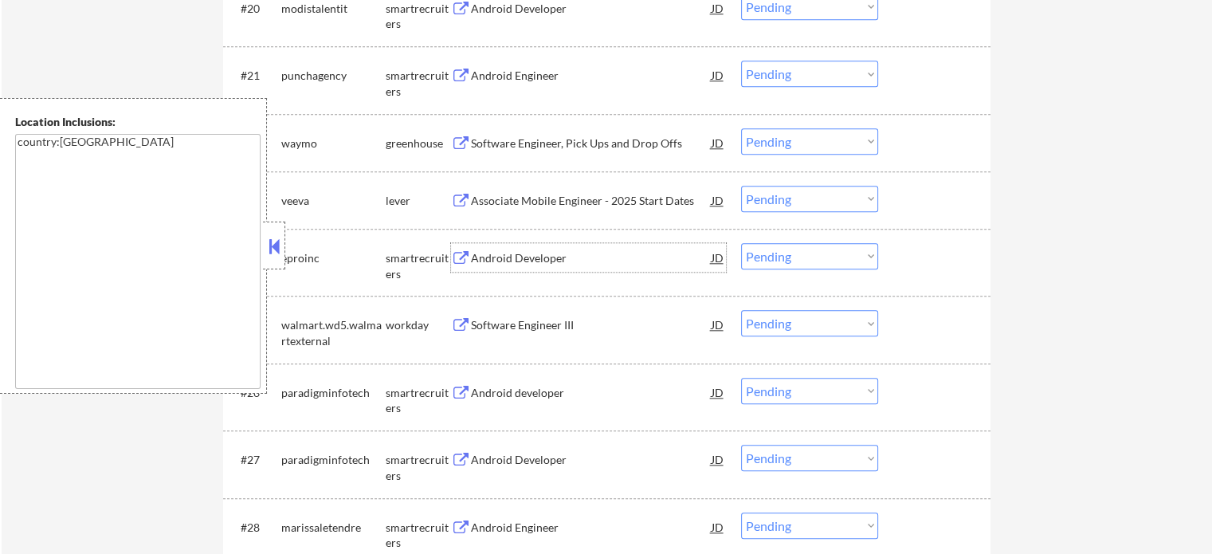
click at [504, 259] on div "Android Developer" at bounding box center [591, 258] width 241 height 16
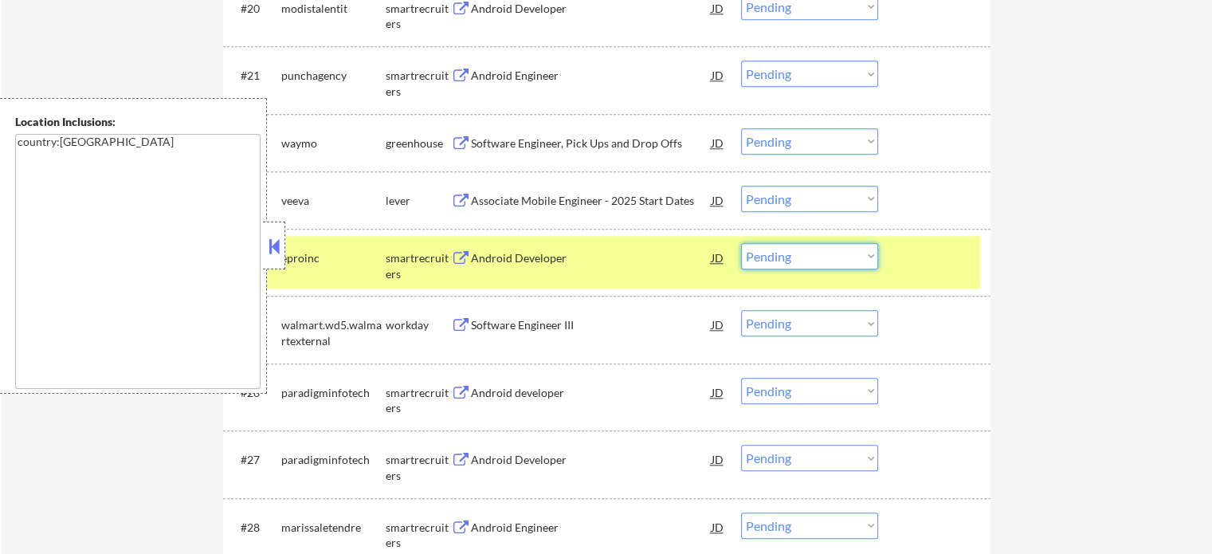
click at [837, 251] on select "Choose an option... Pending Applied Excluded (Questions) Excluded (Expired) Exc…" at bounding box center [809, 256] width 137 height 26
click at [741, 243] on select "Choose an option... Pending Applied Excluded (Questions) Excluded (Expired) Exc…" at bounding box center [809, 256] width 137 height 26
click at [892, 262] on div "#24 eproinc smartrecruiters Android Developer JD warning_amber Choose an option…" at bounding box center [604, 262] width 752 height 53
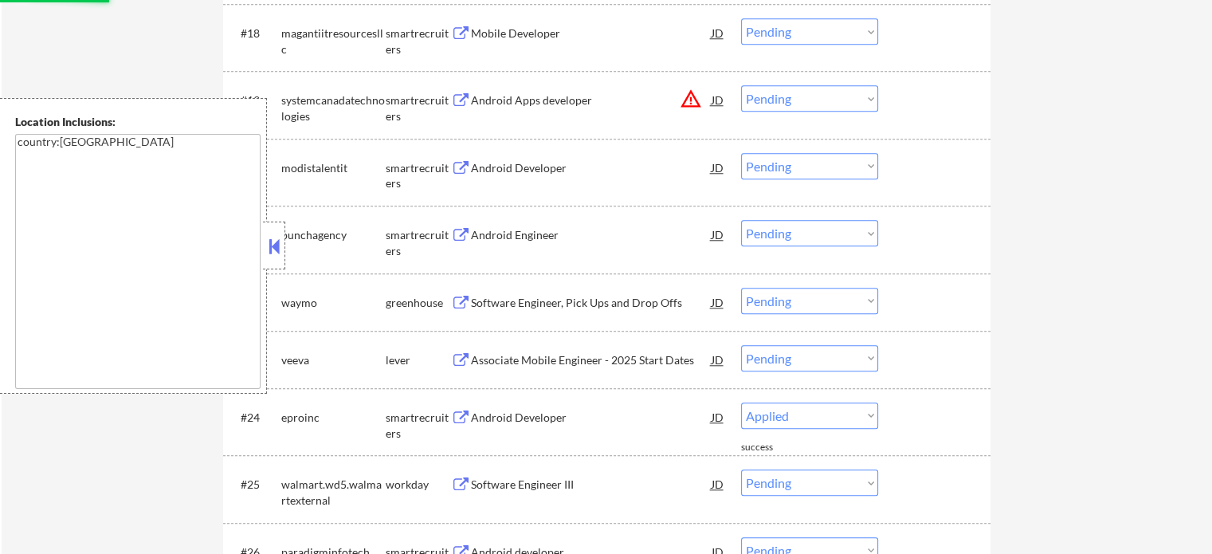
select select ""pending""
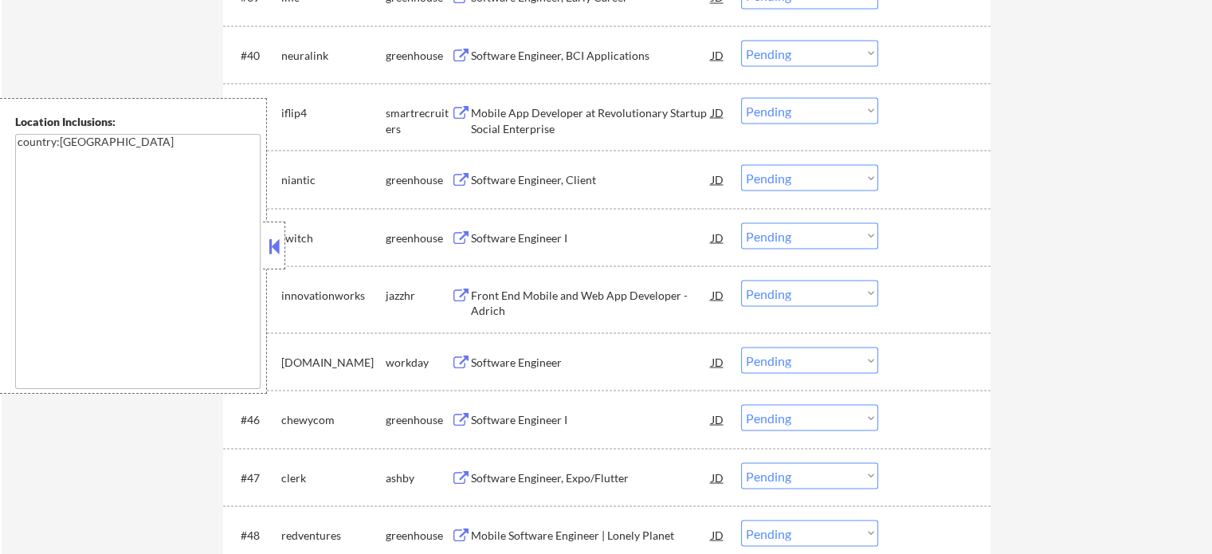
scroll to position [3029, 0]
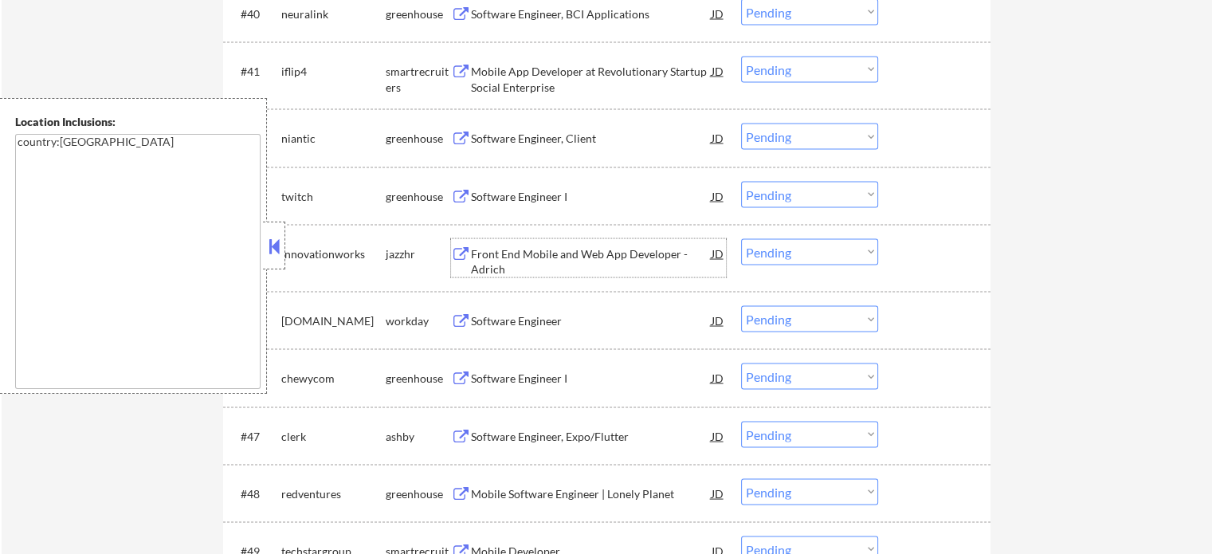
click at [581, 253] on div "Front End Mobile and Web App Developer - Adrich" at bounding box center [591, 260] width 241 height 31
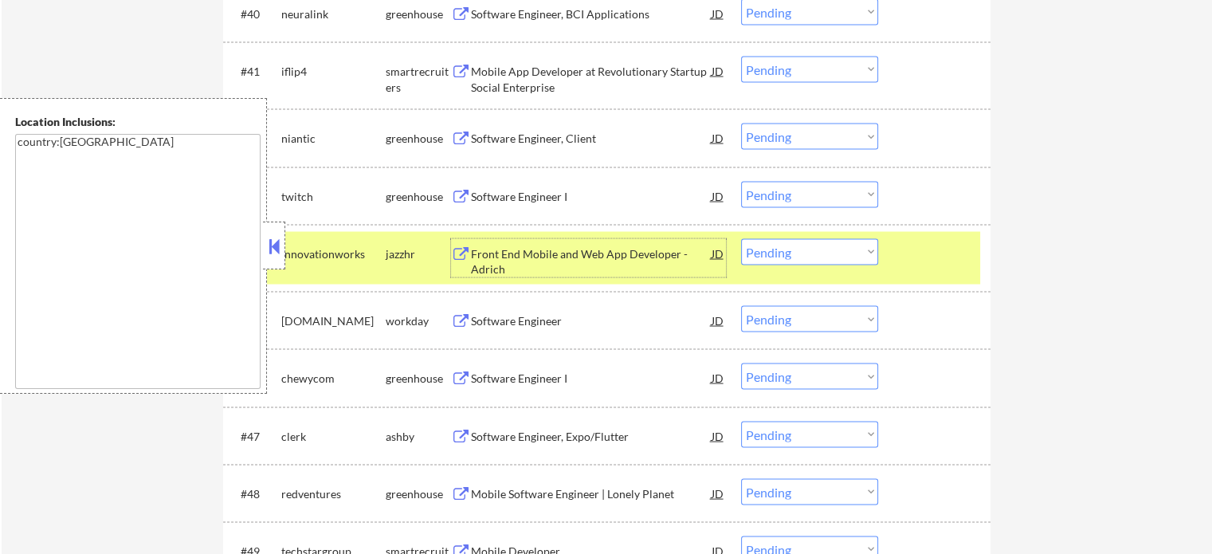
click at [833, 244] on select "Choose an option... Pending Applied Excluded (Questions) Excluded (Expired) Exc…" at bounding box center [809, 251] width 137 height 26
click at [741, 238] on select "Choose an option... Pending Applied Excluded (Questions) Excluded (Expired) Exc…" at bounding box center [809, 251] width 137 height 26
click at [921, 261] on div at bounding box center [936, 252] width 70 height 29
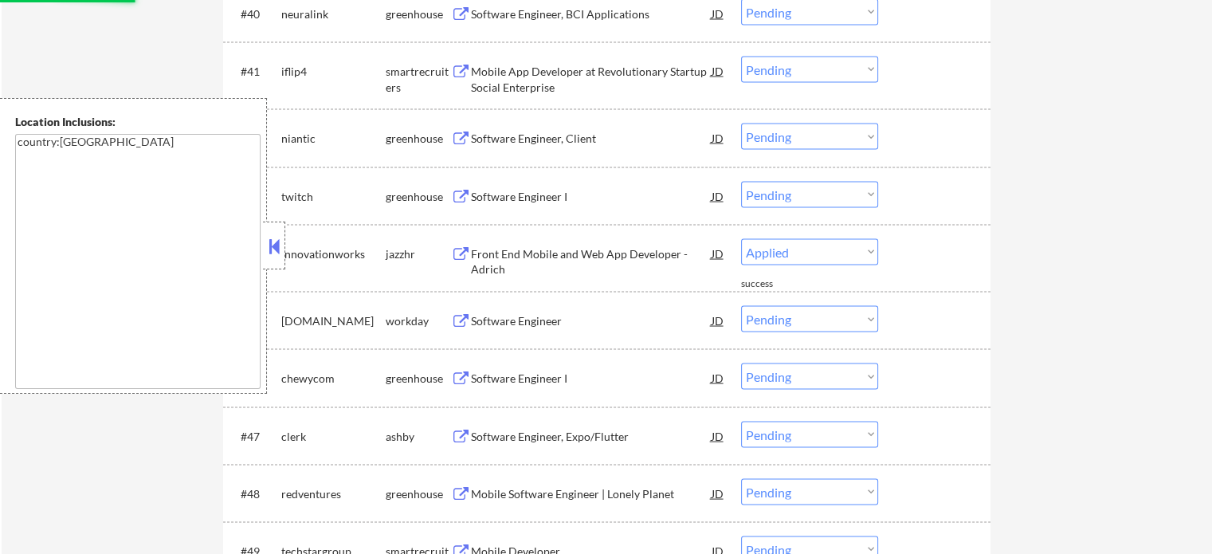
select select ""pending""
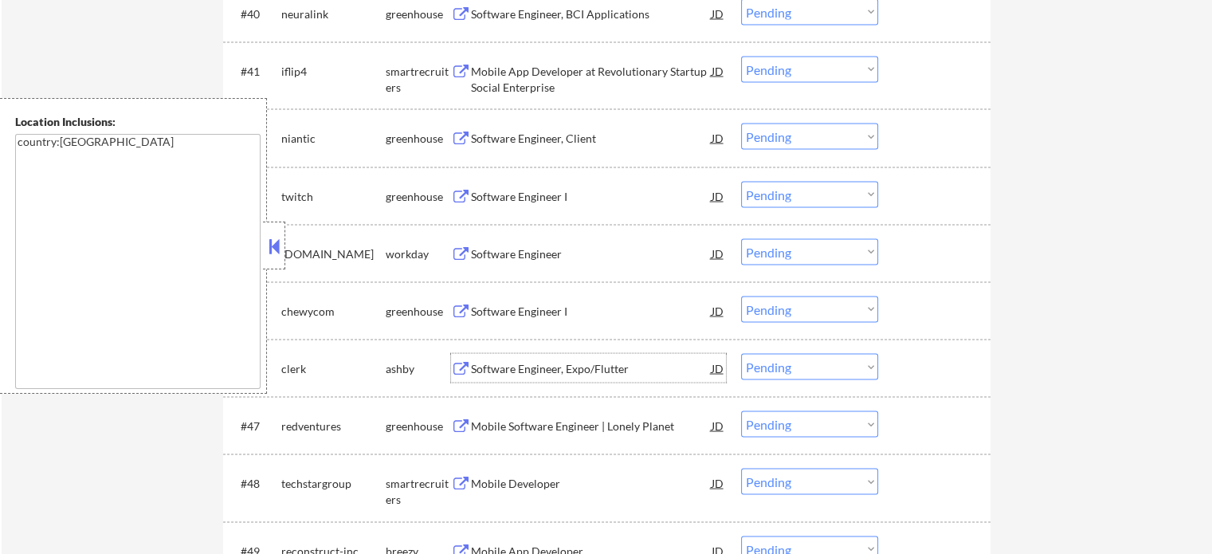
click at [547, 363] on div "Software Engineer, Expo/Flutter" at bounding box center [591, 368] width 241 height 16
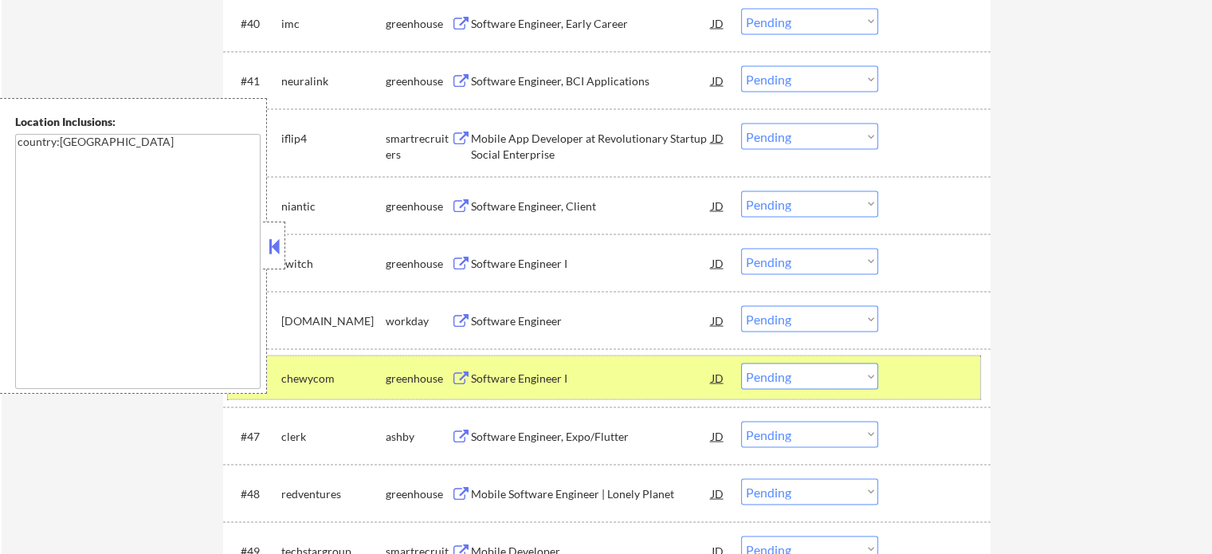
click at [929, 381] on div at bounding box center [936, 377] width 70 height 29
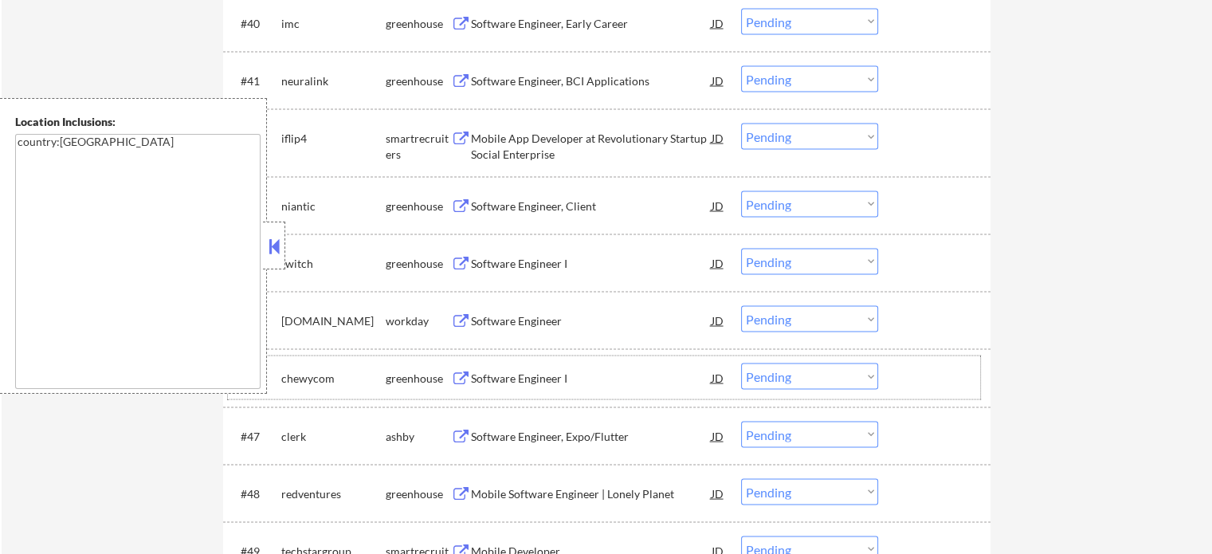
click at [807, 445] on select "Choose an option... Pending Applied Excluded (Questions) Excluded (Expired) Exc…" at bounding box center [809, 434] width 137 height 26
click at [741, 421] on select "Choose an option... Pending Applied Excluded (Questions) Excluded (Expired) Exc…" at bounding box center [809, 434] width 137 height 26
click at [938, 439] on div at bounding box center [936, 435] width 70 height 29
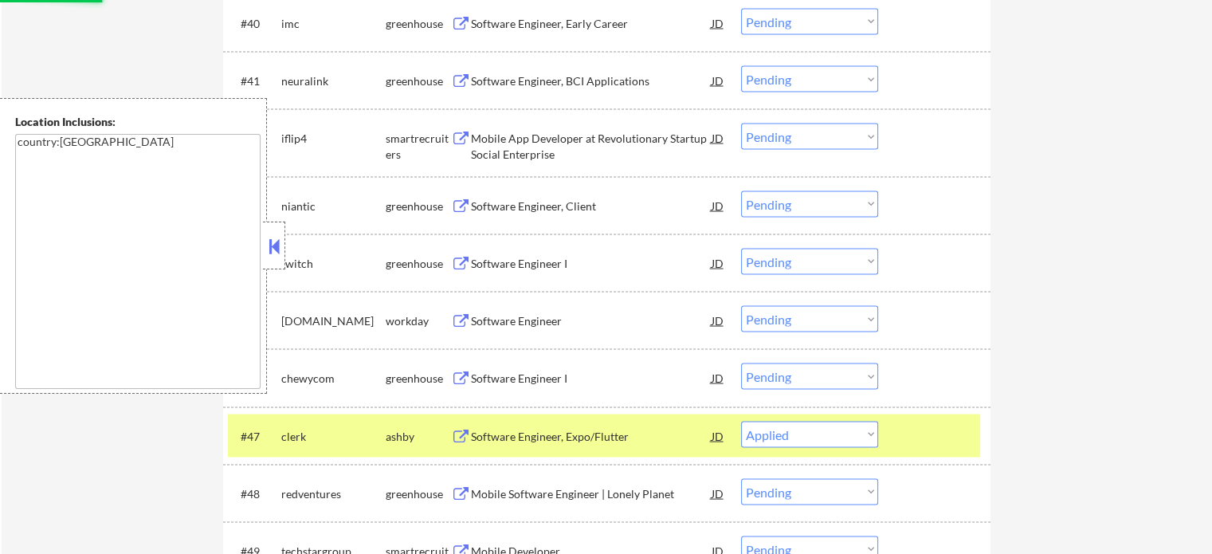
click at [943, 432] on div at bounding box center [936, 435] width 70 height 29
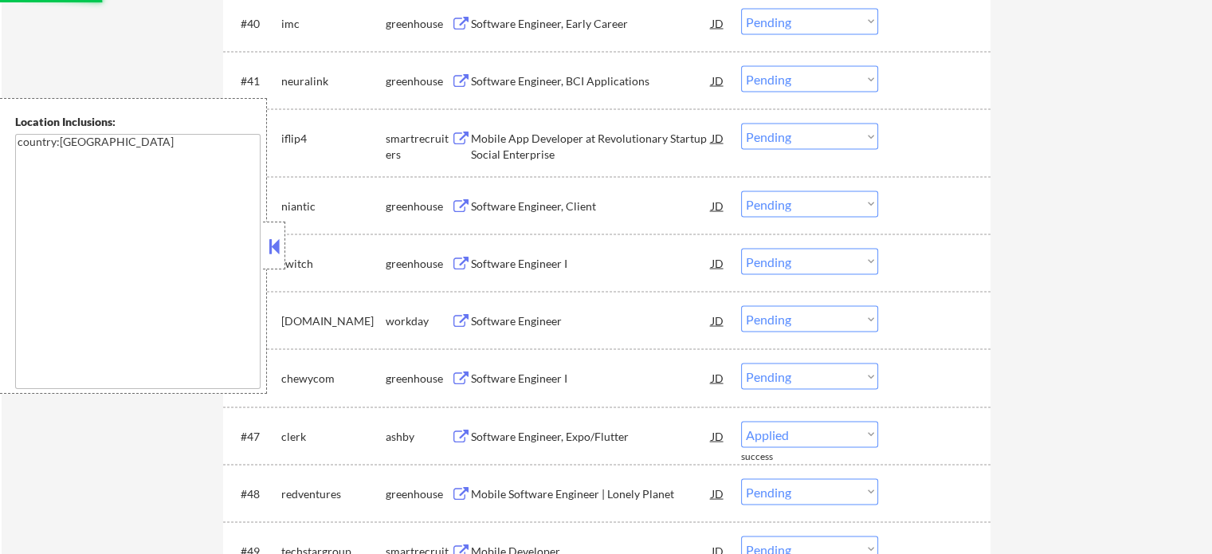
select select ""pending""
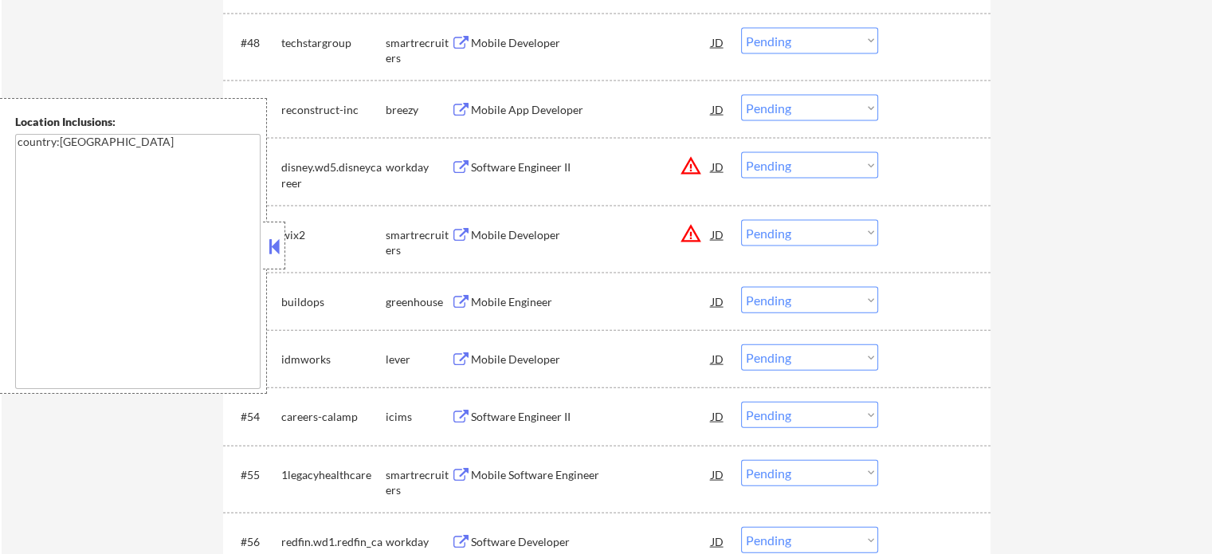
scroll to position [3489, 0]
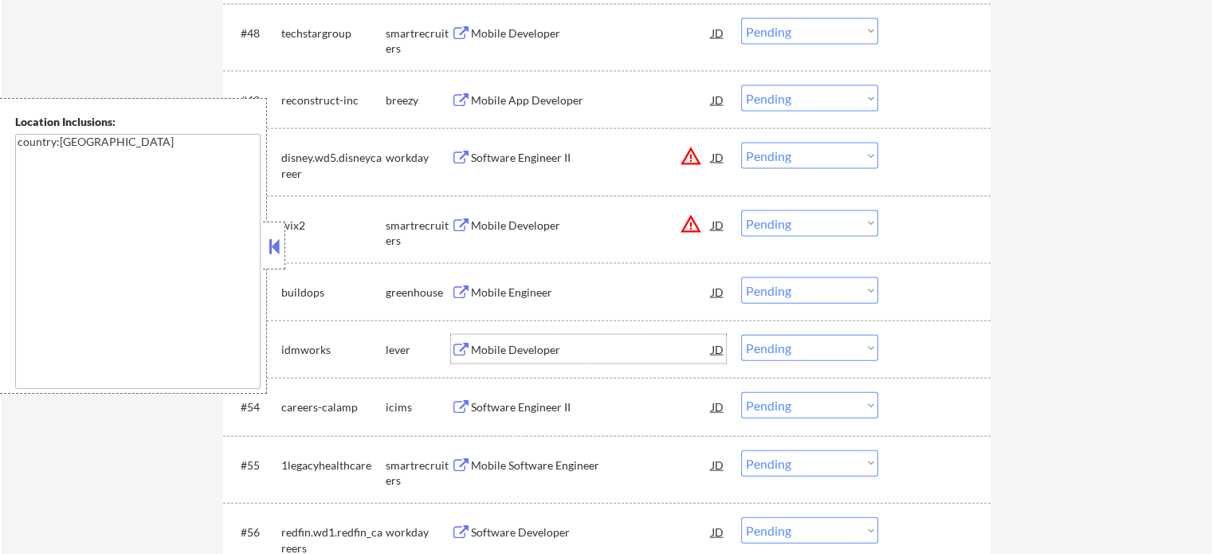
click at [536, 353] on div "Mobile Developer" at bounding box center [591, 350] width 241 height 16
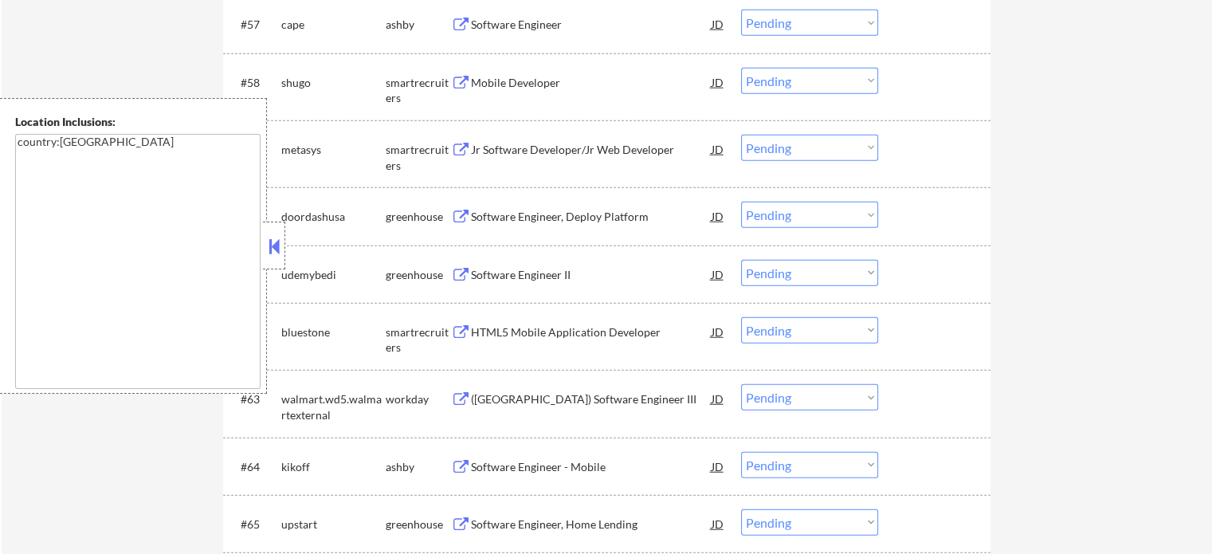
scroll to position [4082, 0]
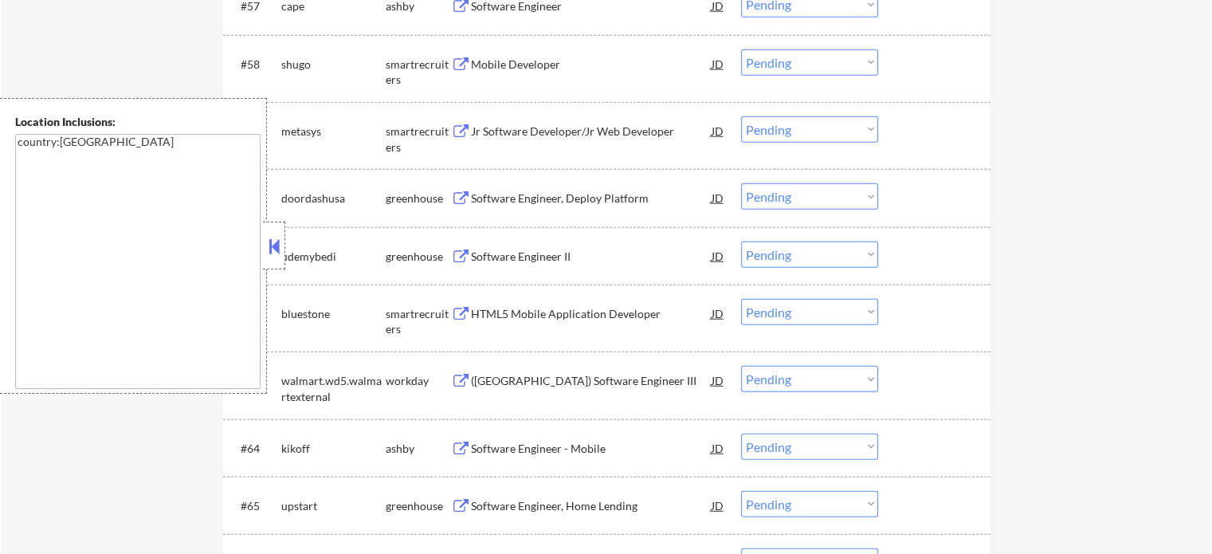
click at [538, 446] on div "Software Engineer - Mobile" at bounding box center [591, 449] width 241 height 16
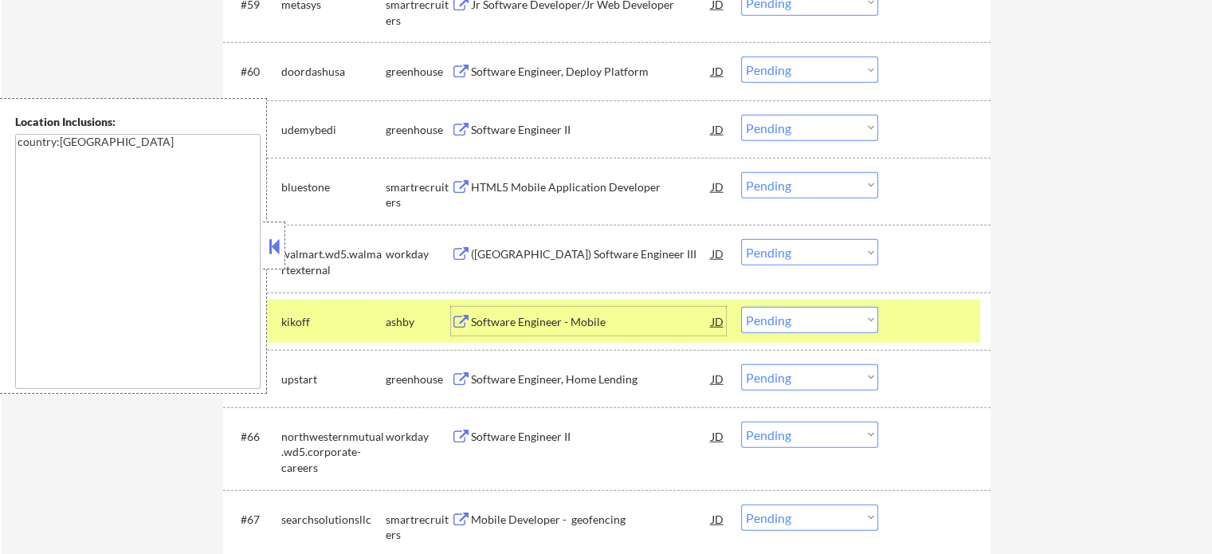
scroll to position [4321, 0]
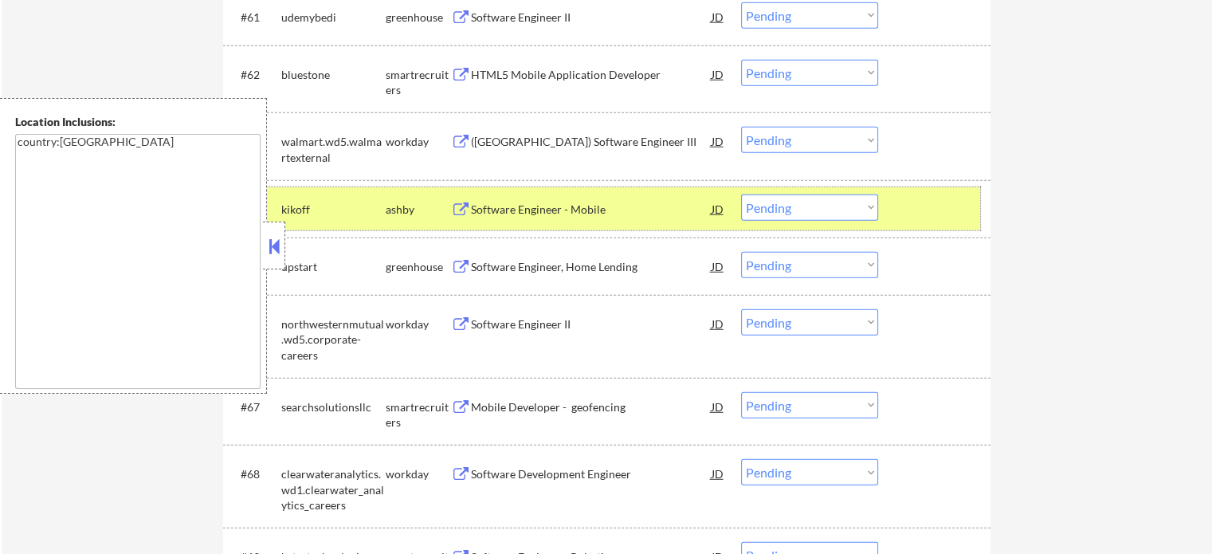
click at [917, 210] on div at bounding box center [936, 208] width 70 height 29
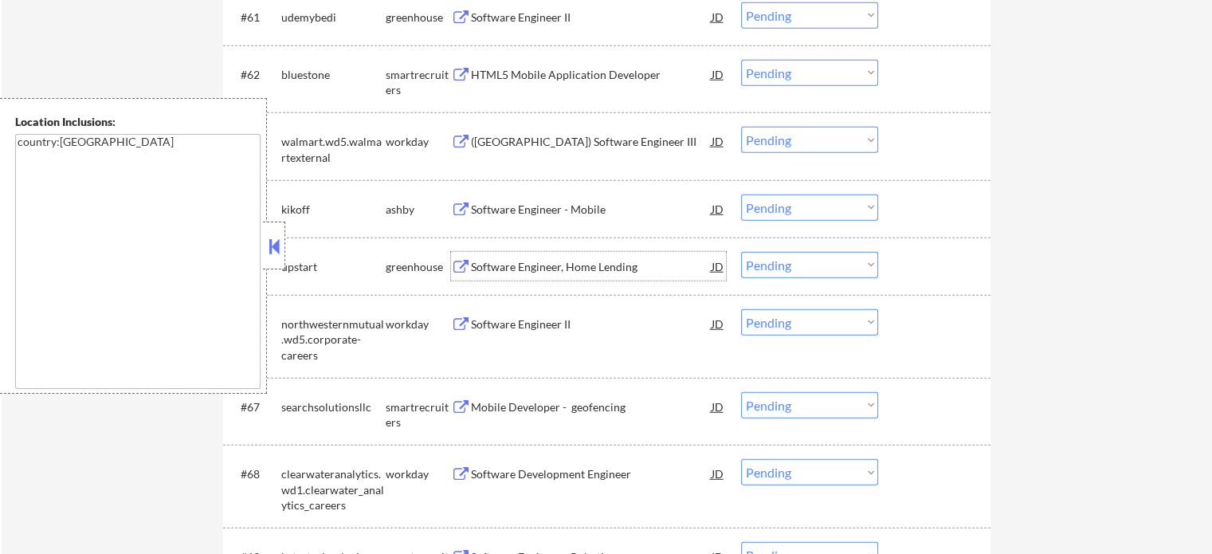
click at [492, 270] on div "Software Engineer, Home Lending" at bounding box center [591, 267] width 241 height 16
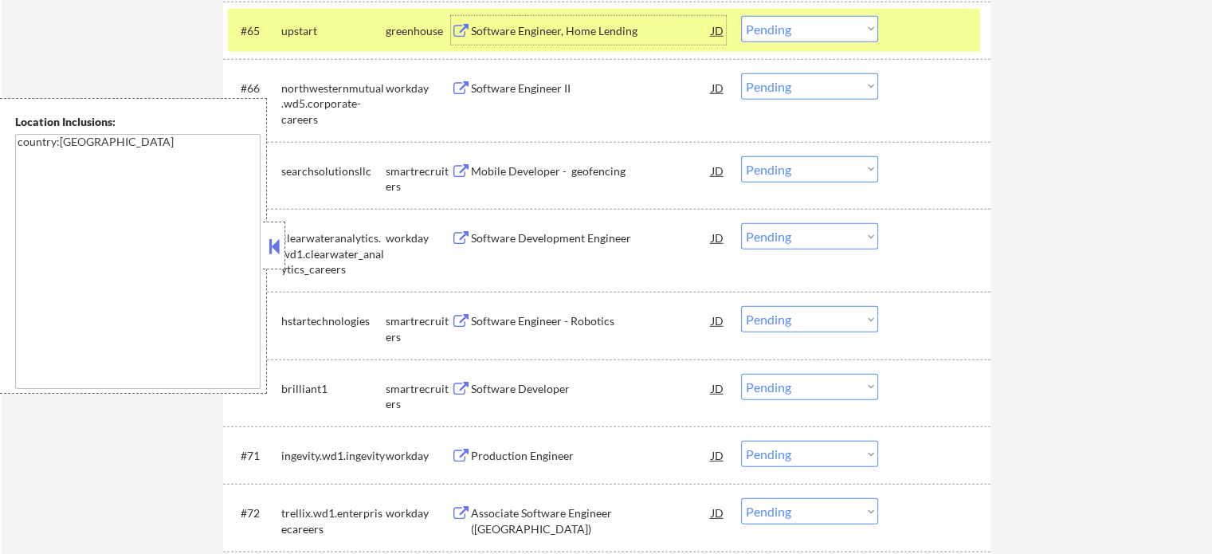
scroll to position [4560, 0]
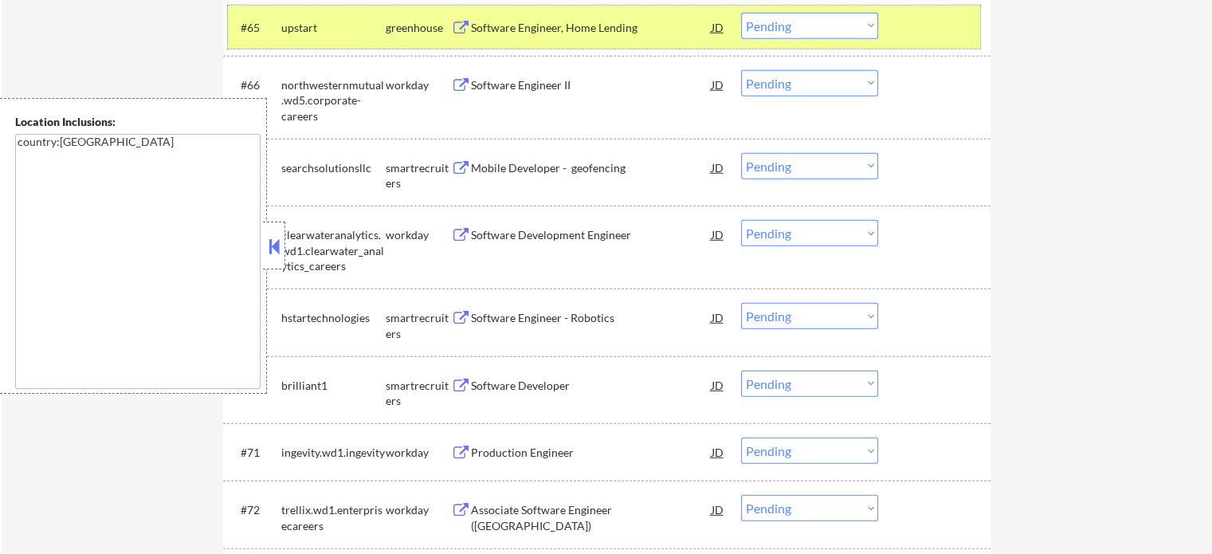
click at [905, 37] on div at bounding box center [936, 27] width 70 height 29
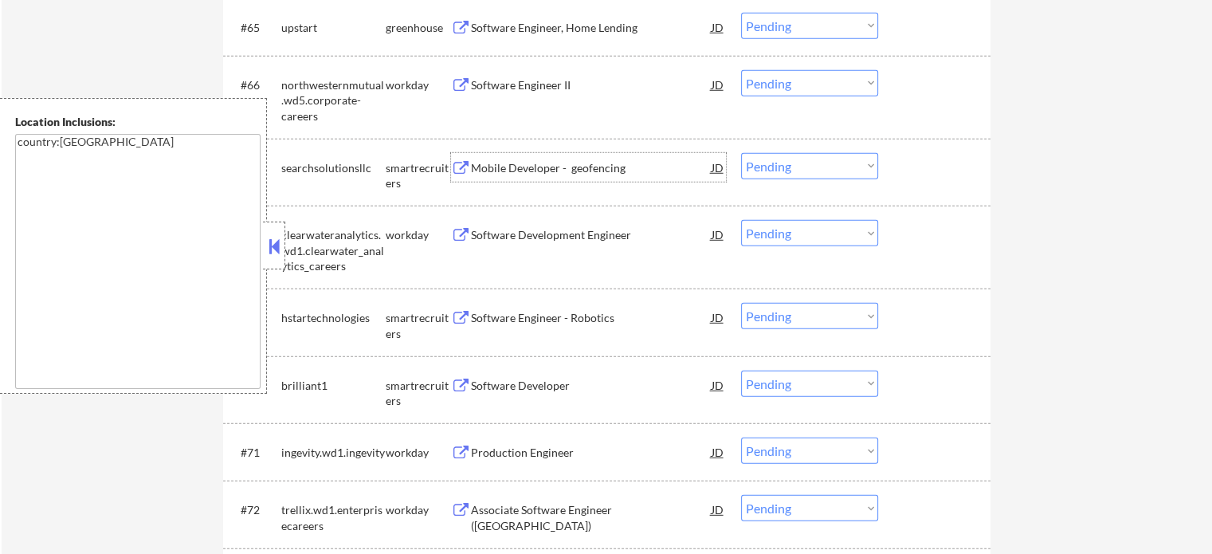
click at [570, 171] on div "Mobile Developer - geofencing" at bounding box center [591, 168] width 241 height 16
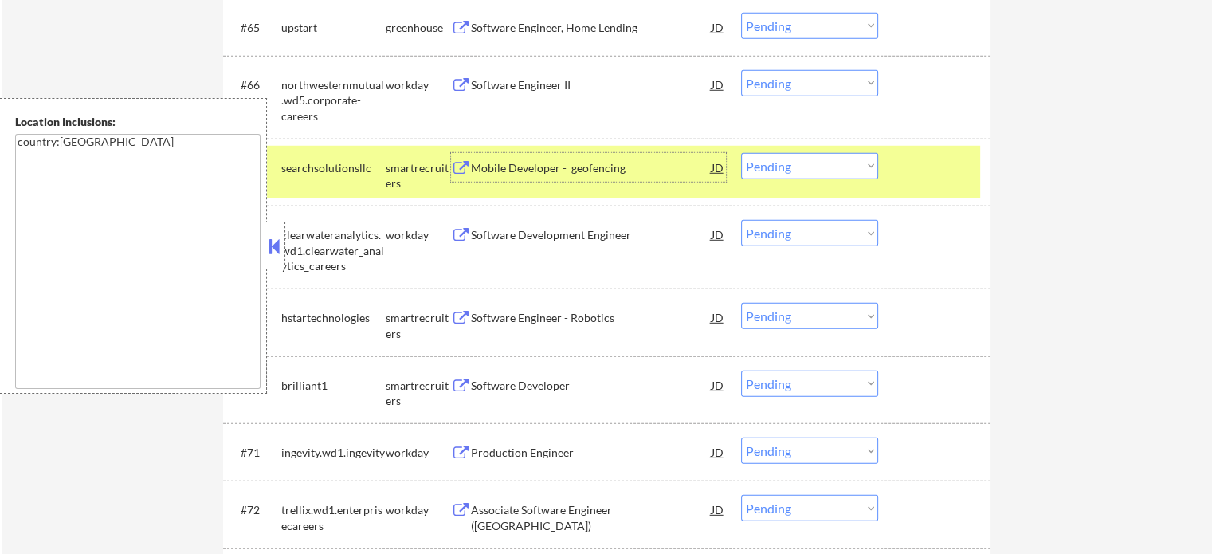
click at [914, 175] on div at bounding box center [936, 167] width 70 height 29
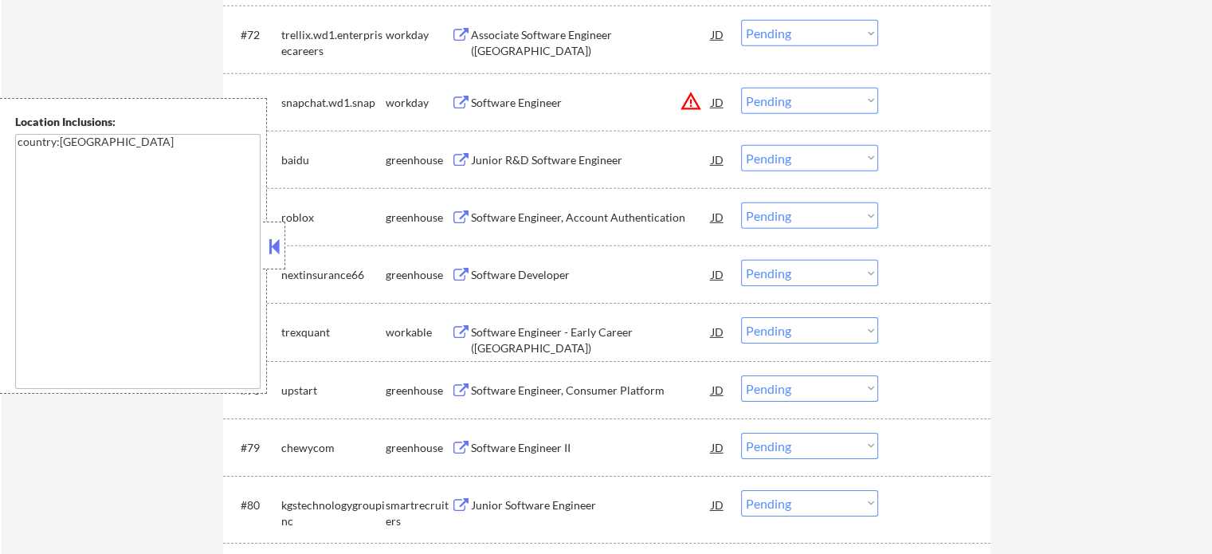
scroll to position [5038, 0]
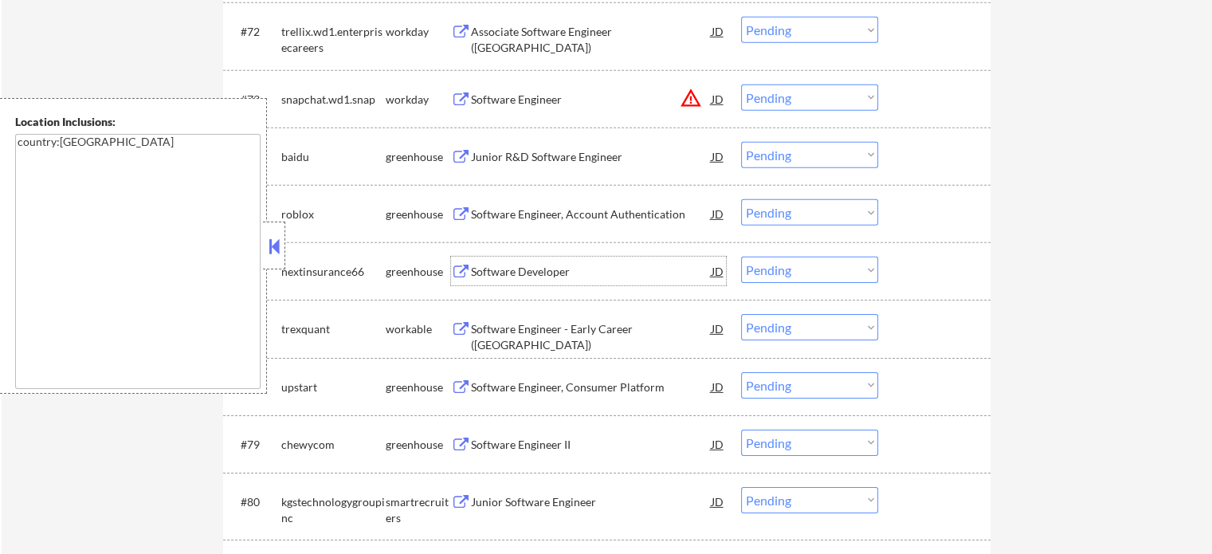
click at [541, 266] on div "Software Developer" at bounding box center [591, 272] width 241 height 16
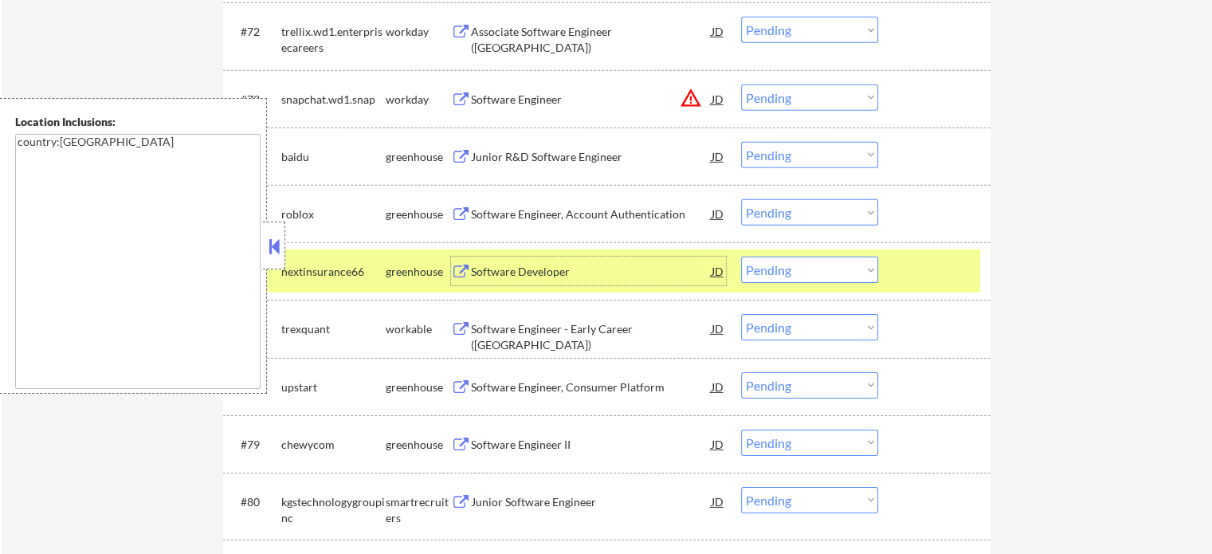
click at [956, 271] on div at bounding box center [936, 271] width 70 height 29
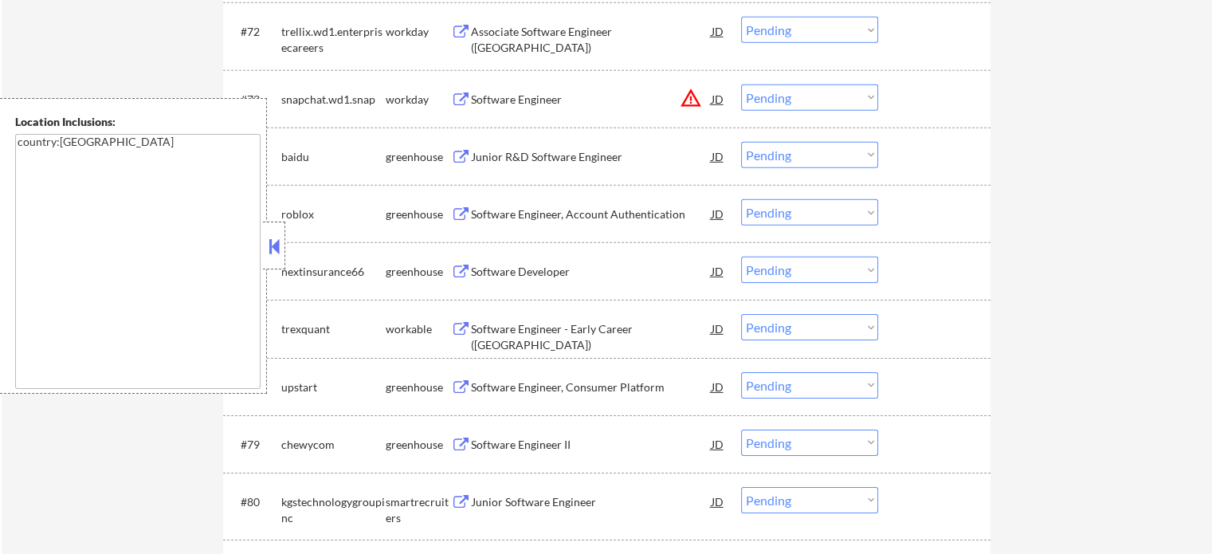
click at [530, 497] on div "Junior Software Engineer" at bounding box center [591, 502] width 241 height 16
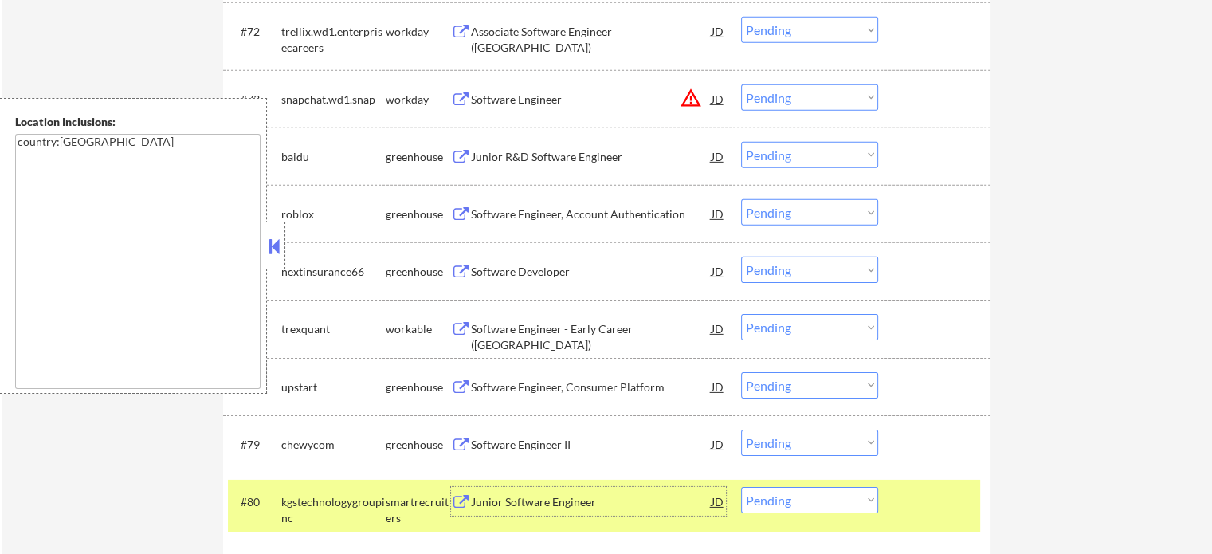
click at [803, 503] on select "Choose an option... Pending Applied Excluded (Questions) Excluded (Expired) Exc…" at bounding box center [809, 500] width 137 height 26
click at [741, 487] on select "Choose an option... Pending Applied Excluded (Questions) Excluded (Expired) Exc…" at bounding box center [809, 500] width 137 height 26
click at [934, 497] on div at bounding box center [936, 501] width 70 height 29
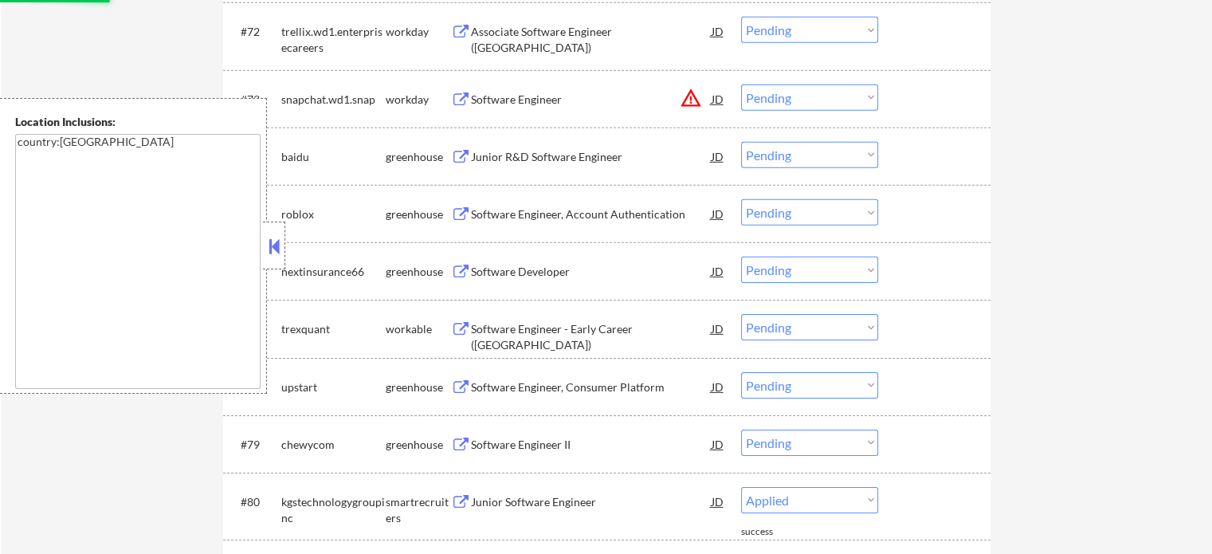
select select ""pending""
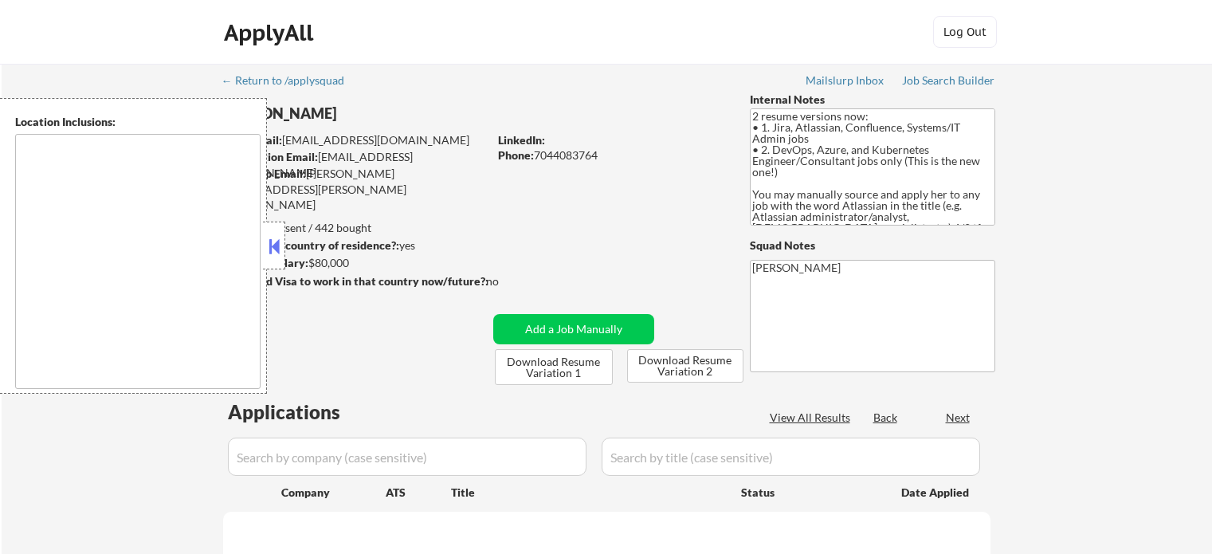
type textarea "[GEOGRAPHIC_DATA], [GEOGRAPHIC_DATA] [GEOGRAPHIC_DATA], [GEOGRAPHIC_DATA] [GEOG…"
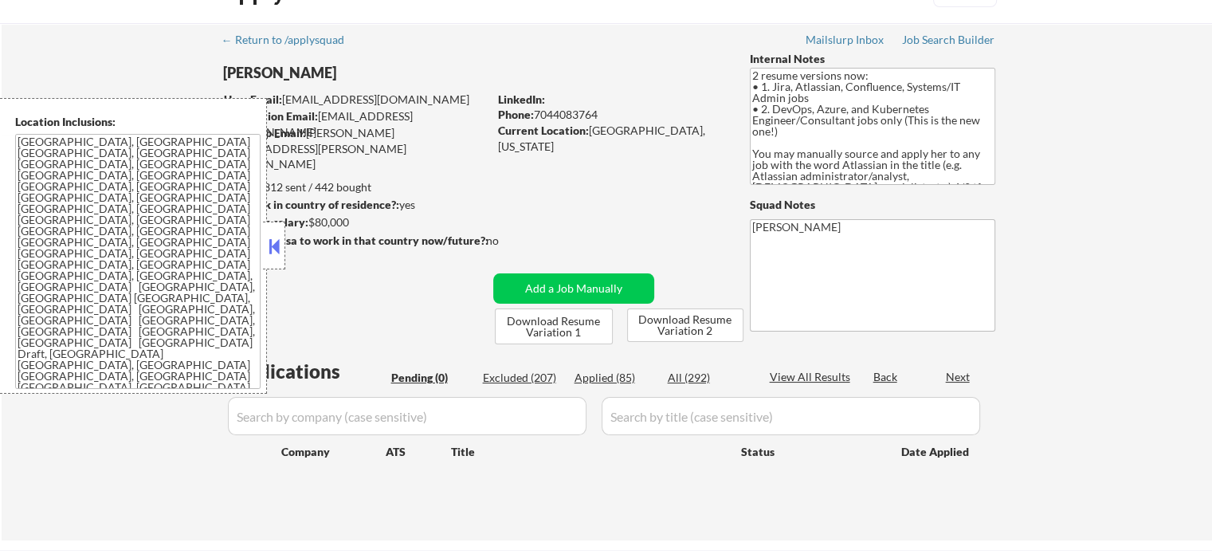
scroll to position [159, 0]
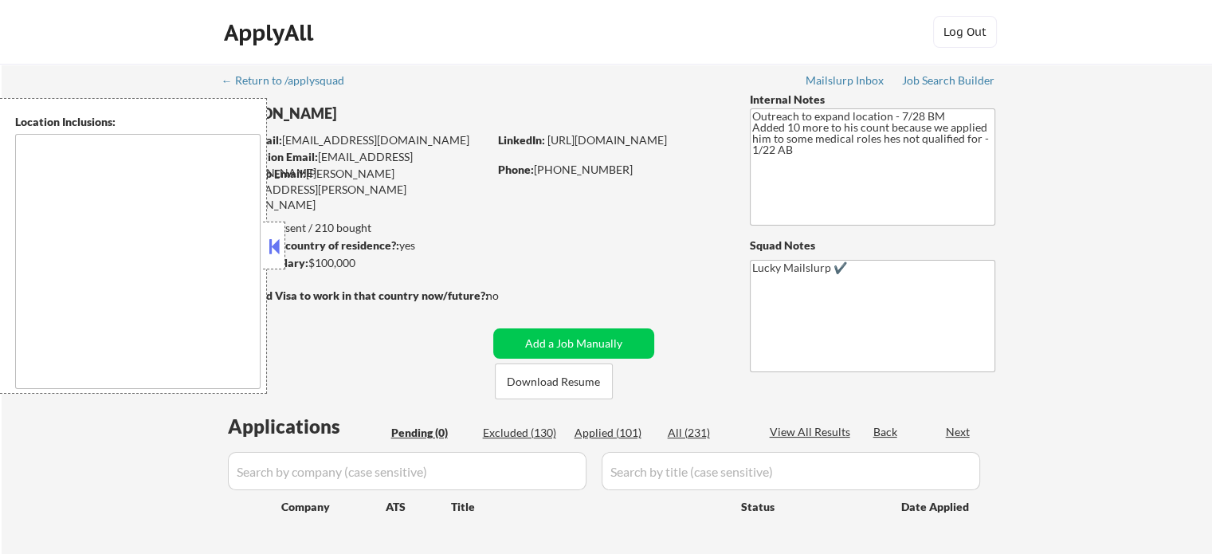
type textarea "[GEOGRAPHIC_DATA], [GEOGRAPHIC_DATA] [GEOGRAPHIC_DATA], [GEOGRAPHIC_DATA] [GEOG…"
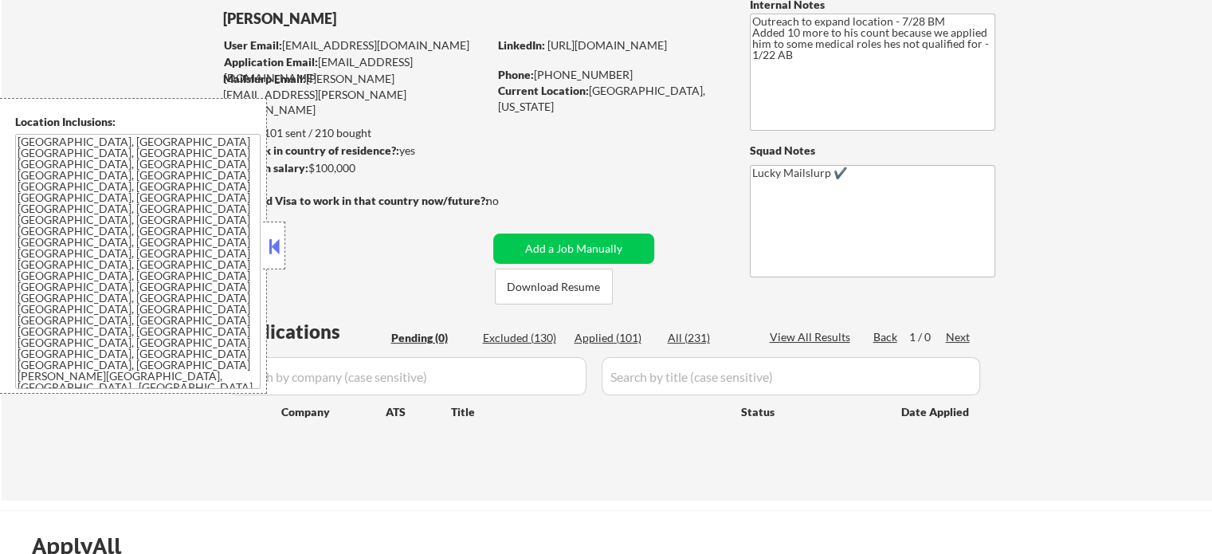
scroll to position [239, 0]
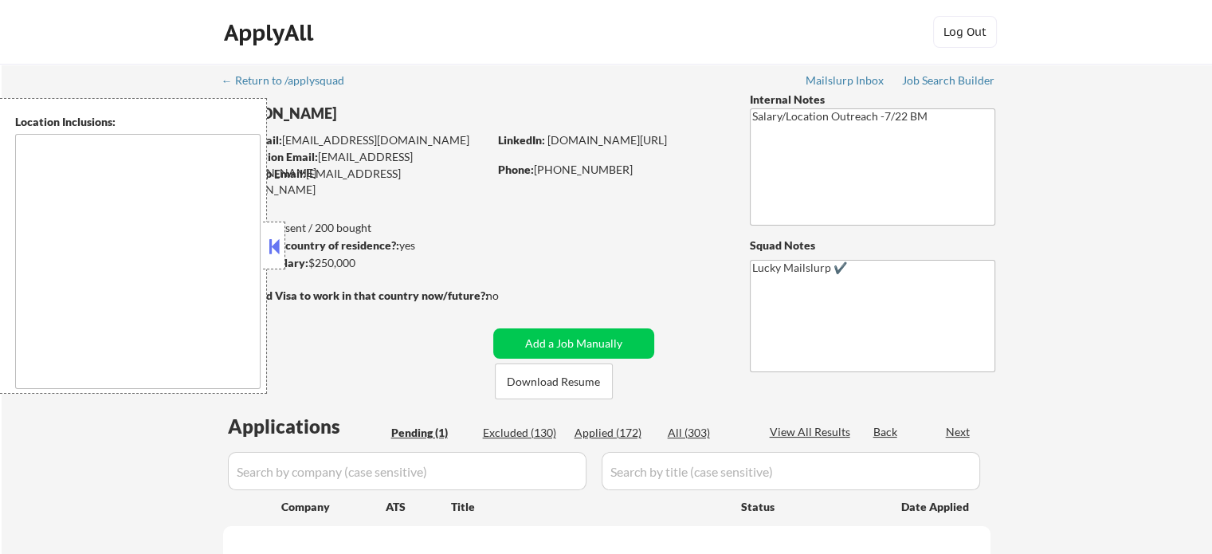
select select ""pending""
type textarea "Atlanta, GA Decatur, GA East Point, GA Brookhaven, GA Sandy Springs, GA Dunwood…"
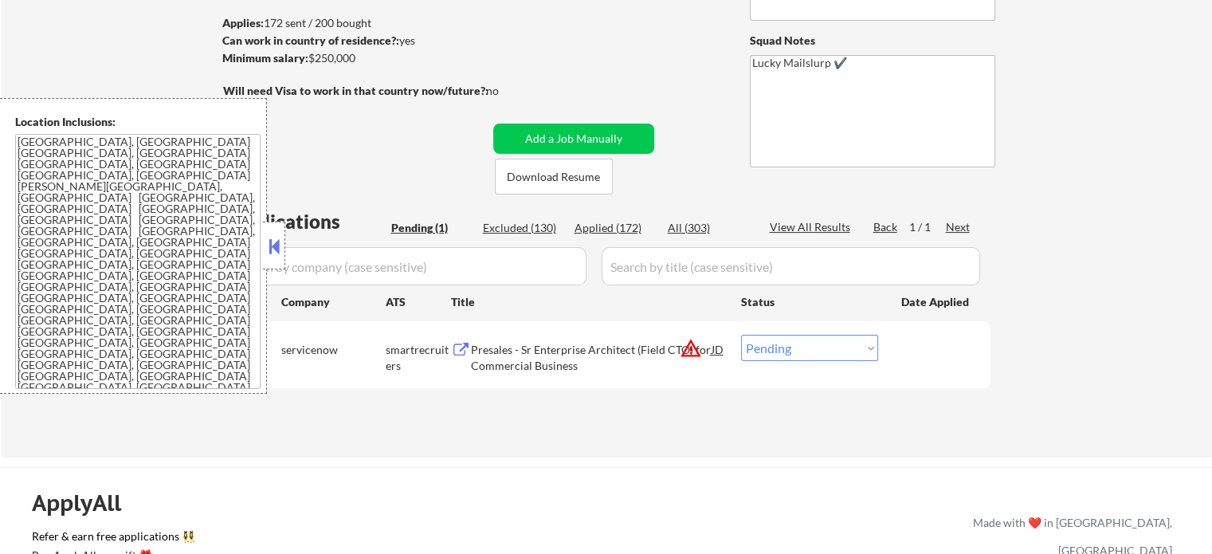
scroll to position [319, 0]
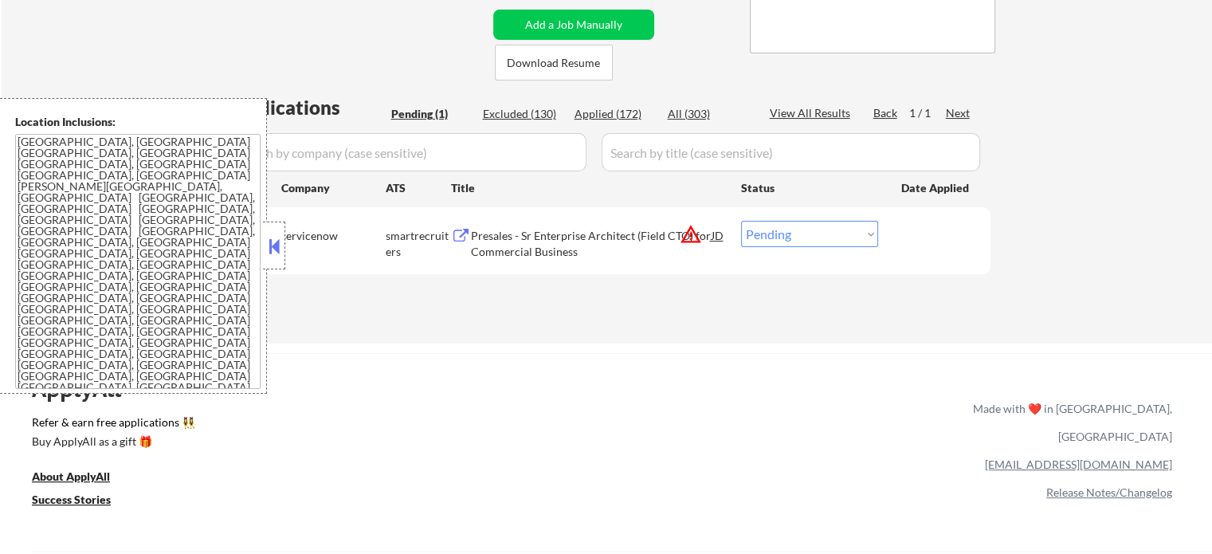
click at [551, 243] on div "Presales - Sr Enterprise Architect (Field CTO) for Commercial Business" at bounding box center [591, 243] width 241 height 31
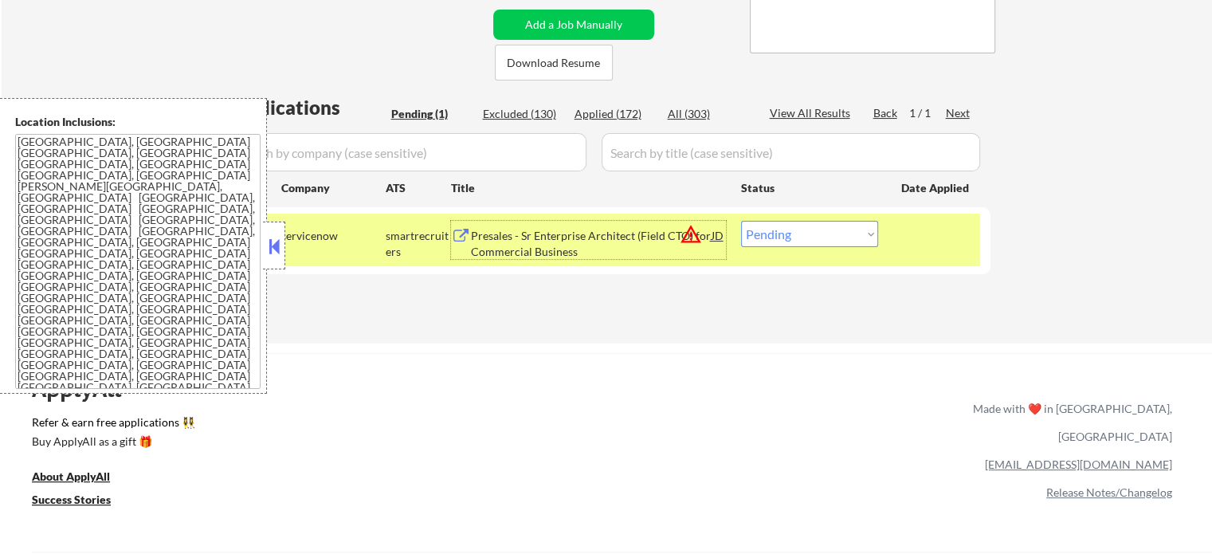
click at [794, 234] on select "Choose an option... Pending Applied Excluded (Questions) Excluded (Expired) Exc…" at bounding box center [809, 234] width 137 height 26
select select ""excluded__location_""
click at [741, 221] on select "Choose an option... Pending Applied Excluded (Questions) Excluded (Expired) Exc…" at bounding box center [809, 234] width 137 height 26
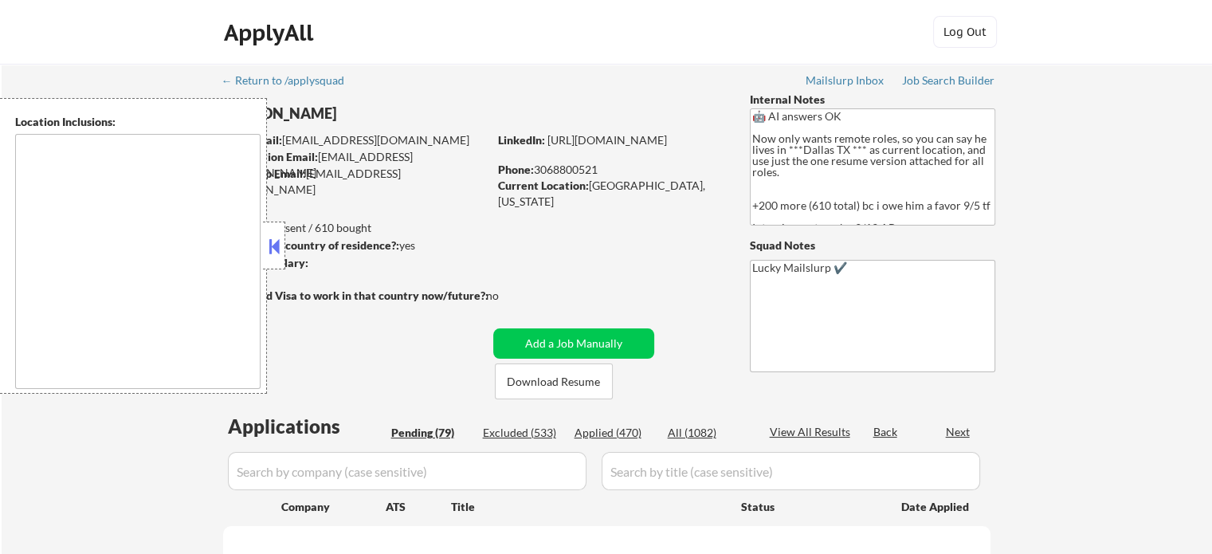
select select ""pending""
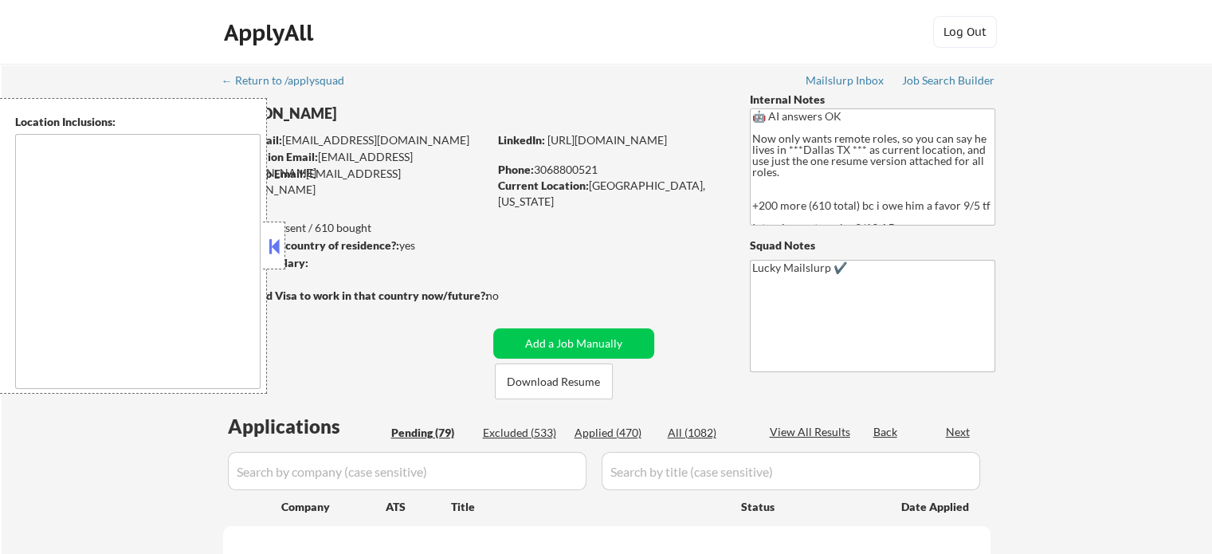
select select ""pending""
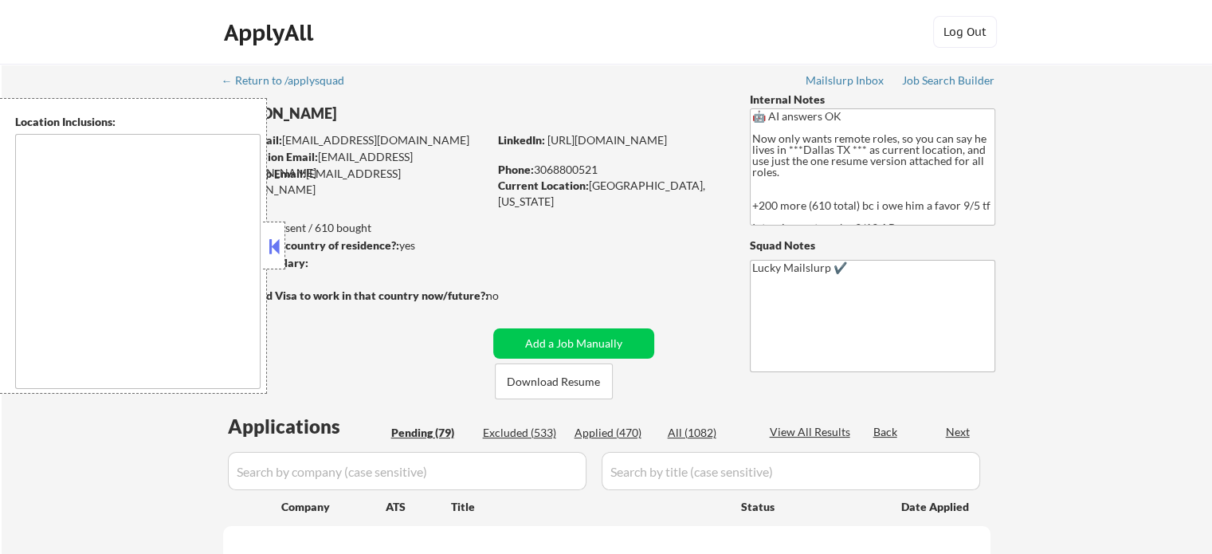
select select ""pending""
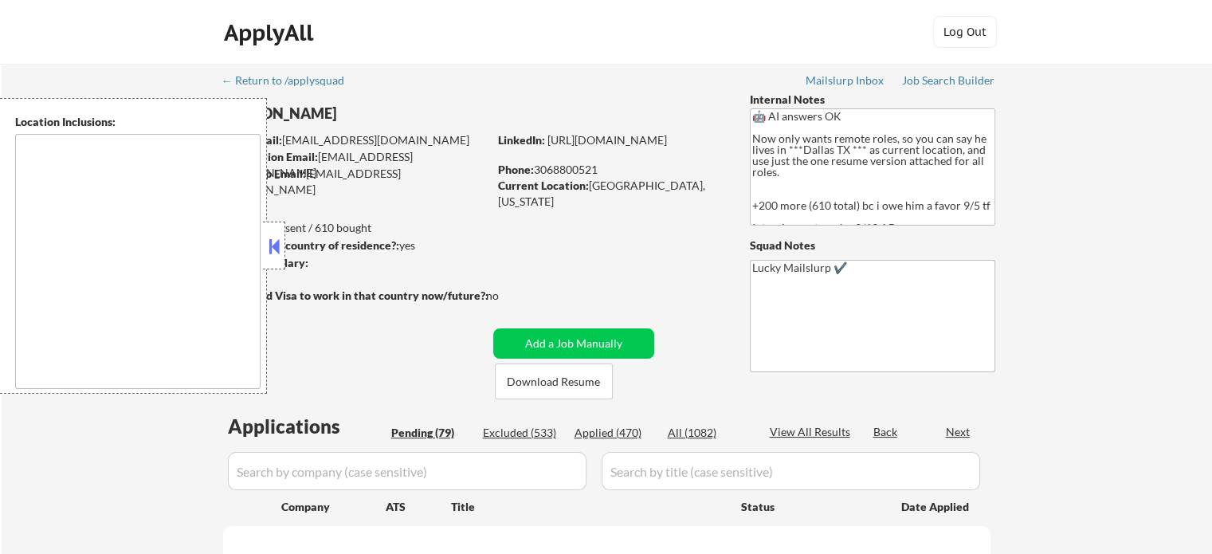
select select ""pending""
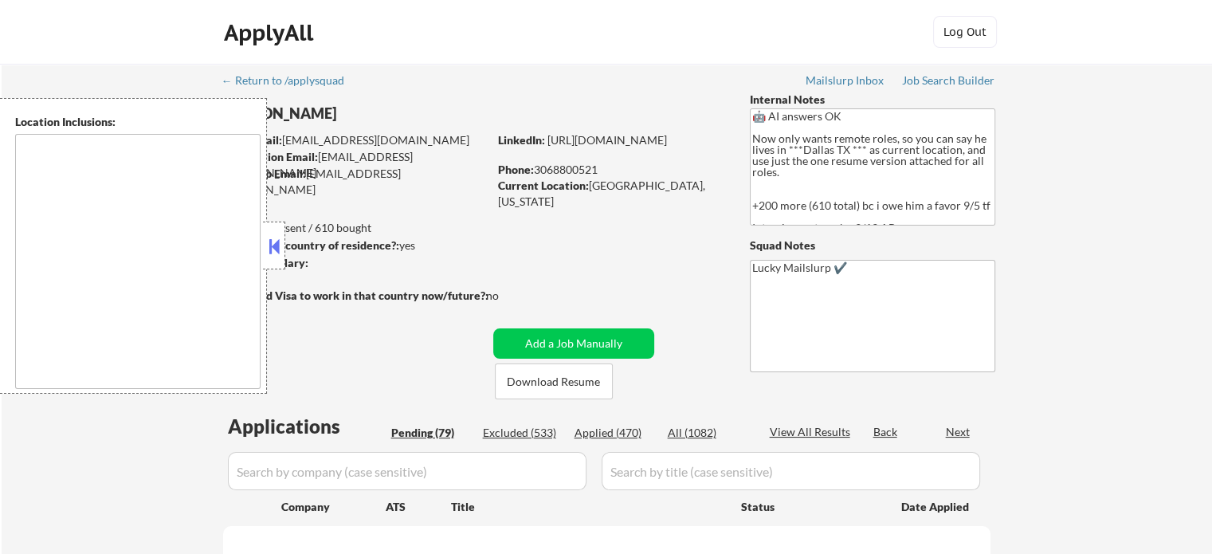
select select ""pending""
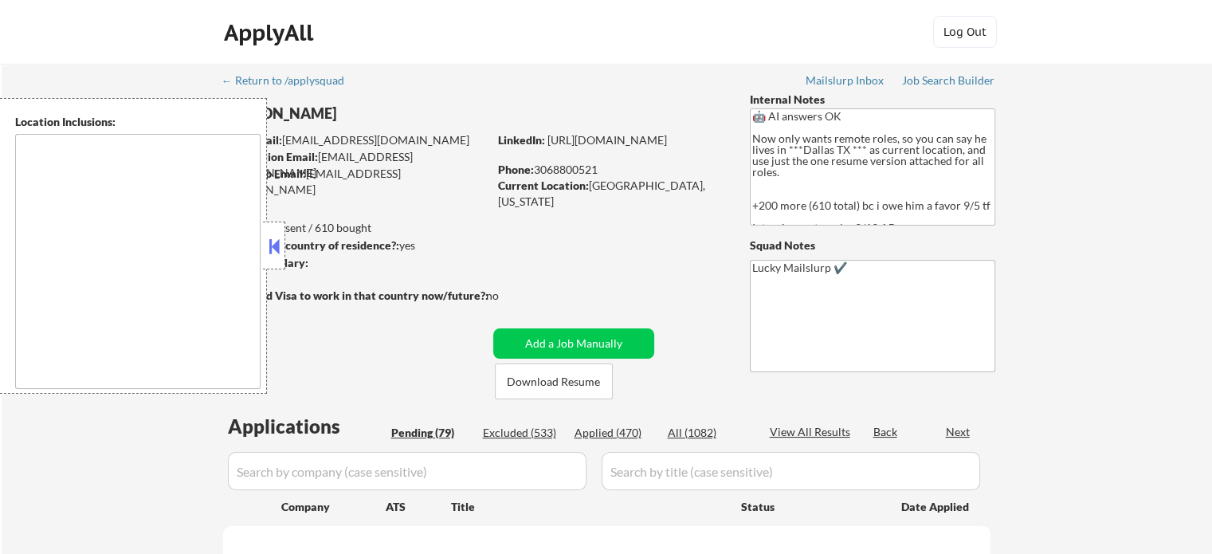
select select ""pending""
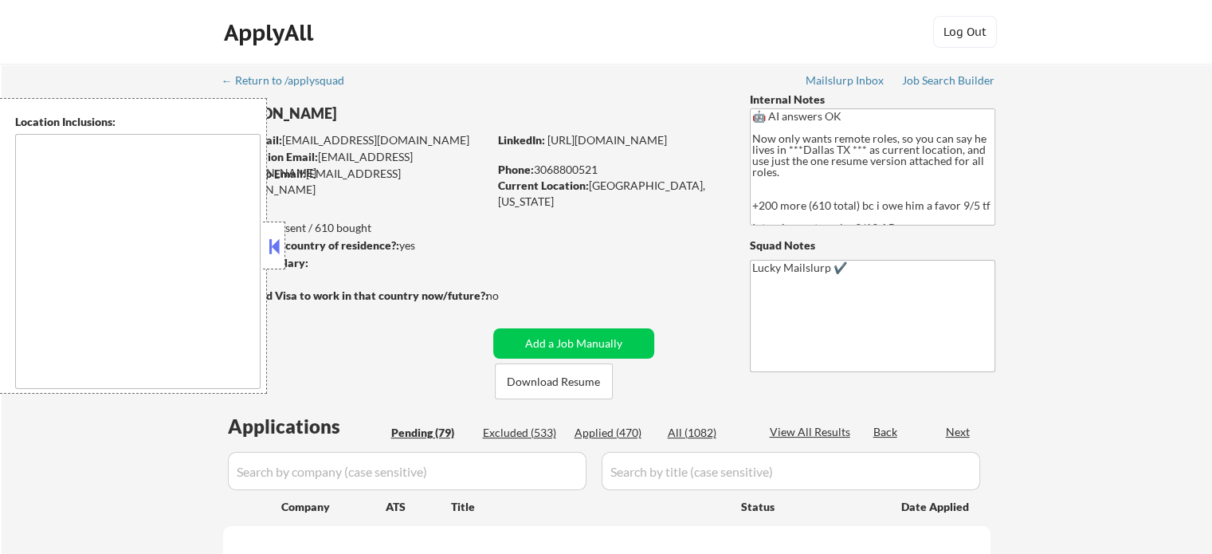
select select ""pending""
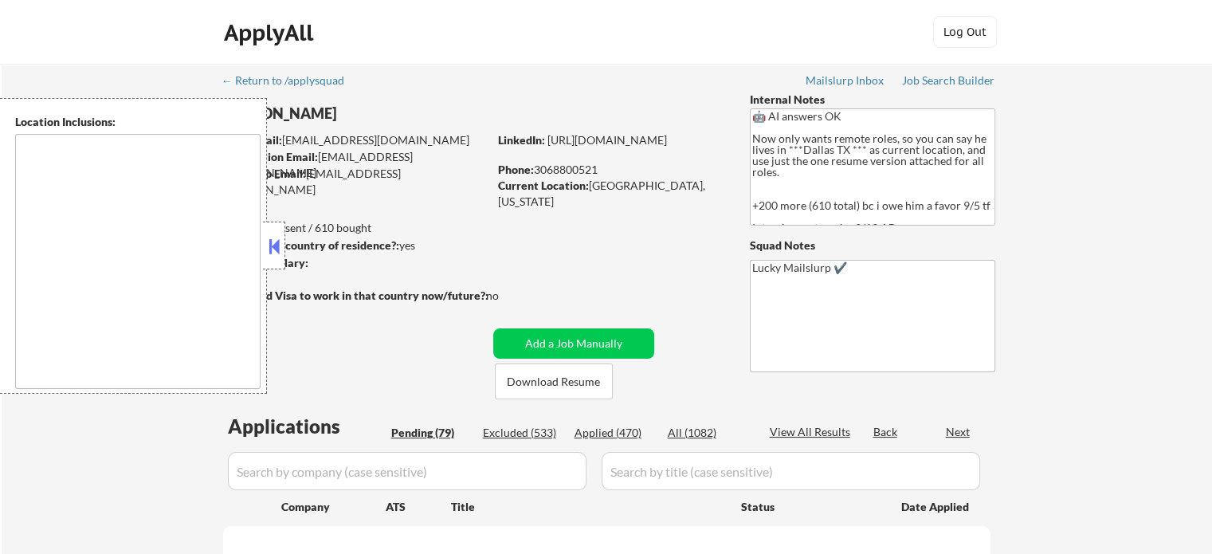
select select ""pending""
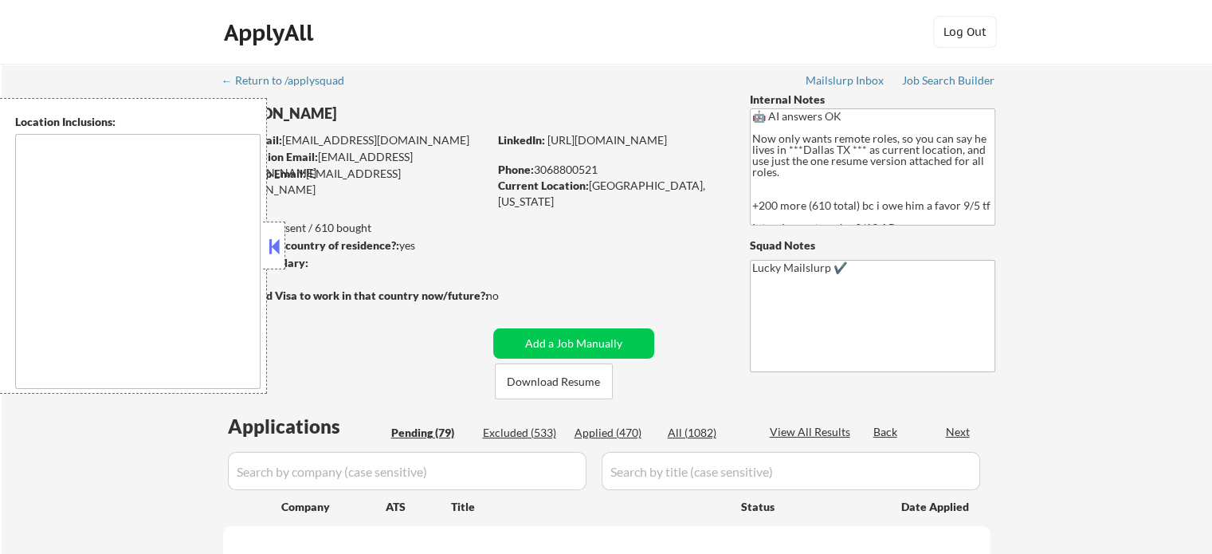
select select ""pending""
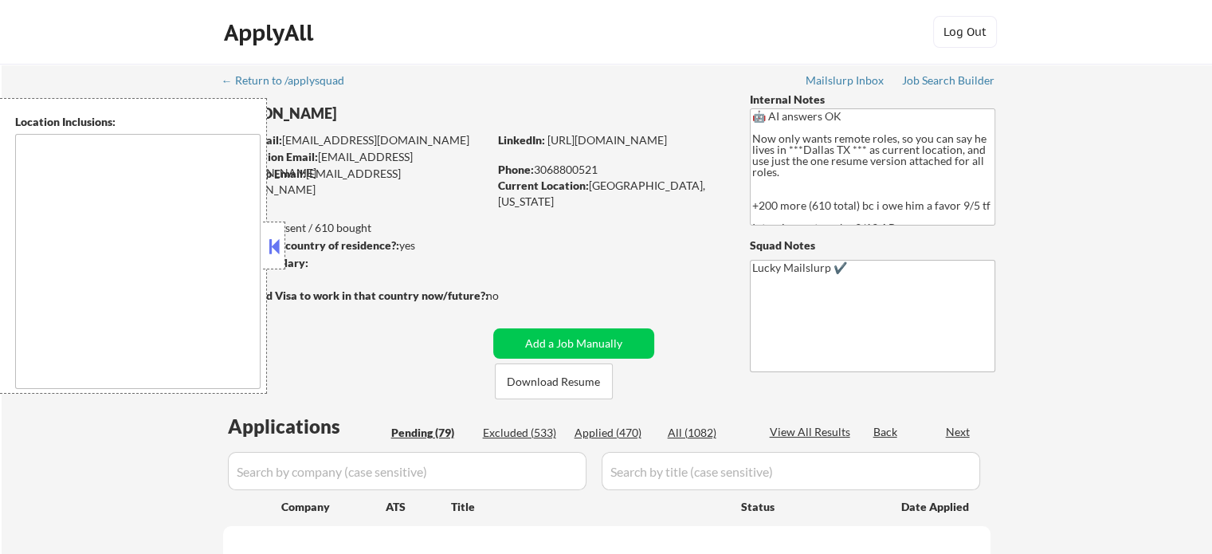
select select ""pending""
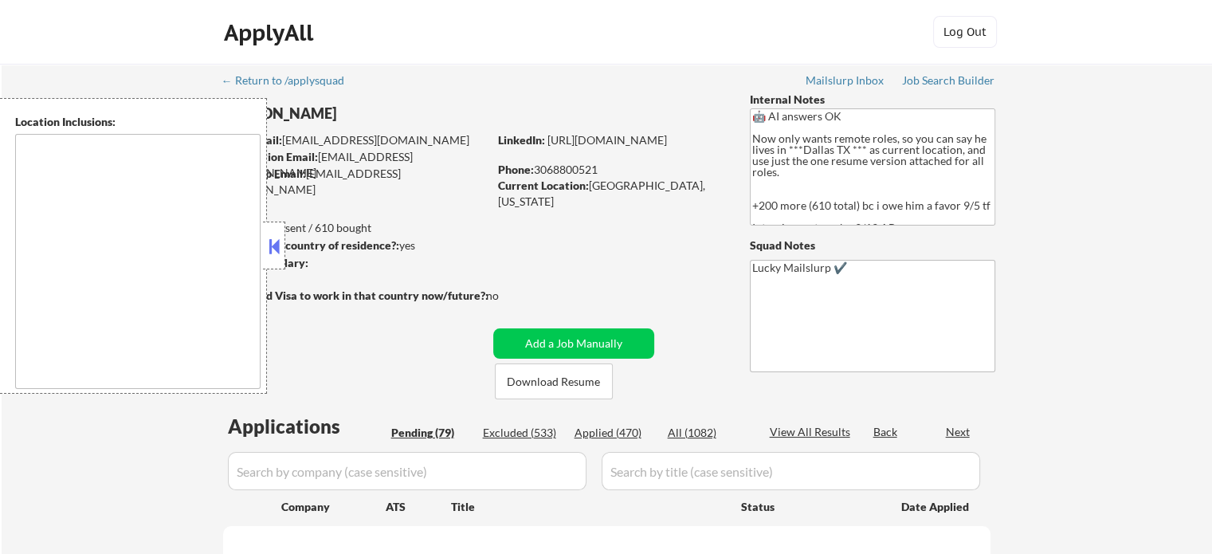
select select ""pending""
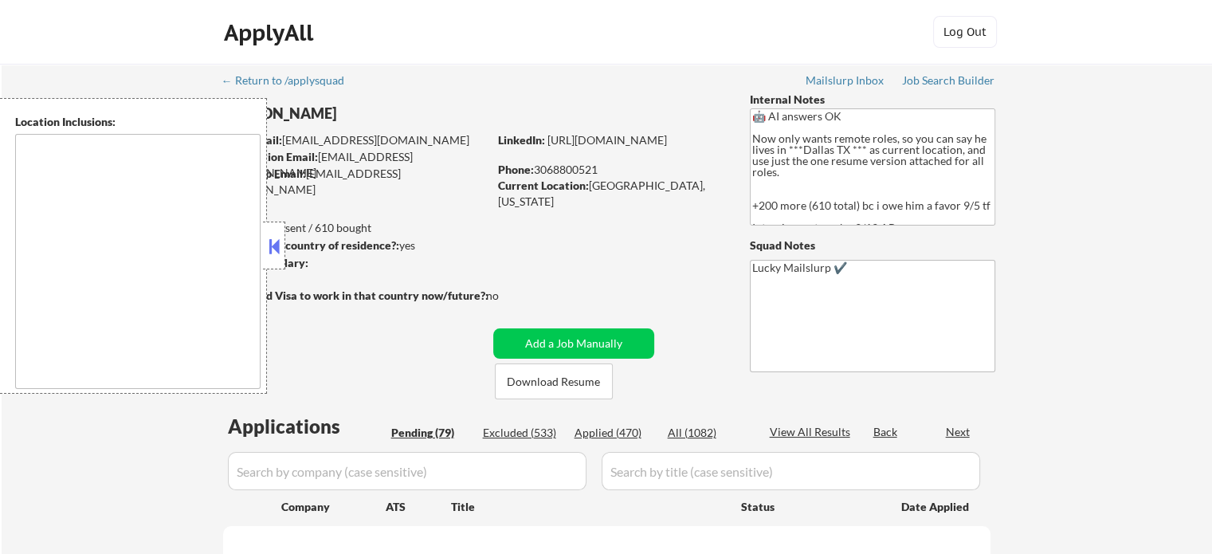
select select ""pending""
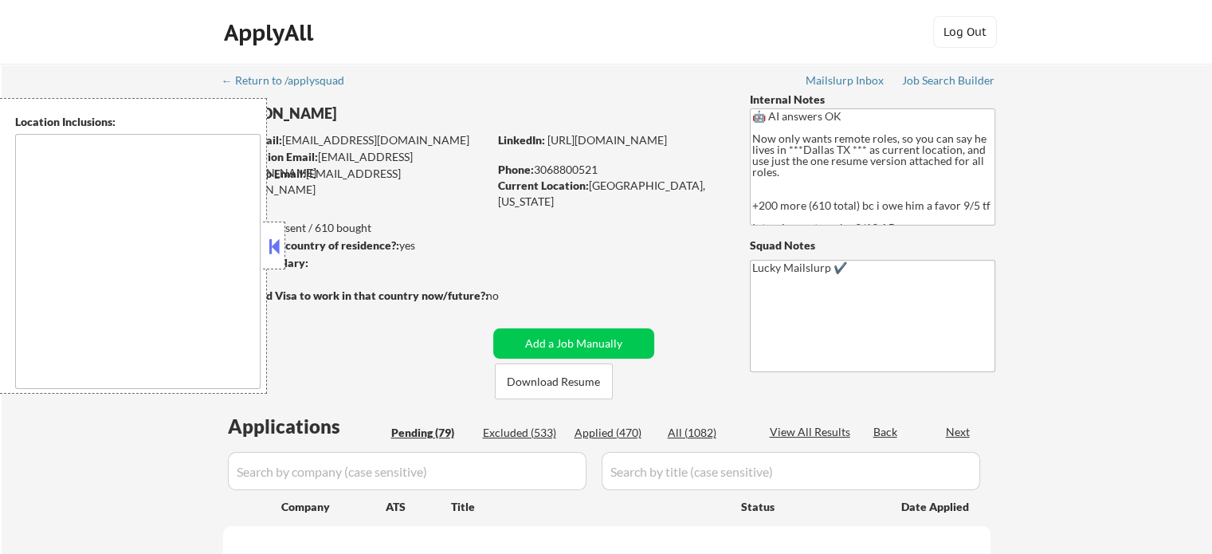
select select ""pending""
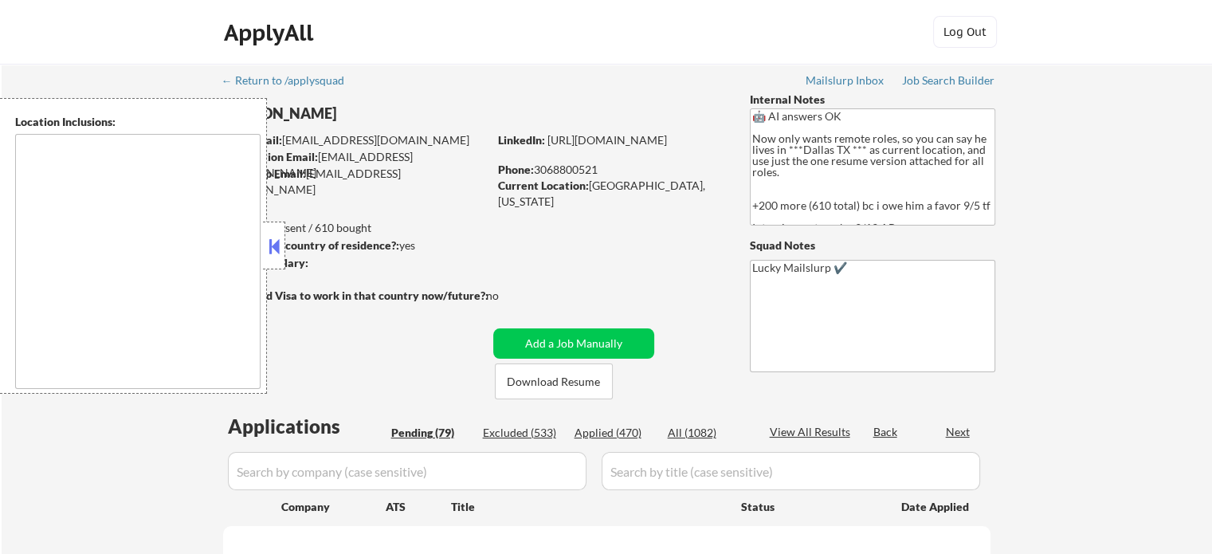
select select ""pending""
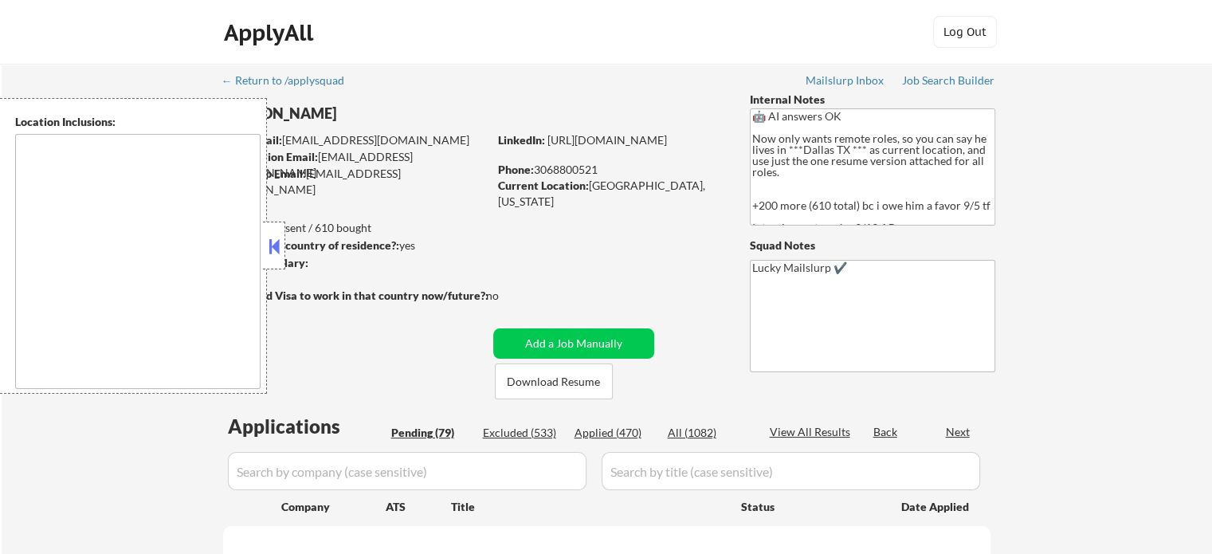
select select ""pending""
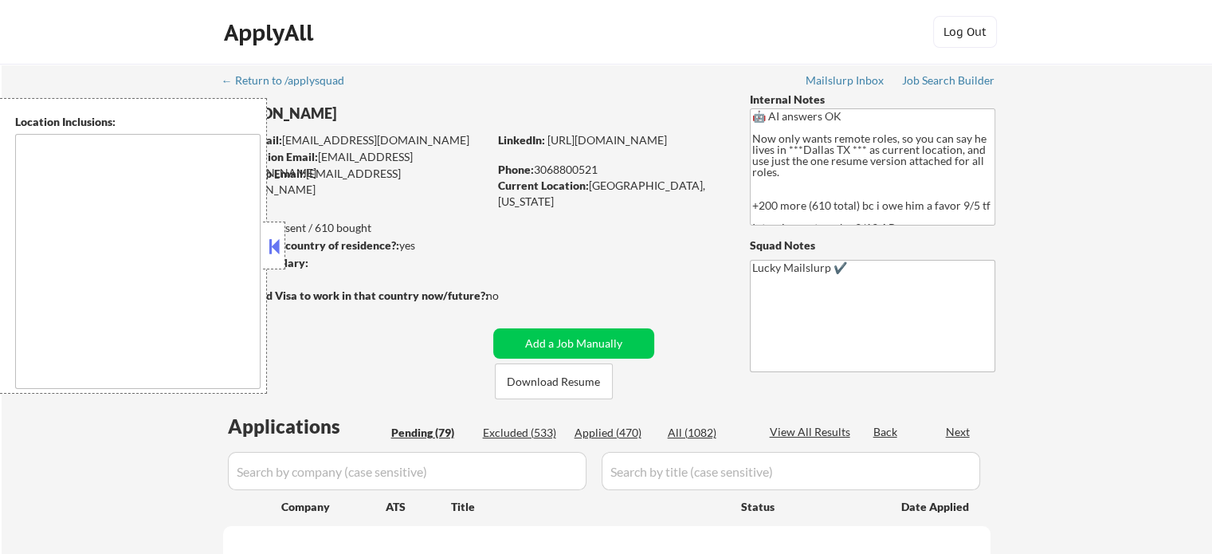
select select ""pending""
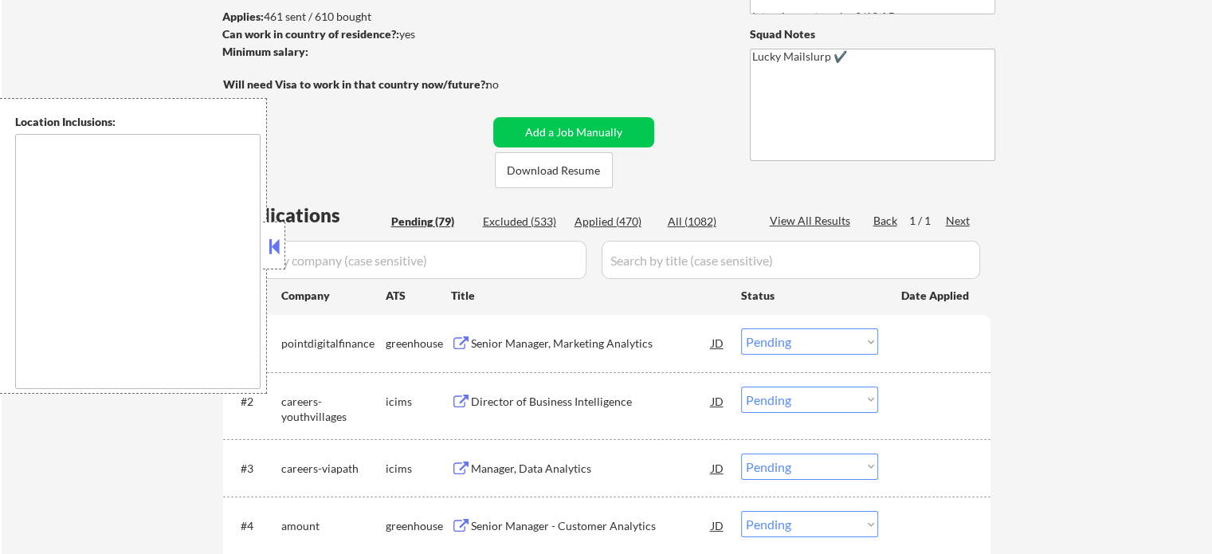
scroll to position [239, 0]
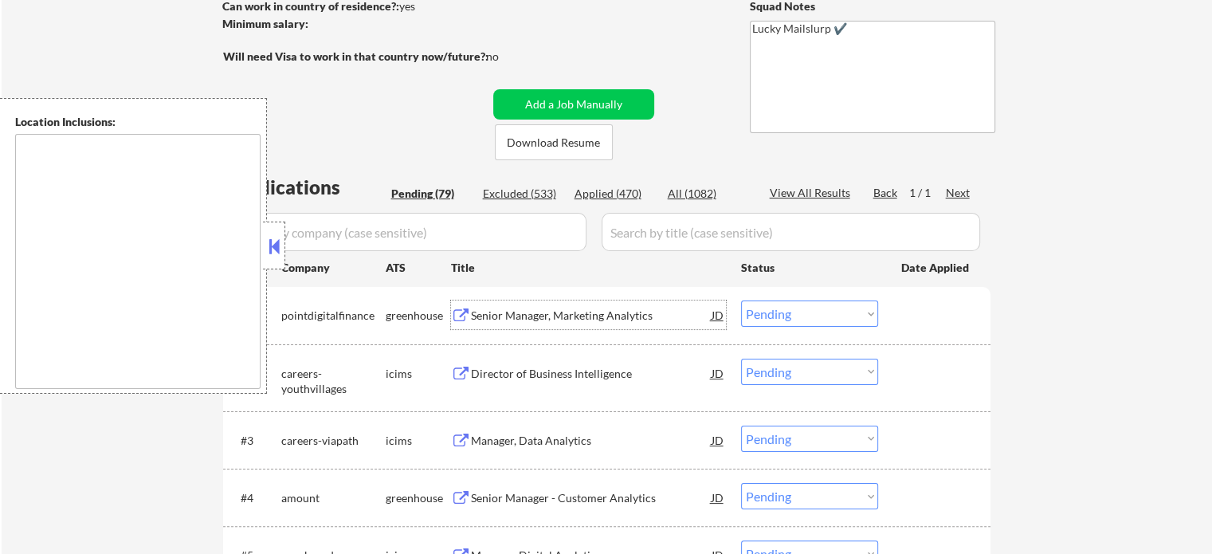
click at [516, 312] on div "Senior Manager, Marketing Analytics" at bounding box center [591, 316] width 241 height 16
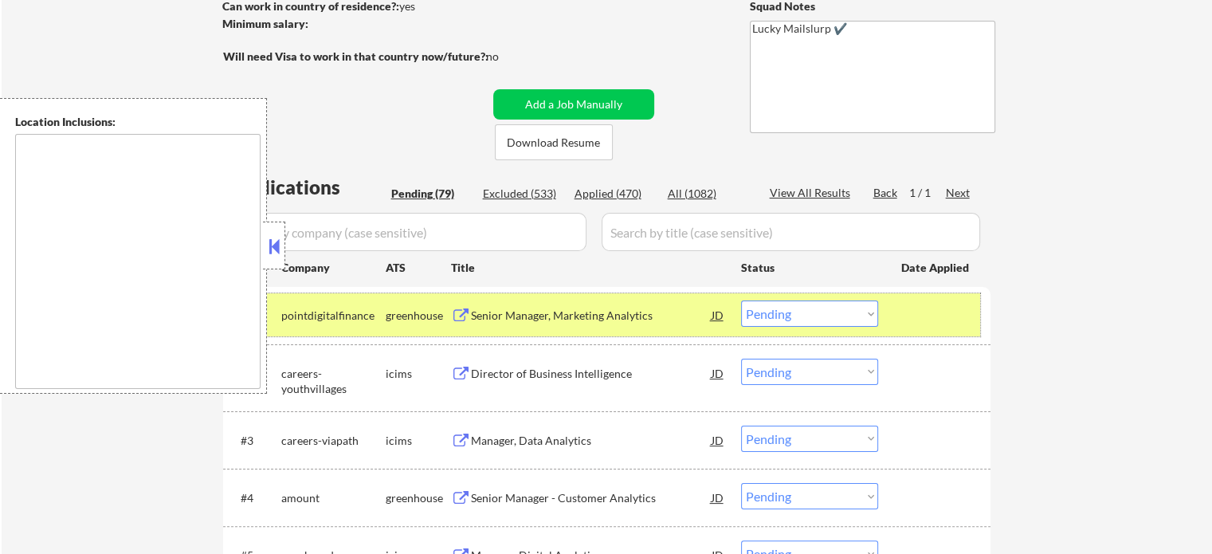
click at [905, 312] on div at bounding box center [936, 314] width 70 height 29
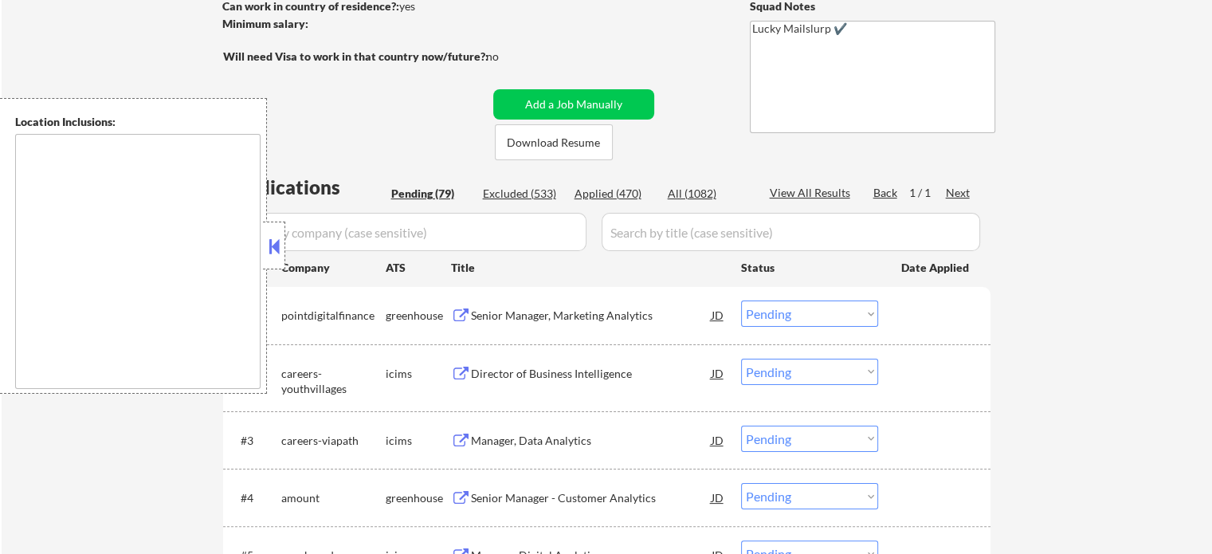
click at [539, 495] on div "Senior Manager - Customer Analytics" at bounding box center [591, 498] width 241 height 16
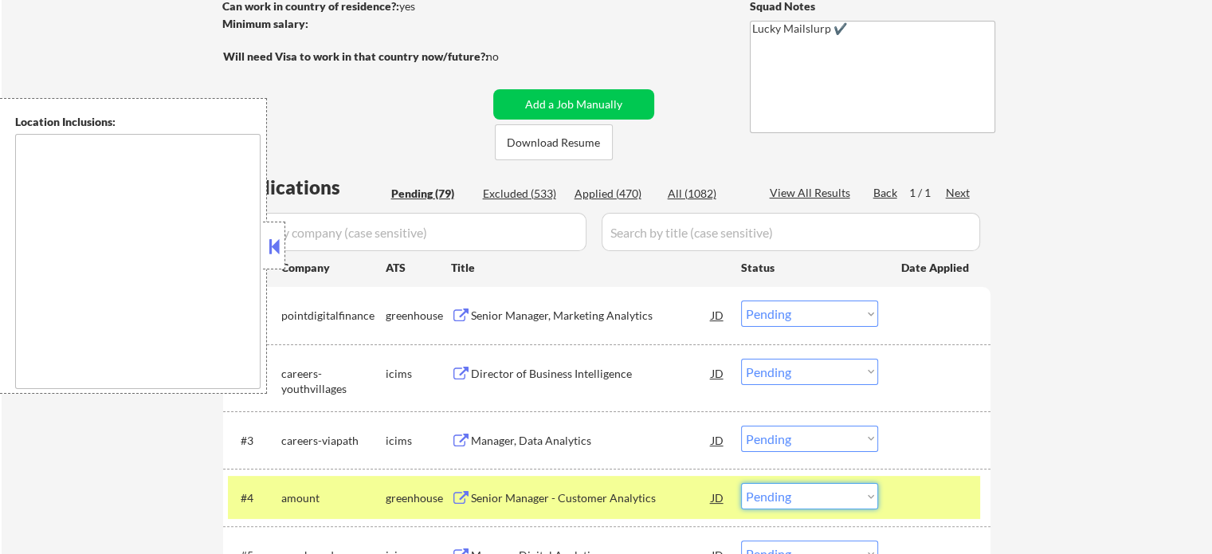
click at [813, 498] on select "Choose an option... Pending Applied Excluded (Questions) Excluded (Expired) Exc…" at bounding box center [809, 496] width 137 height 26
click at [741, 483] on select "Choose an option... Pending Applied Excluded (Questions) Excluded (Expired) Exc…" at bounding box center [809, 496] width 137 height 26
click at [921, 501] on div at bounding box center [936, 497] width 70 height 29
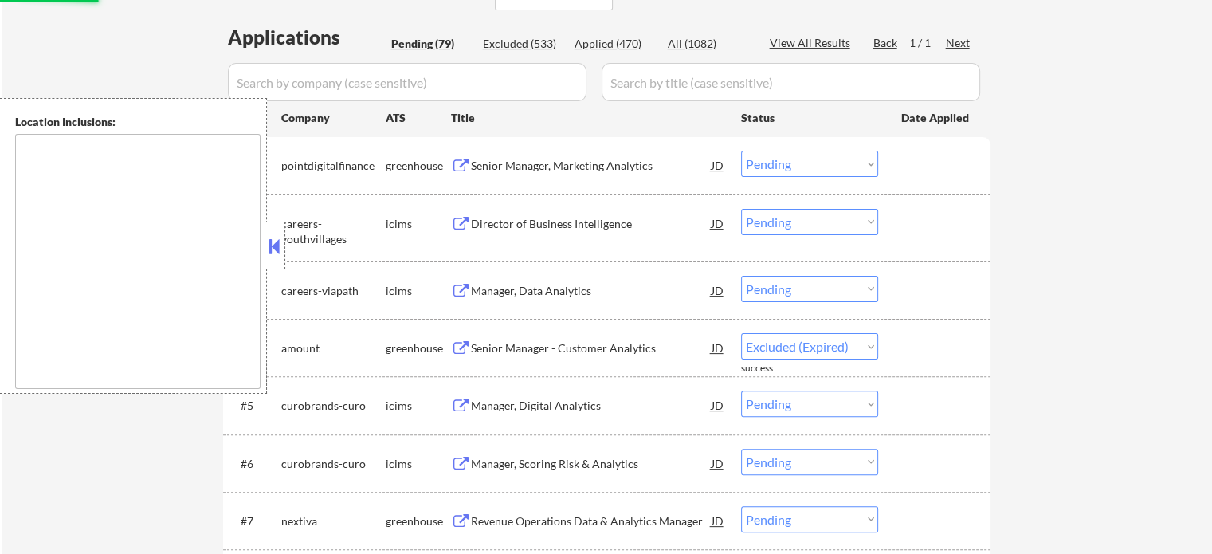
scroll to position [399, 0]
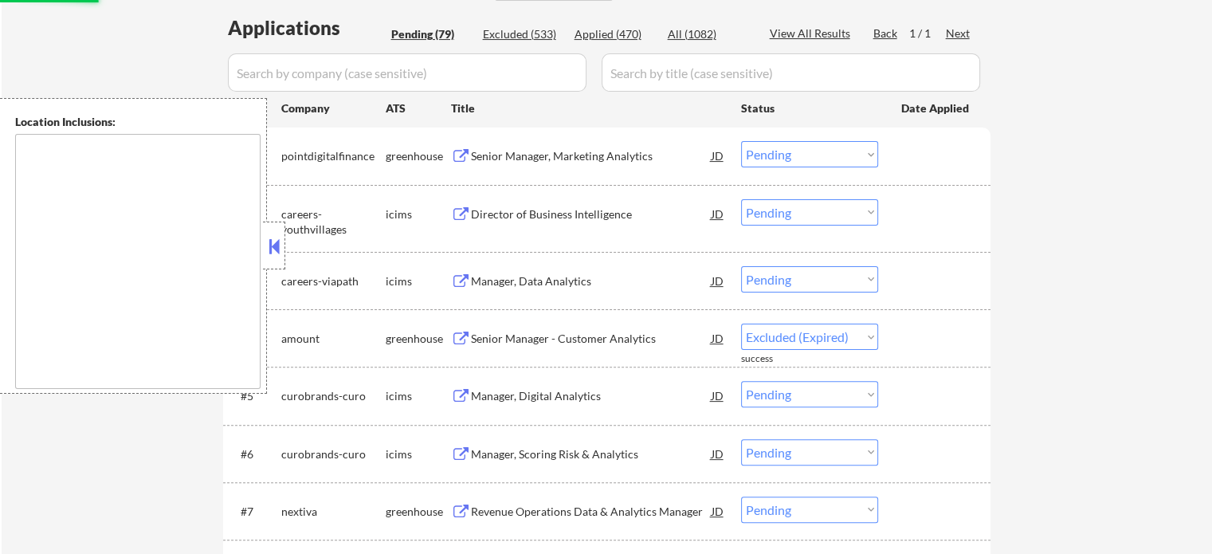
select select ""pending""
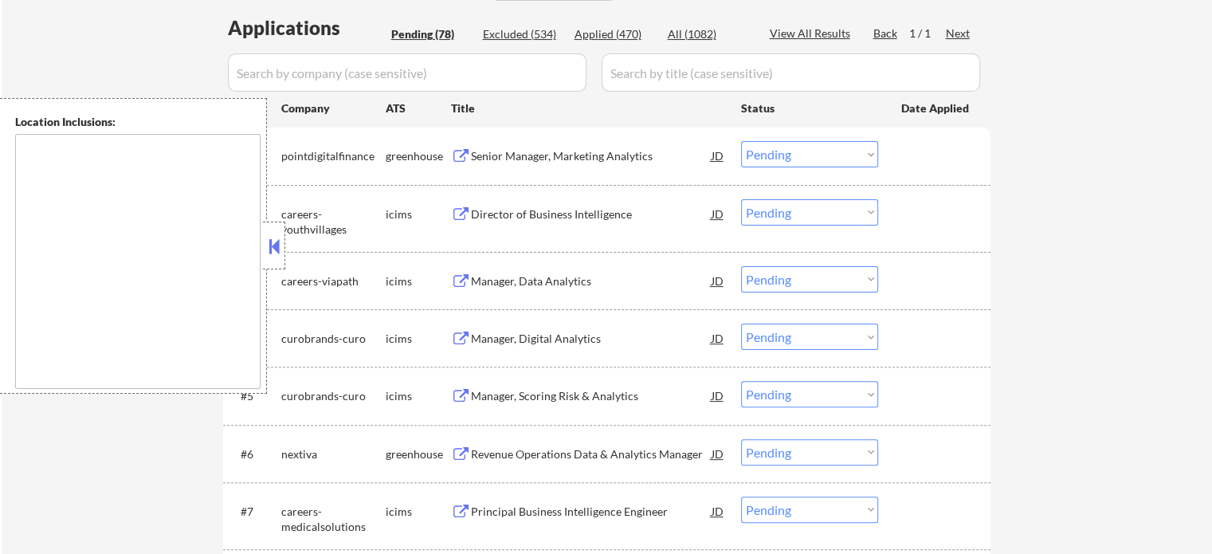
click at [599, 449] on div "Revenue Operations Data & Analytics Manager" at bounding box center [591, 454] width 241 height 16
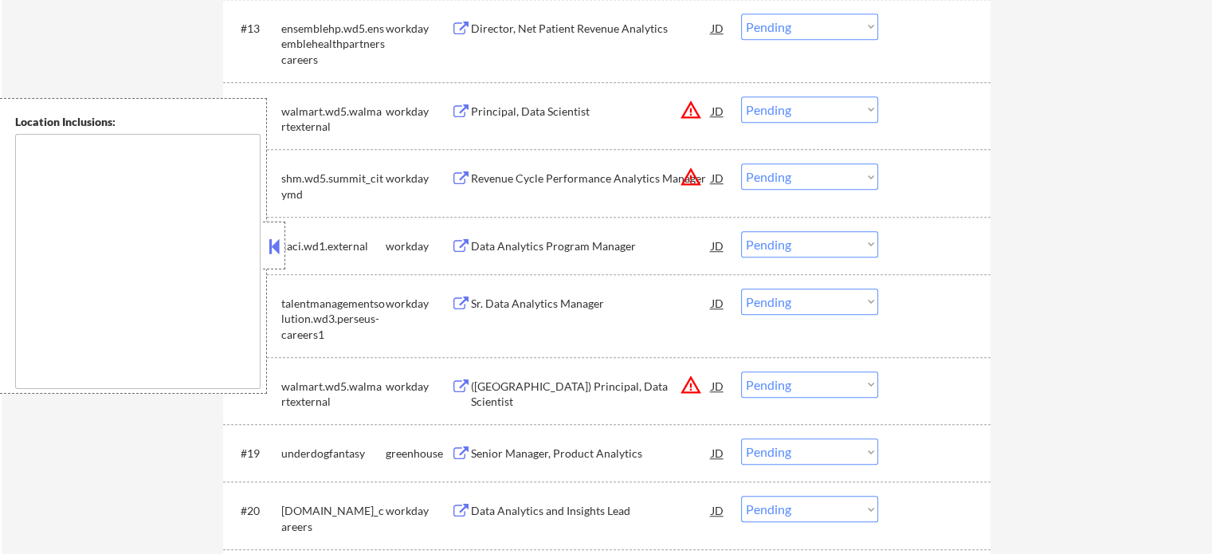
scroll to position [1514, 0]
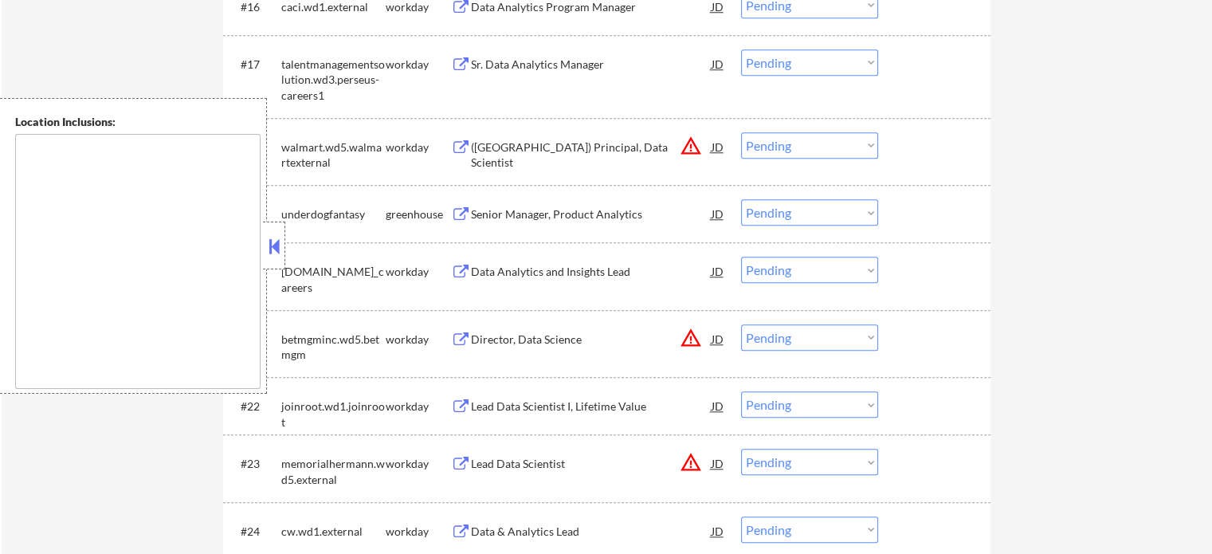
click at [520, 219] on div "Senior Manager, Product Analytics" at bounding box center [591, 214] width 241 height 16
